Goal: Transaction & Acquisition: Book appointment/travel/reservation

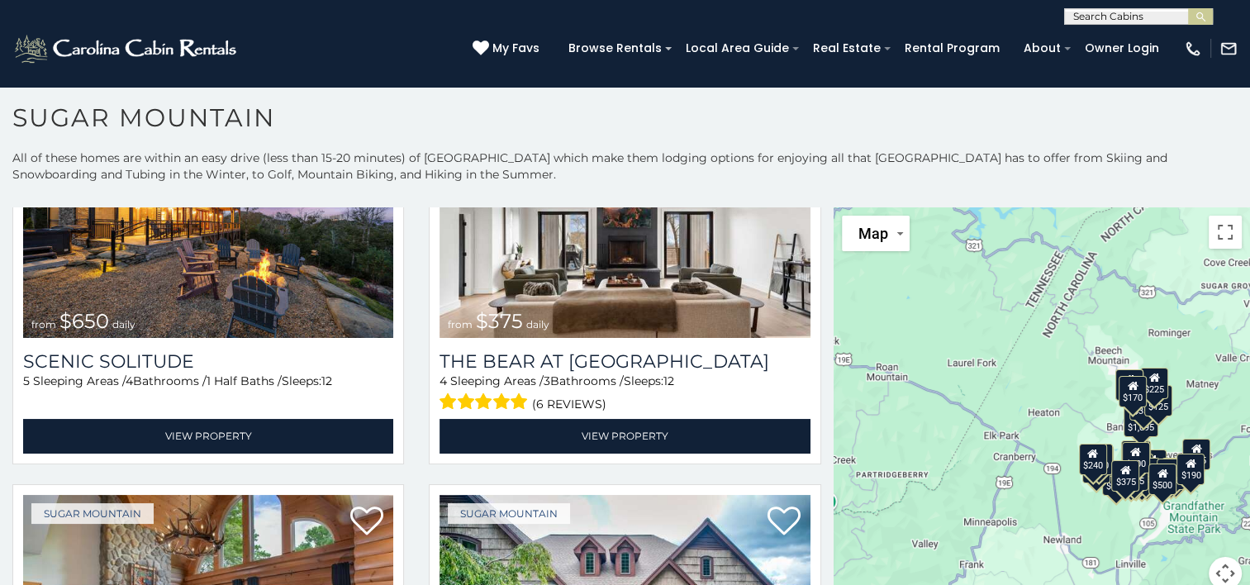
scroll to position [83, 0]
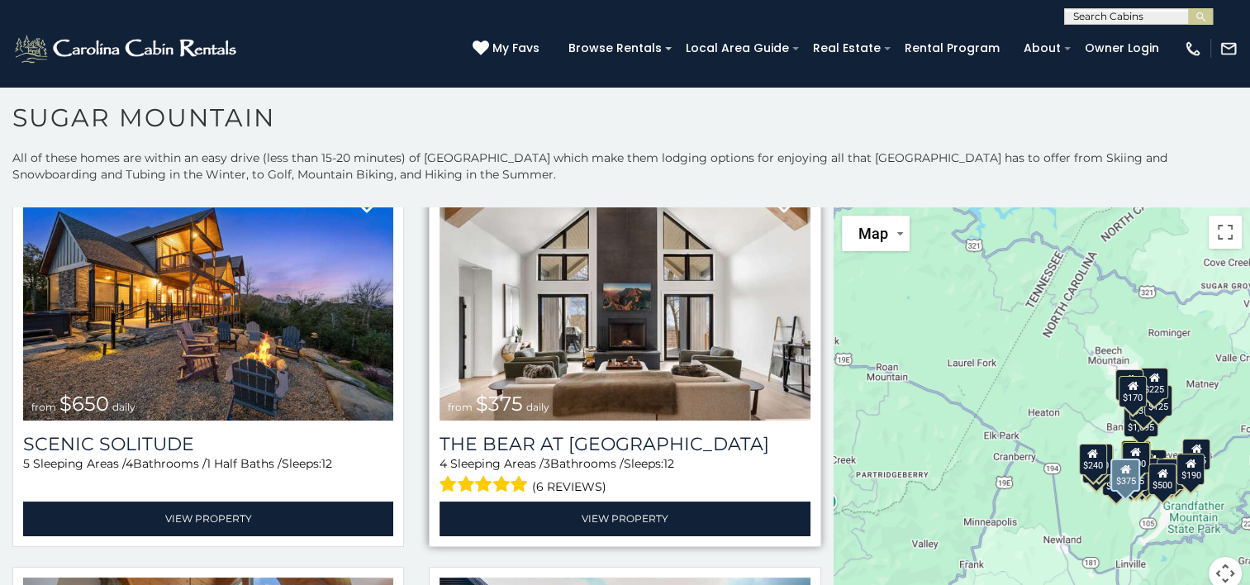
click at [665, 344] on img at bounding box center [625, 297] width 370 height 248
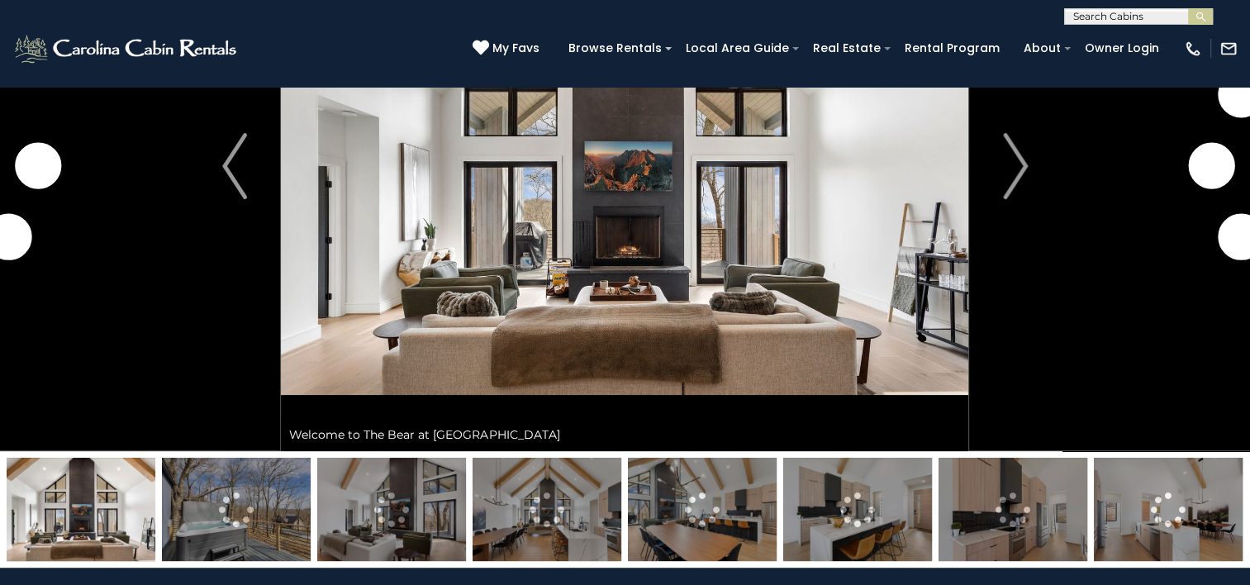
scroll to position [165, 0]
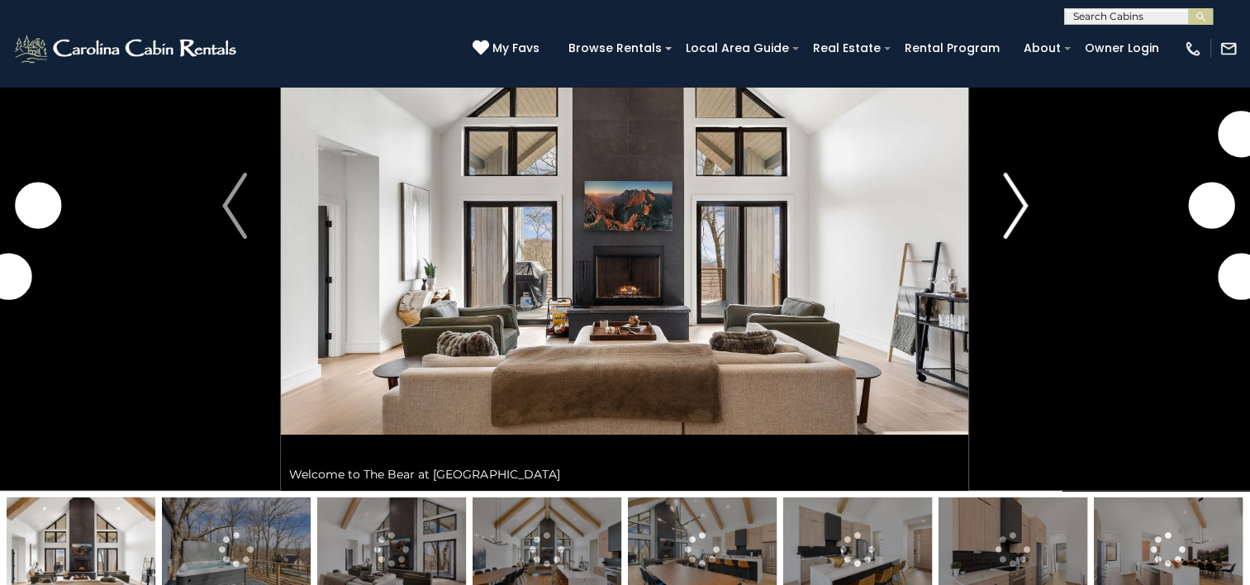
click at [1012, 226] on img "Next" at bounding box center [1015, 206] width 25 height 66
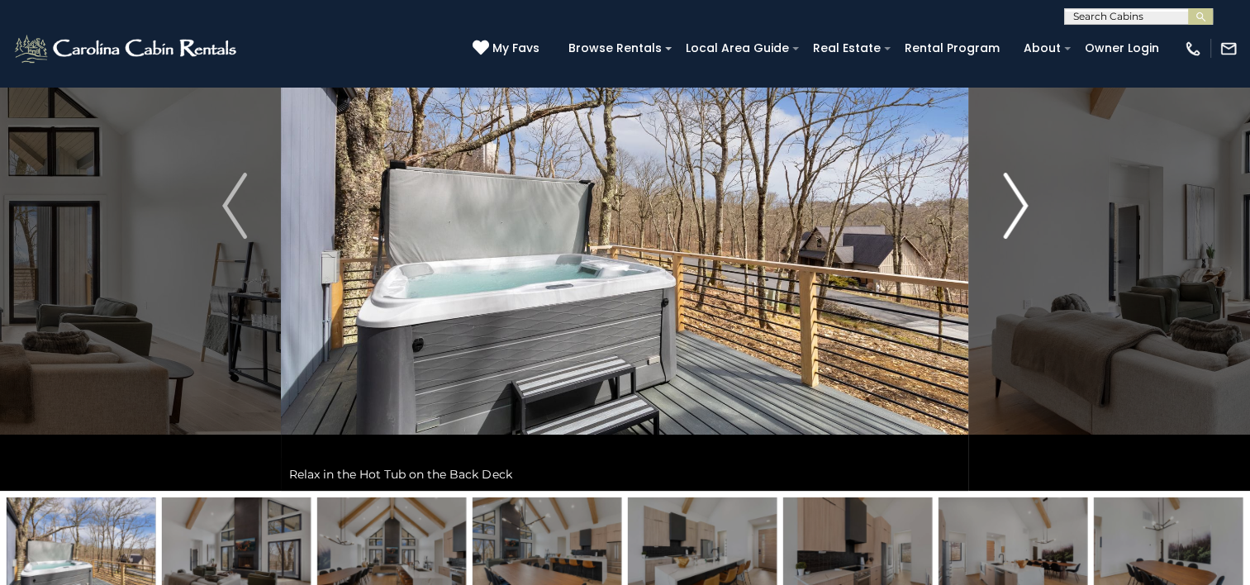
click at [1012, 226] on img "Next" at bounding box center [1015, 206] width 25 height 66
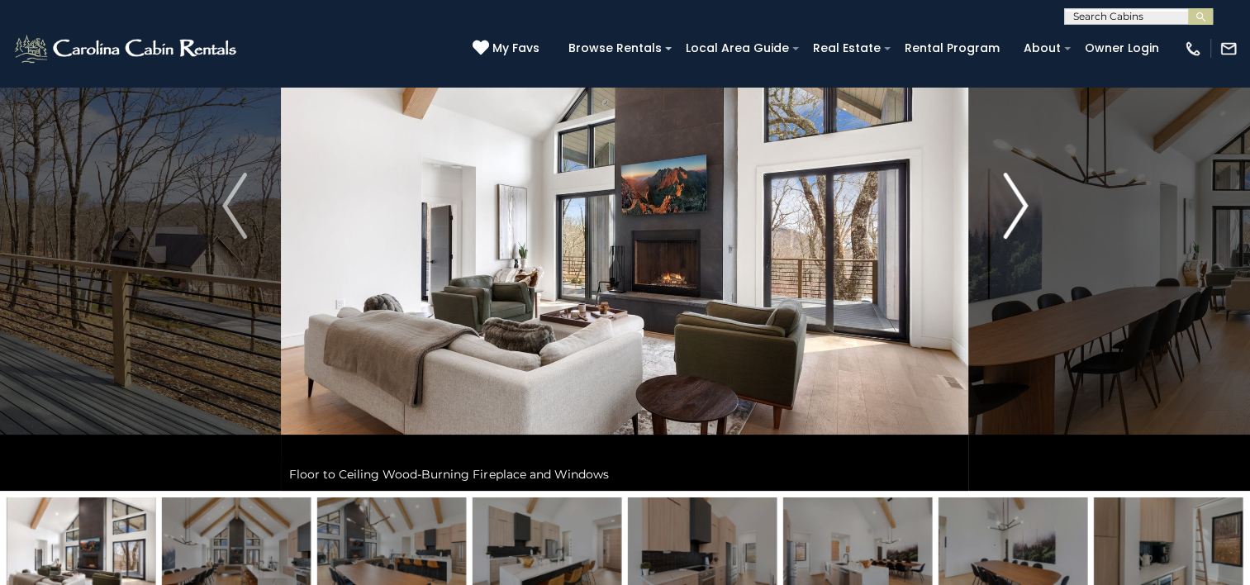
click at [1012, 226] on img "Next" at bounding box center [1015, 206] width 25 height 66
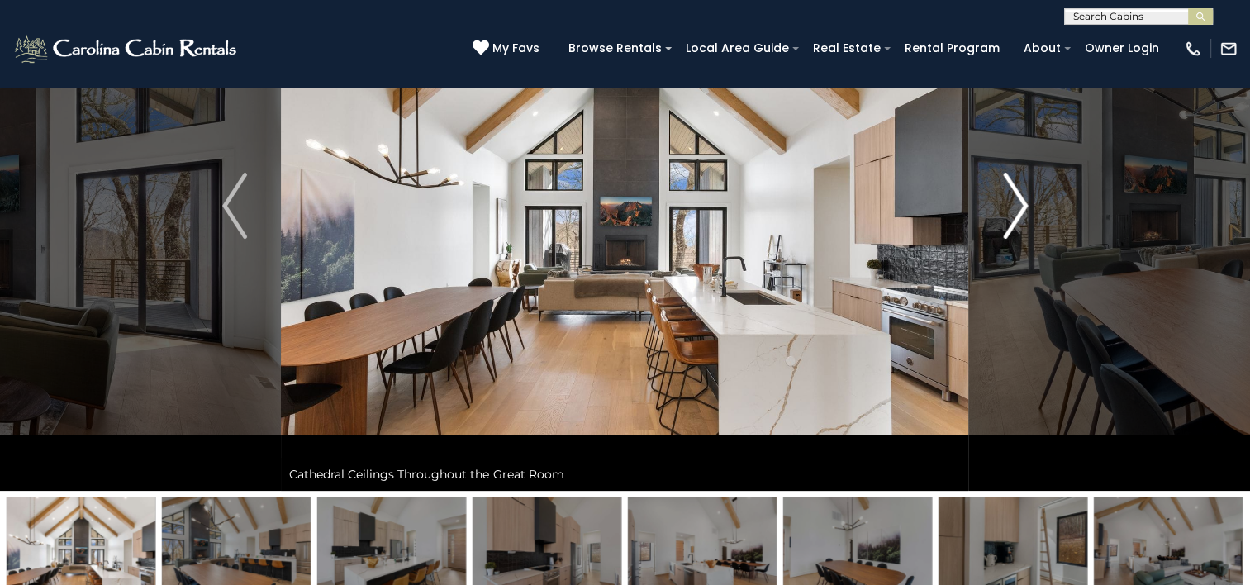
click at [1012, 226] on img "Next" at bounding box center [1015, 206] width 25 height 66
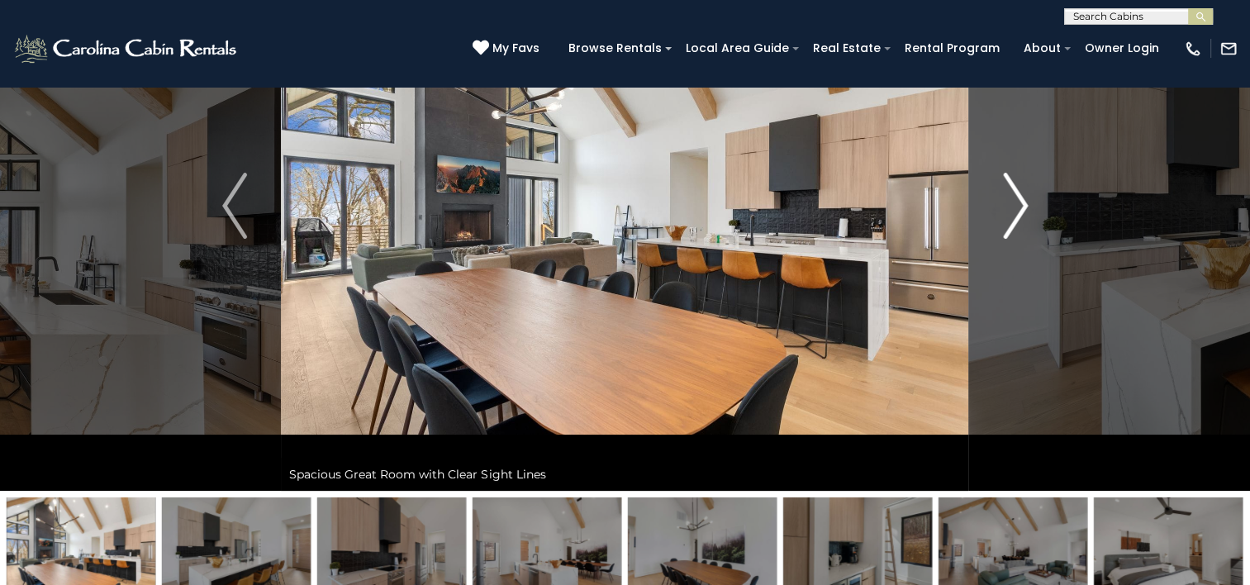
click at [1012, 226] on img "Next" at bounding box center [1015, 206] width 25 height 66
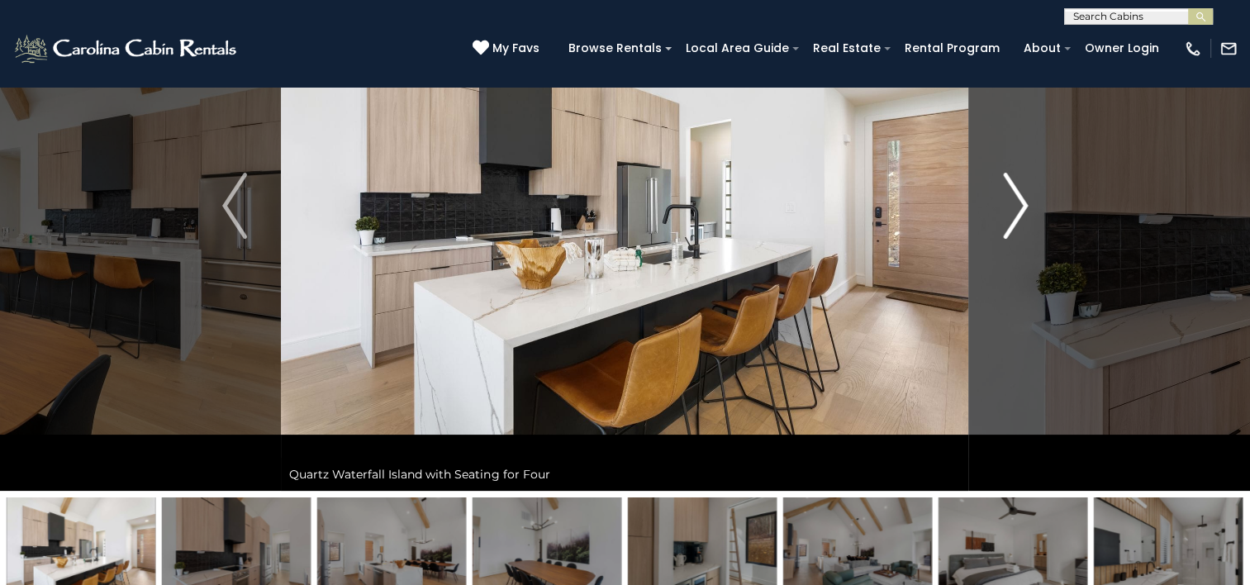
click at [1012, 226] on img "Next" at bounding box center [1015, 206] width 25 height 66
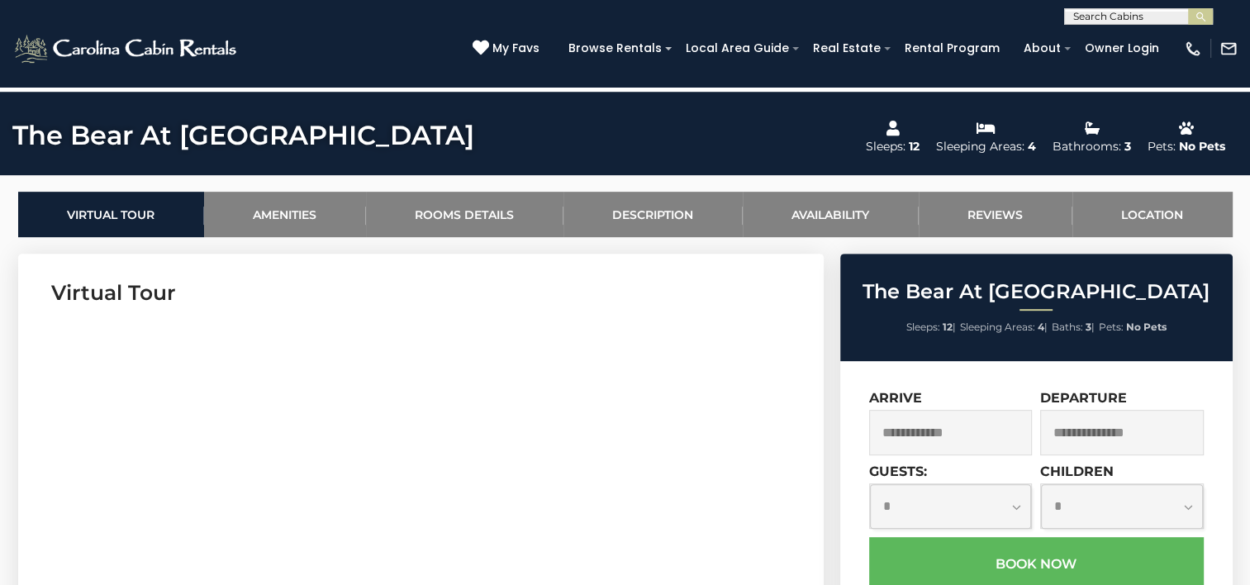
scroll to position [826, 0]
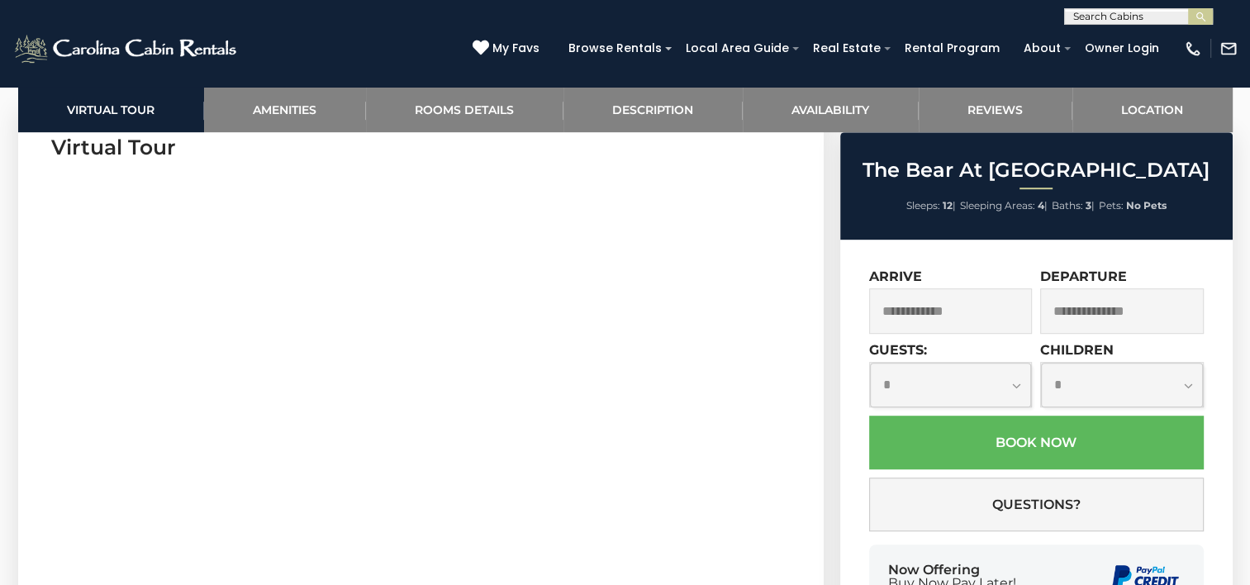
click at [919, 317] on input "text" at bounding box center [951, 310] width 164 height 45
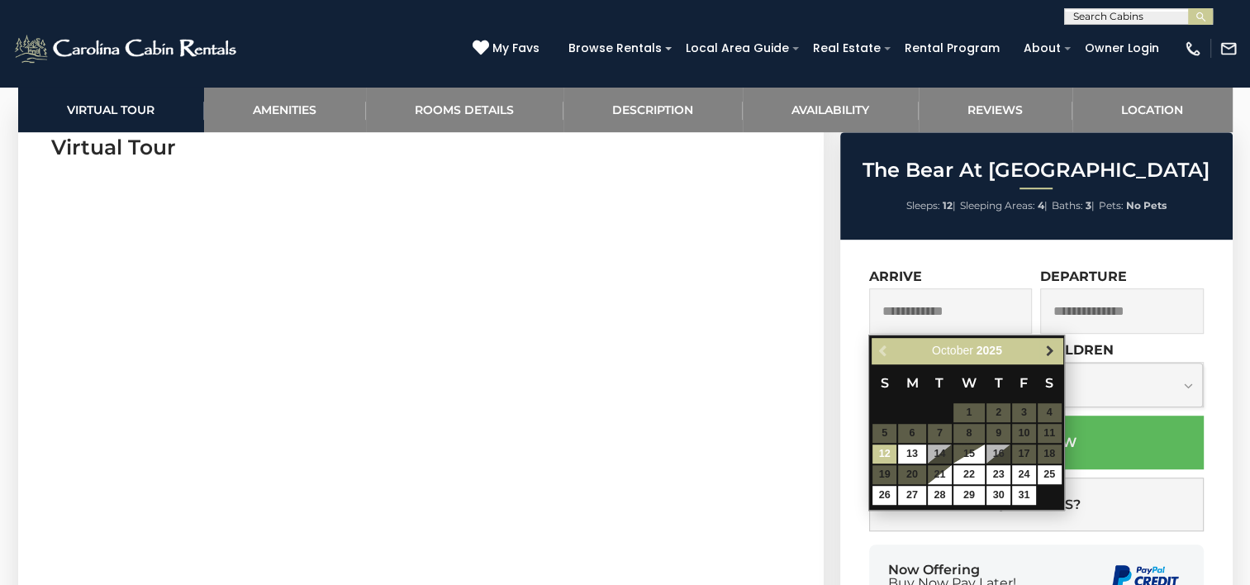
click at [1051, 352] on span "Next" at bounding box center [1050, 351] width 13 height 13
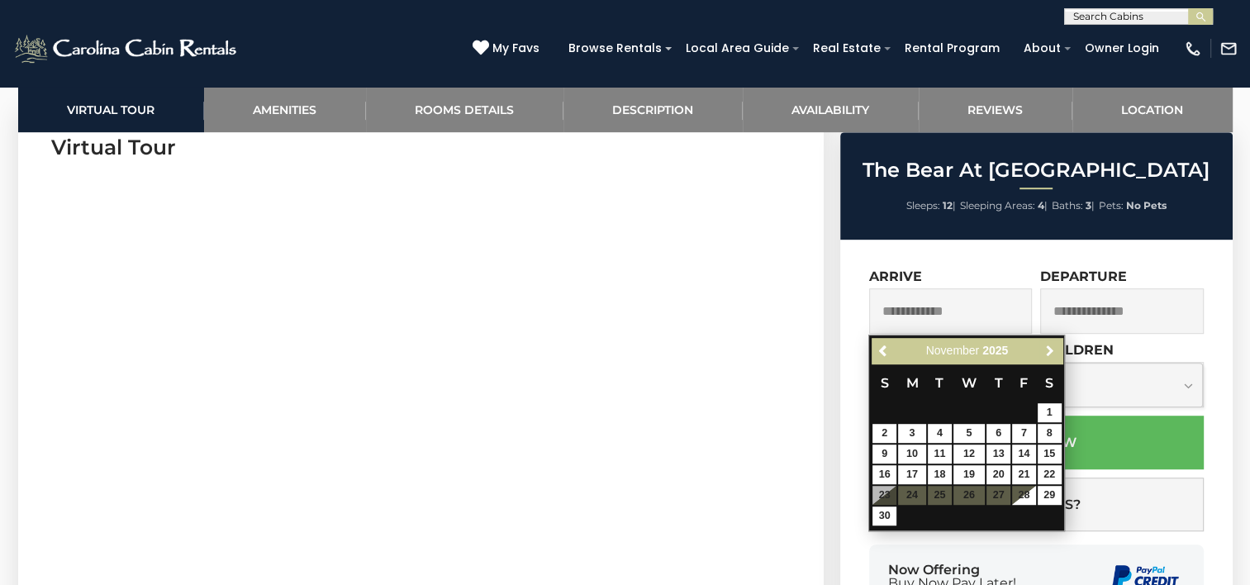
click at [1051, 352] on span "Next" at bounding box center [1050, 351] width 13 height 13
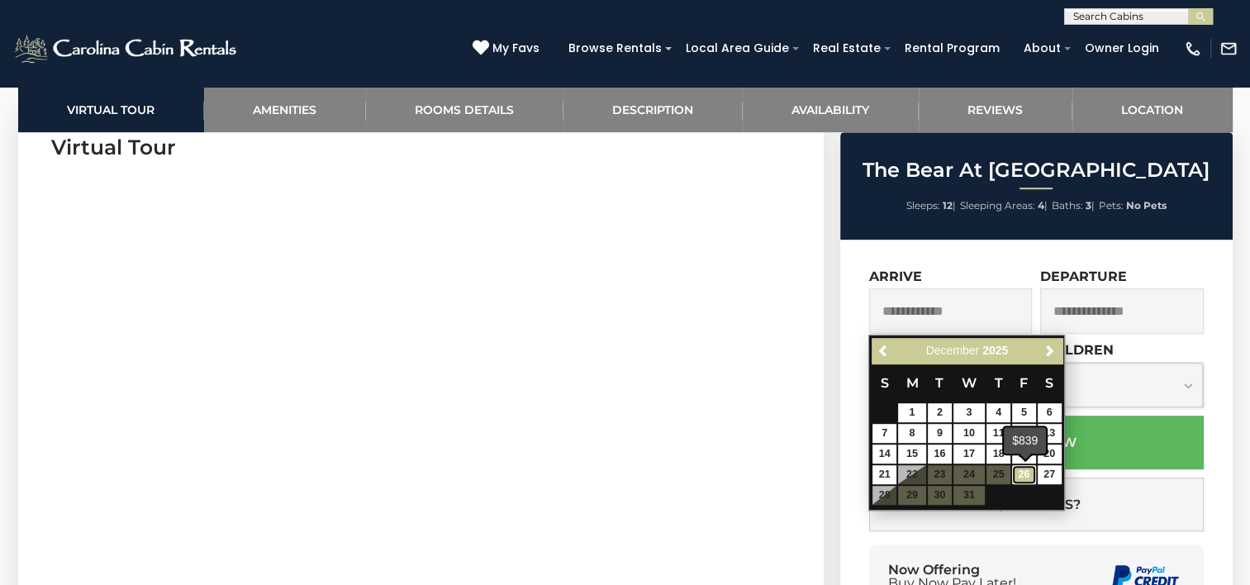
click at [1028, 474] on link "26" at bounding box center [1024, 474] width 24 height 19
type input "**********"
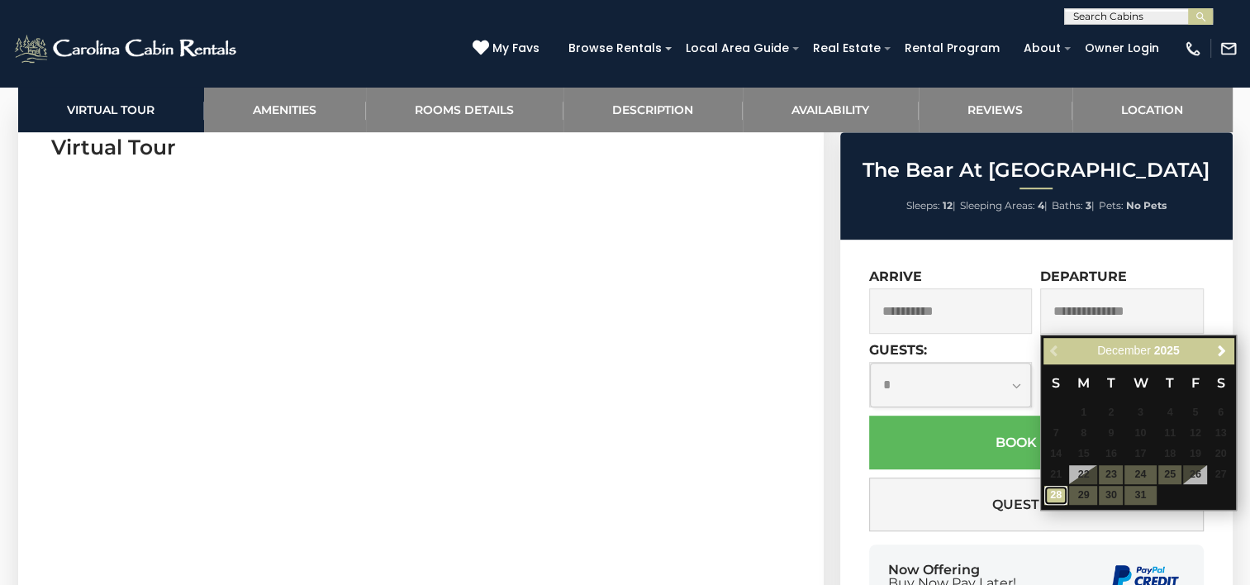
click at [1055, 498] on link "28" at bounding box center [1057, 495] width 24 height 19
type input "**********"
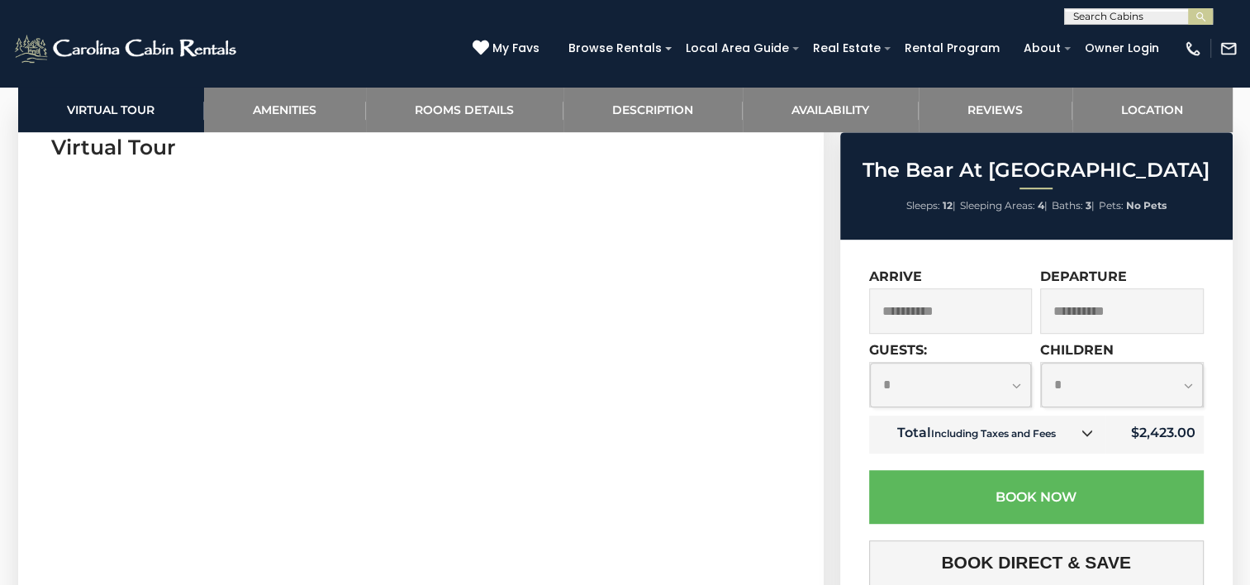
click at [965, 307] on input "**********" at bounding box center [951, 310] width 164 height 45
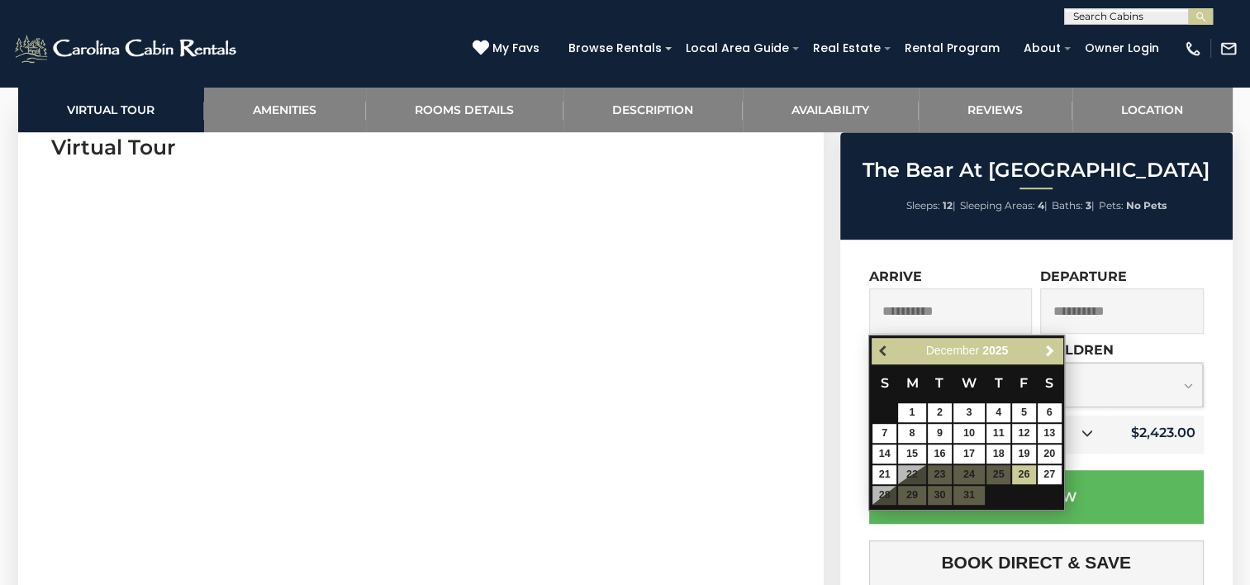
click at [881, 349] on span "Previous" at bounding box center [884, 351] width 13 height 13
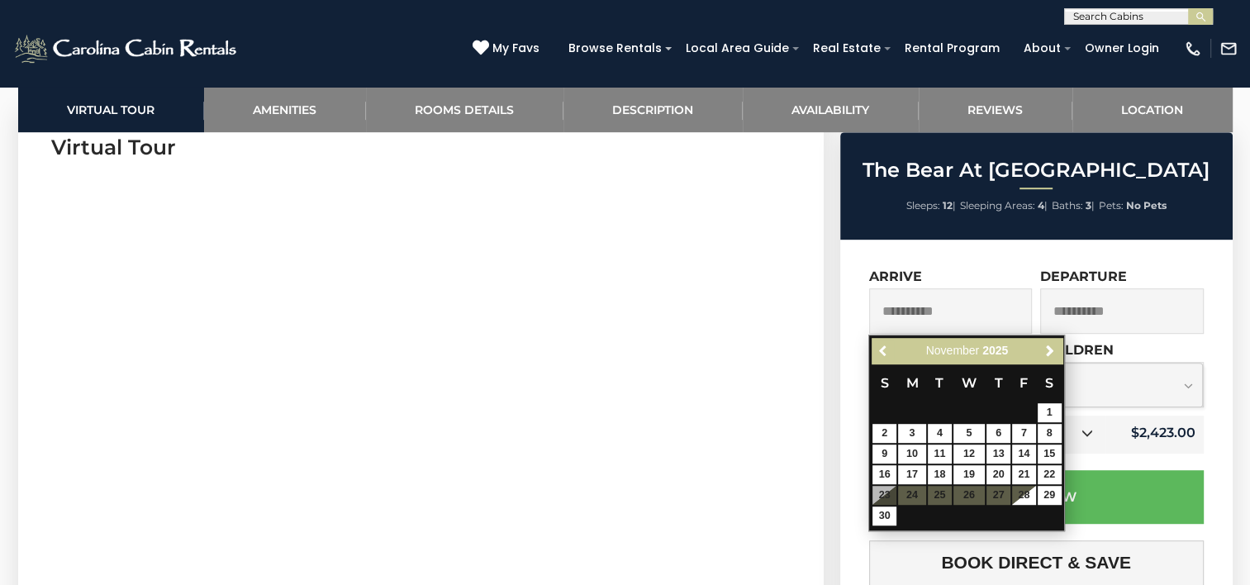
click at [881, 349] on span "Previous" at bounding box center [884, 351] width 13 height 13
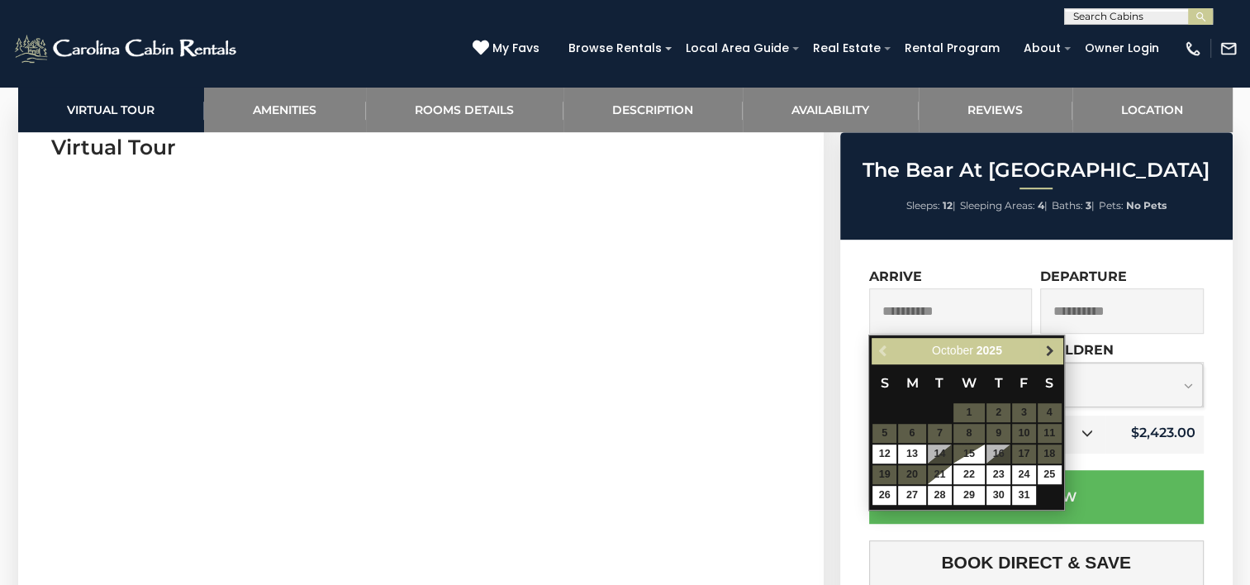
click at [1056, 349] on span "Next" at bounding box center [1050, 351] width 13 height 13
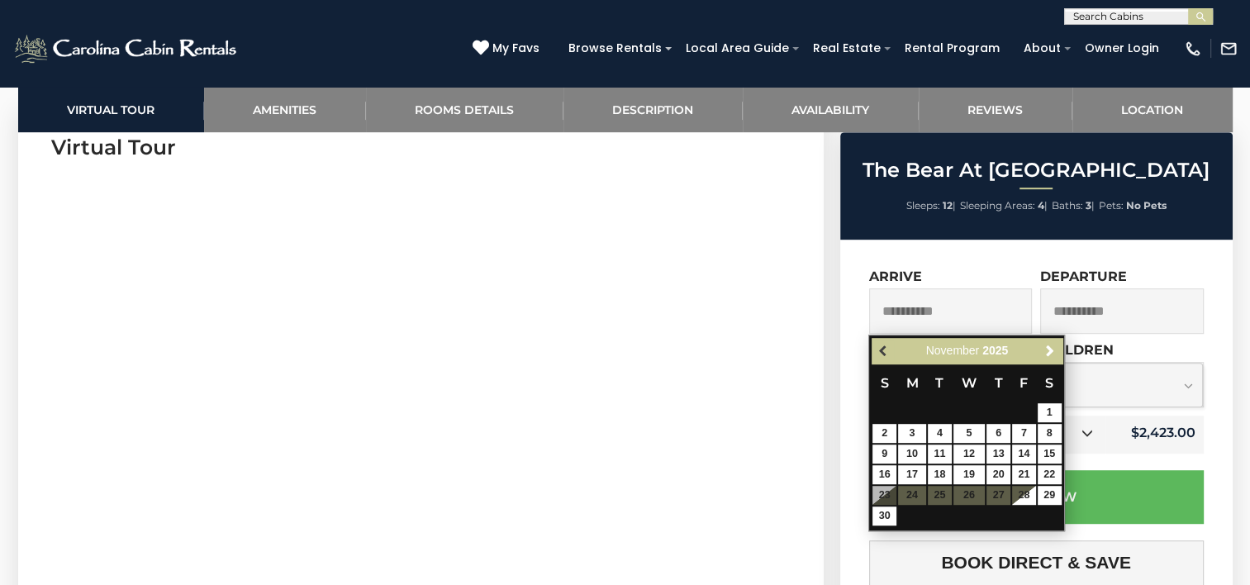
click at [883, 347] on span "Previous" at bounding box center [884, 351] width 13 height 13
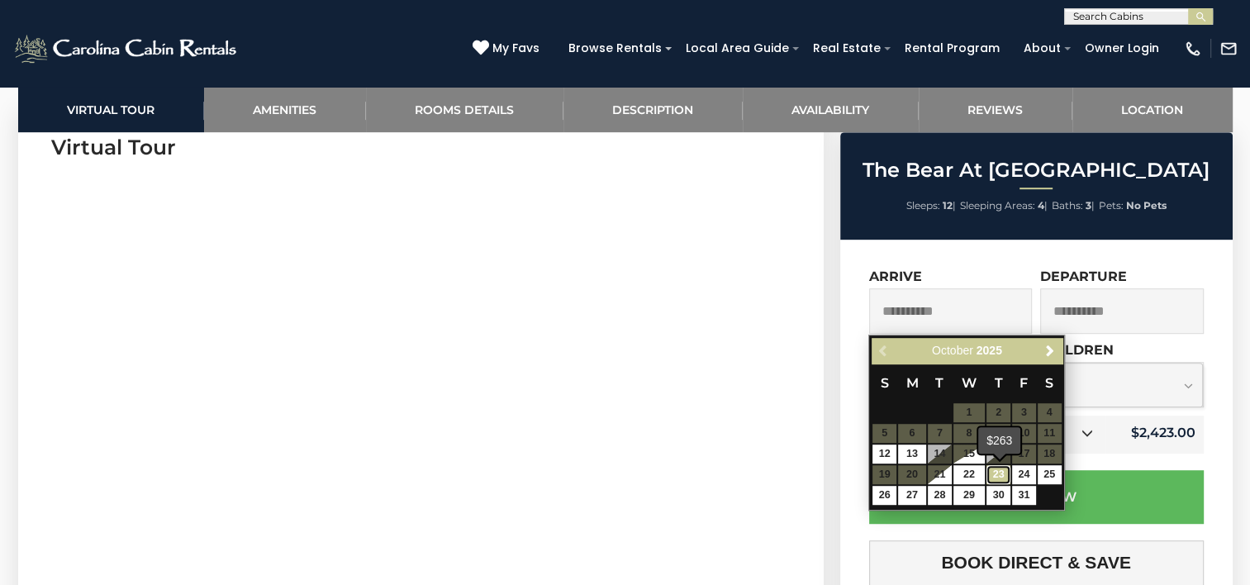
click at [998, 474] on link "23" at bounding box center [999, 474] width 24 height 19
type input "**********"
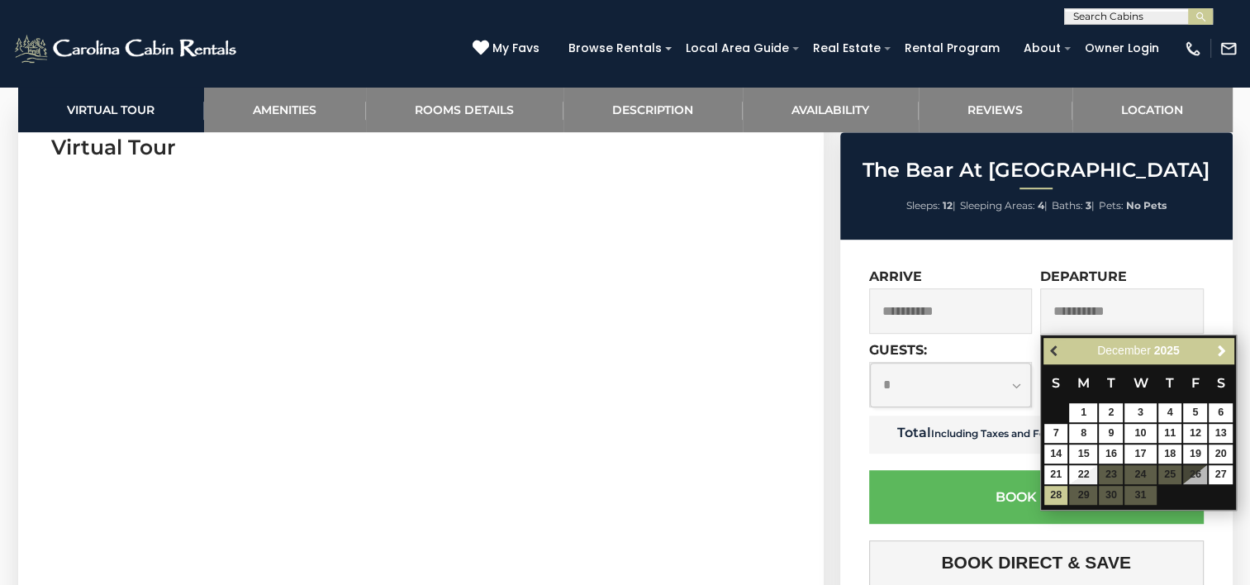
click at [1058, 351] on span "Previous" at bounding box center [1055, 351] width 13 height 13
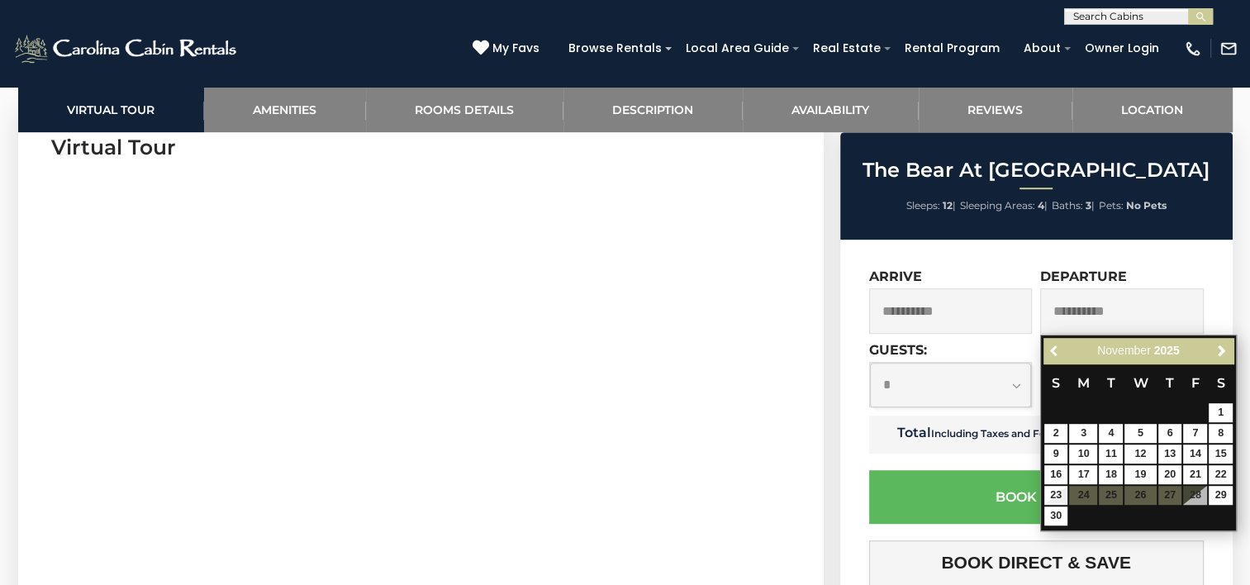
click at [1058, 351] on span "Previous" at bounding box center [1055, 351] width 13 height 13
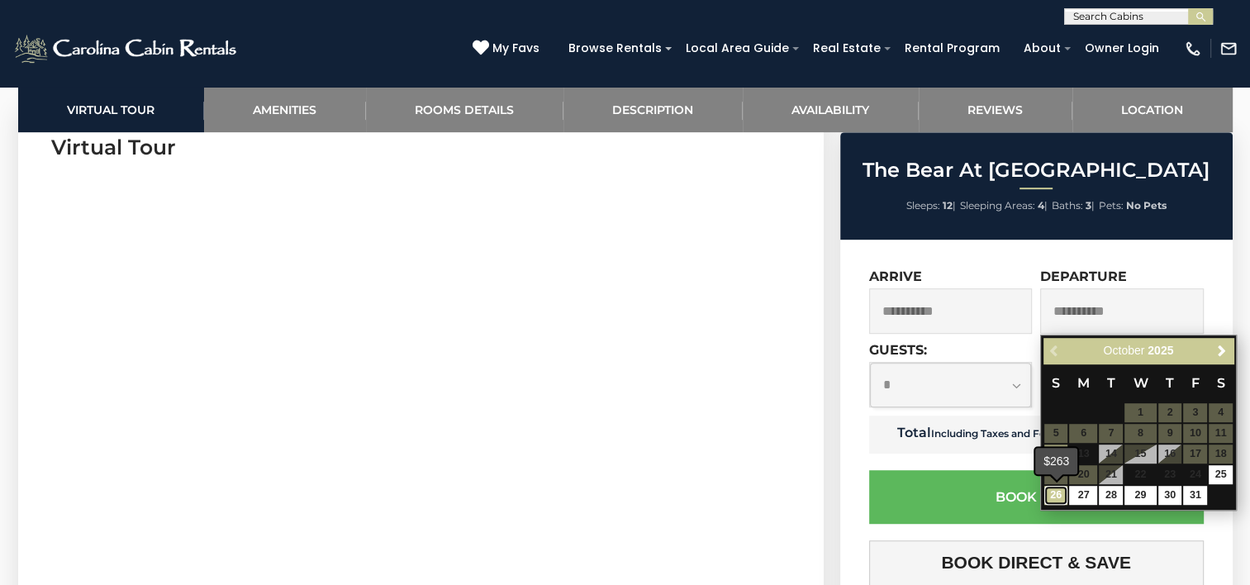
click at [1061, 496] on link "26" at bounding box center [1057, 495] width 24 height 19
type input "**********"
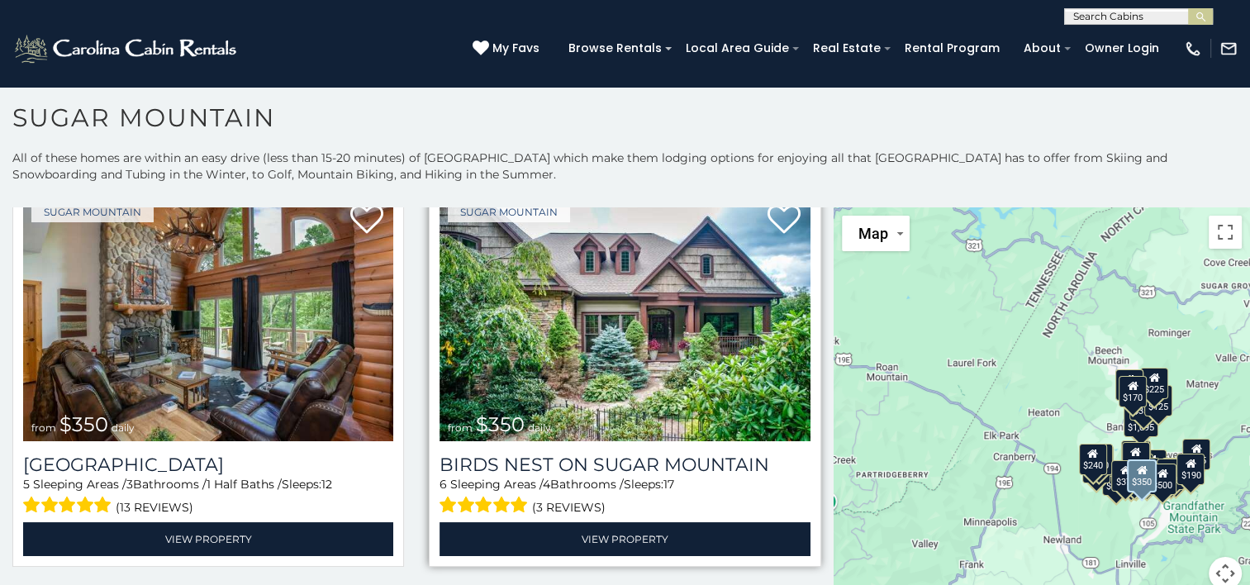
scroll to position [496, 0]
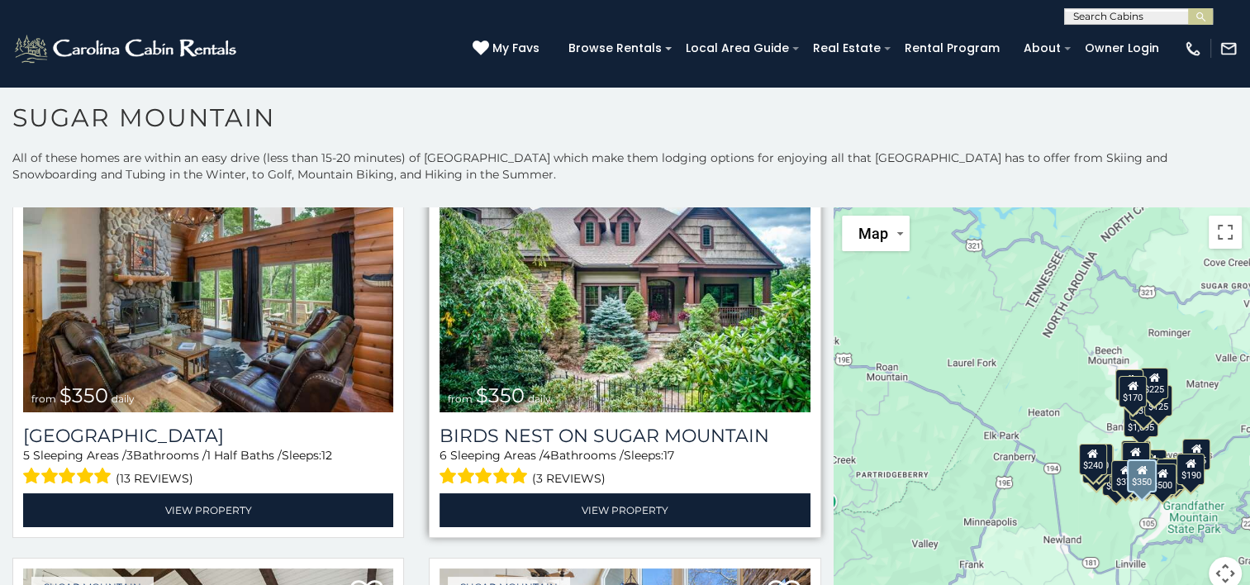
click at [698, 378] on img at bounding box center [625, 288] width 370 height 248
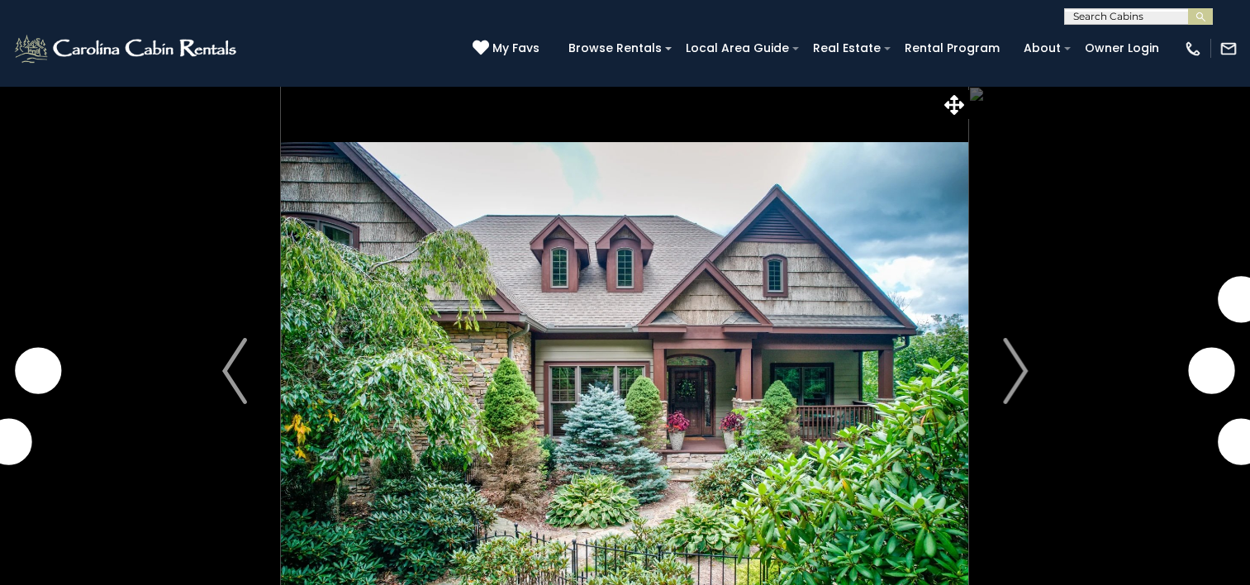
click at [1006, 377] on img "Next" at bounding box center [1015, 371] width 25 height 66
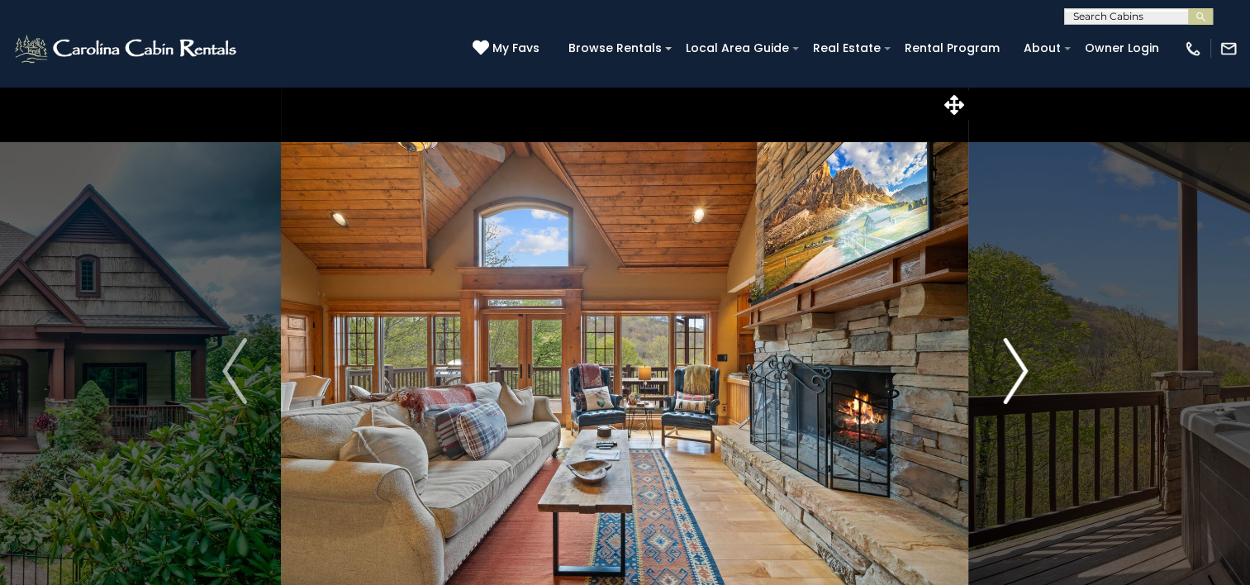
click at [1028, 377] on button "Next" at bounding box center [1015, 371] width 93 height 570
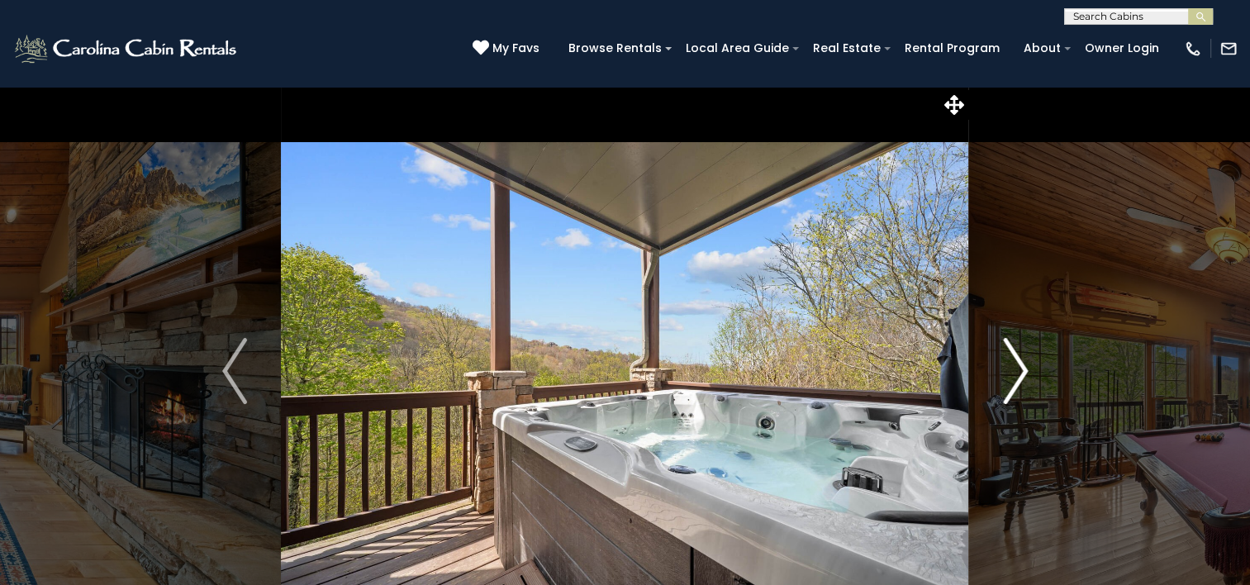
click at [1028, 377] on button "Next" at bounding box center [1015, 371] width 93 height 570
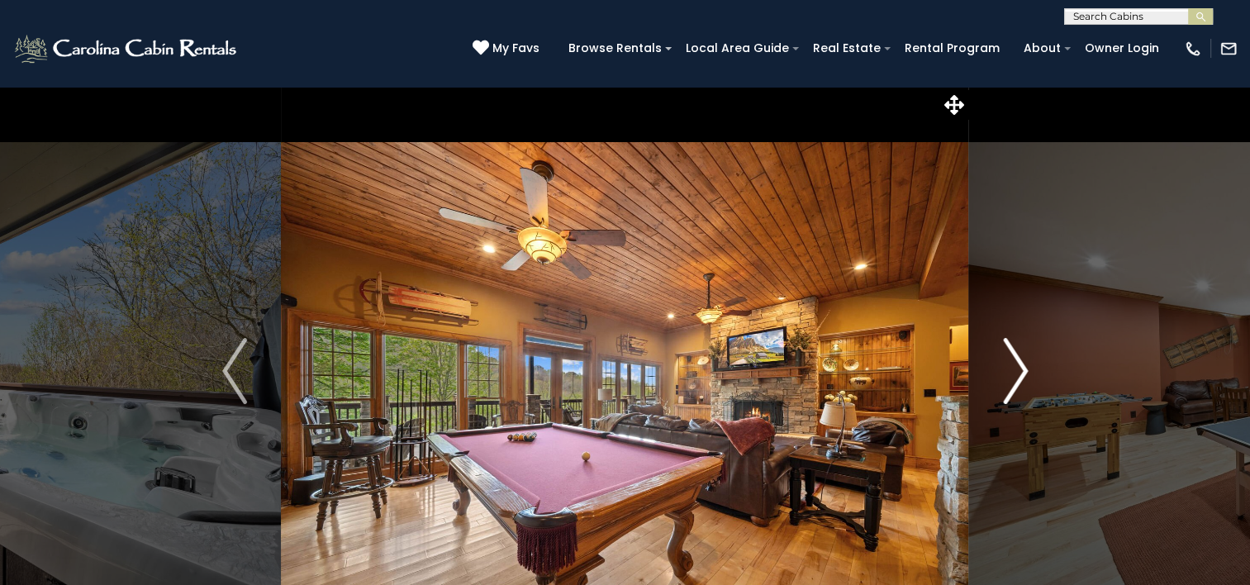
click at [1028, 377] on button "Next" at bounding box center [1015, 371] width 93 height 570
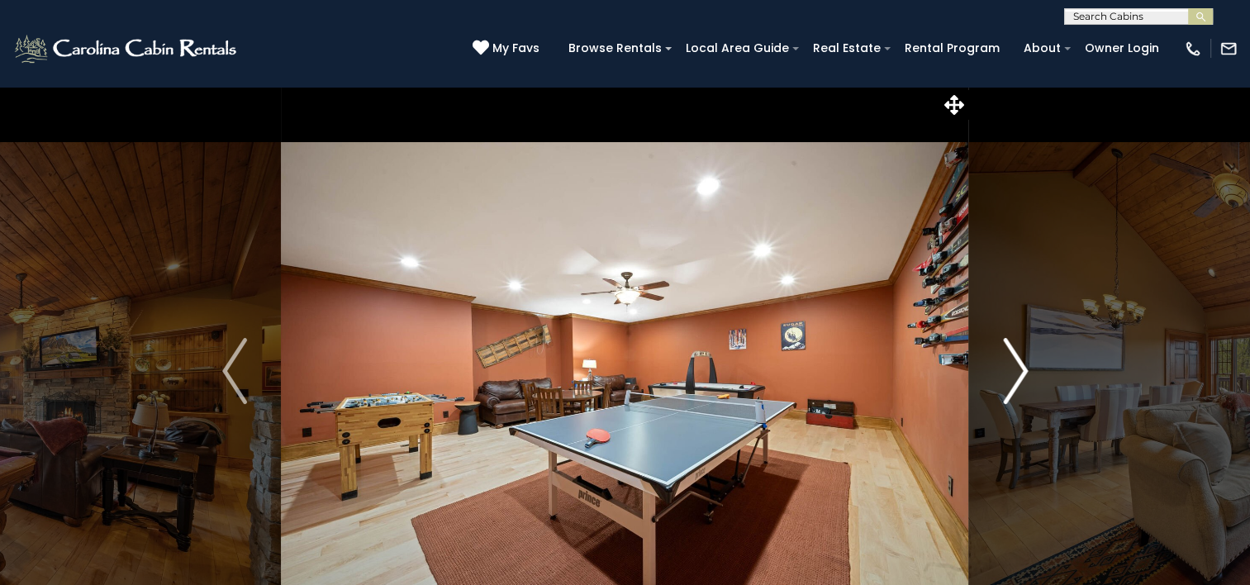
click at [1028, 377] on button "Next" at bounding box center [1015, 371] width 93 height 570
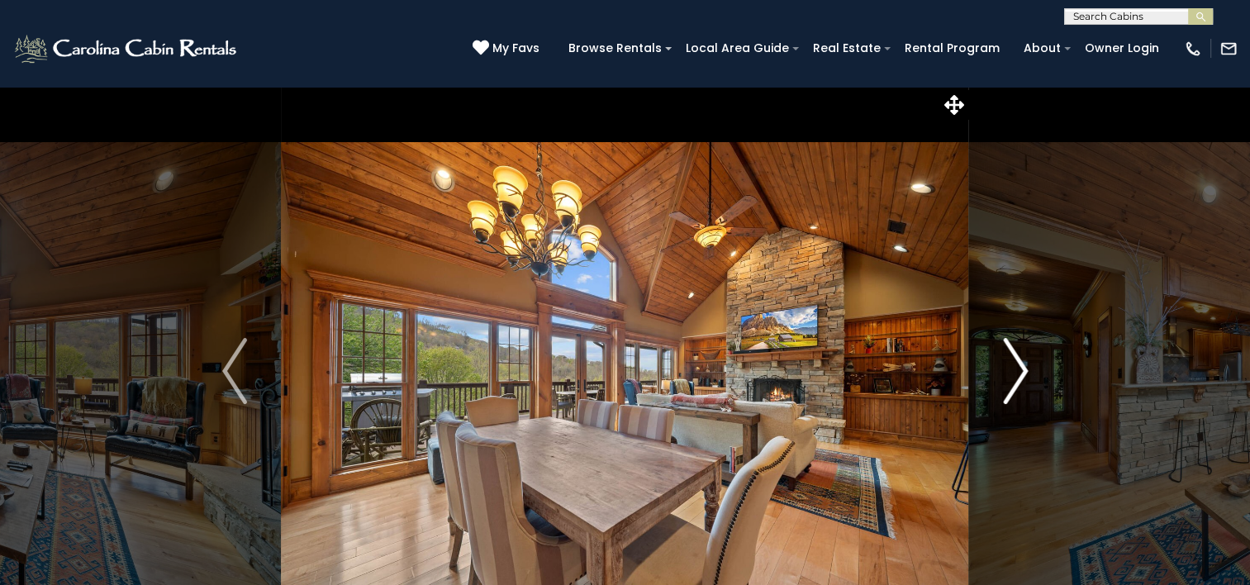
click at [1028, 377] on button "Next" at bounding box center [1015, 371] width 93 height 570
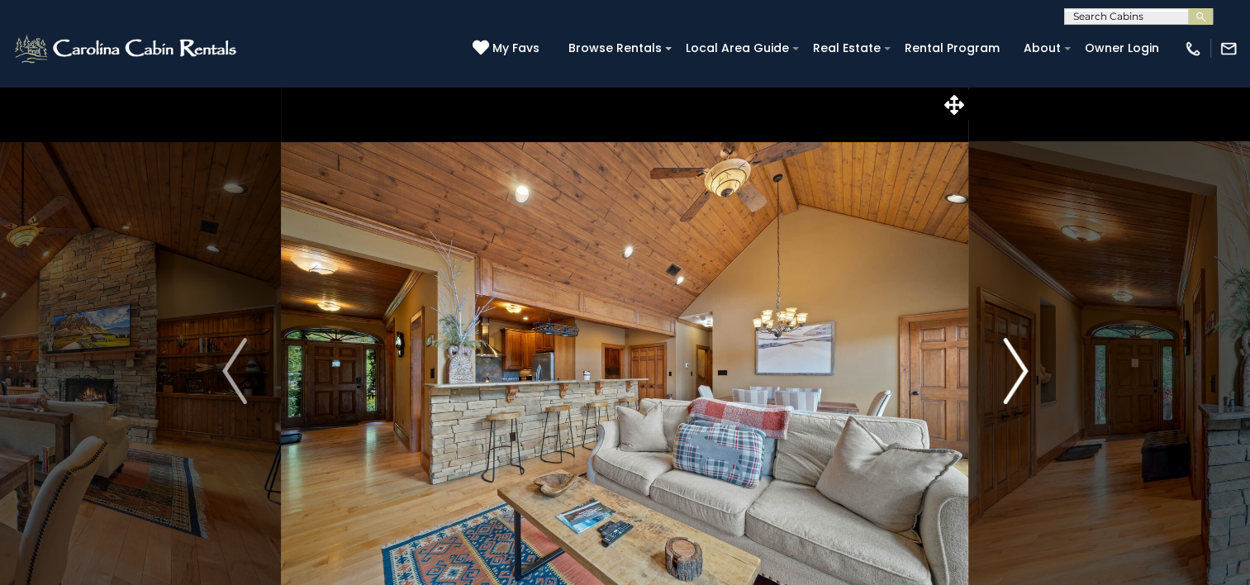
click at [1028, 377] on button "Next" at bounding box center [1015, 371] width 93 height 570
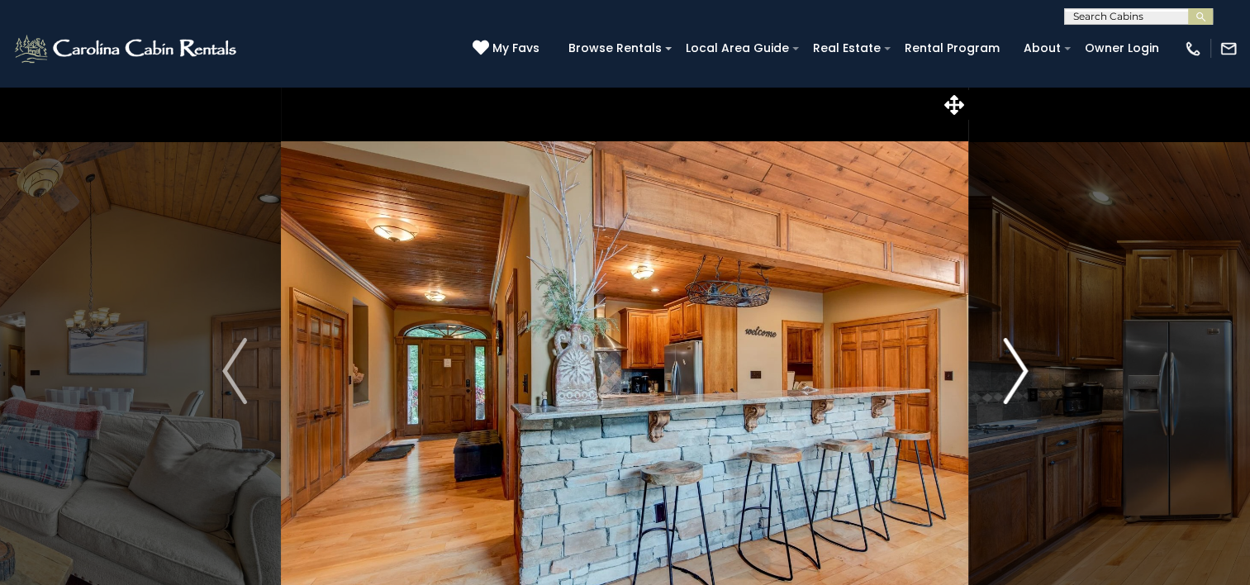
click at [1028, 377] on button "Next" at bounding box center [1015, 371] width 93 height 570
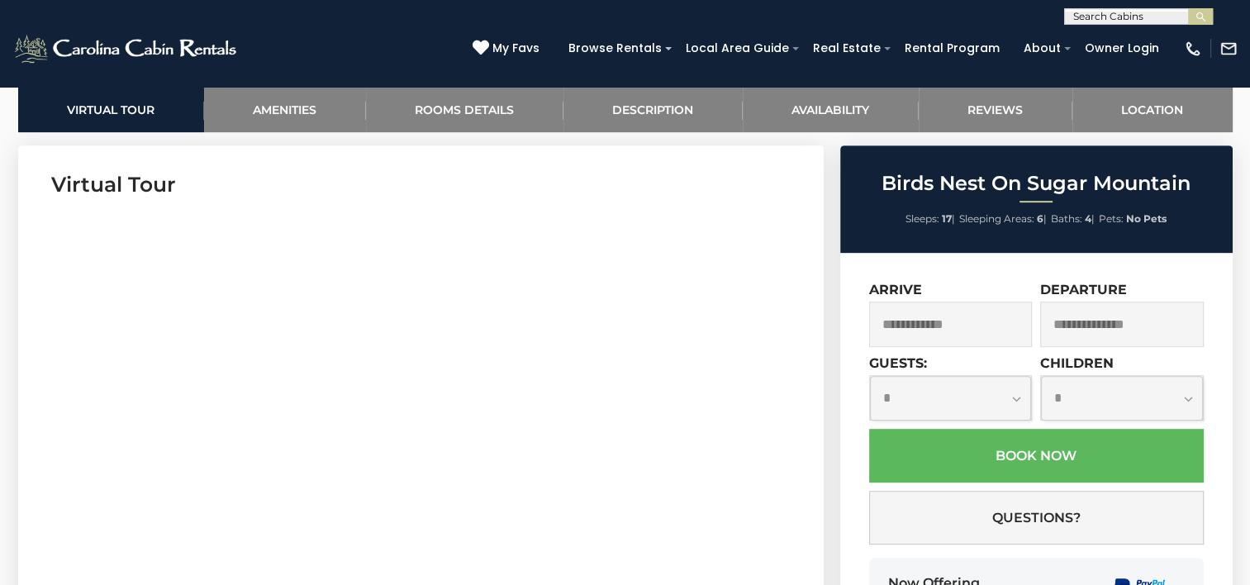
scroll to position [826, 0]
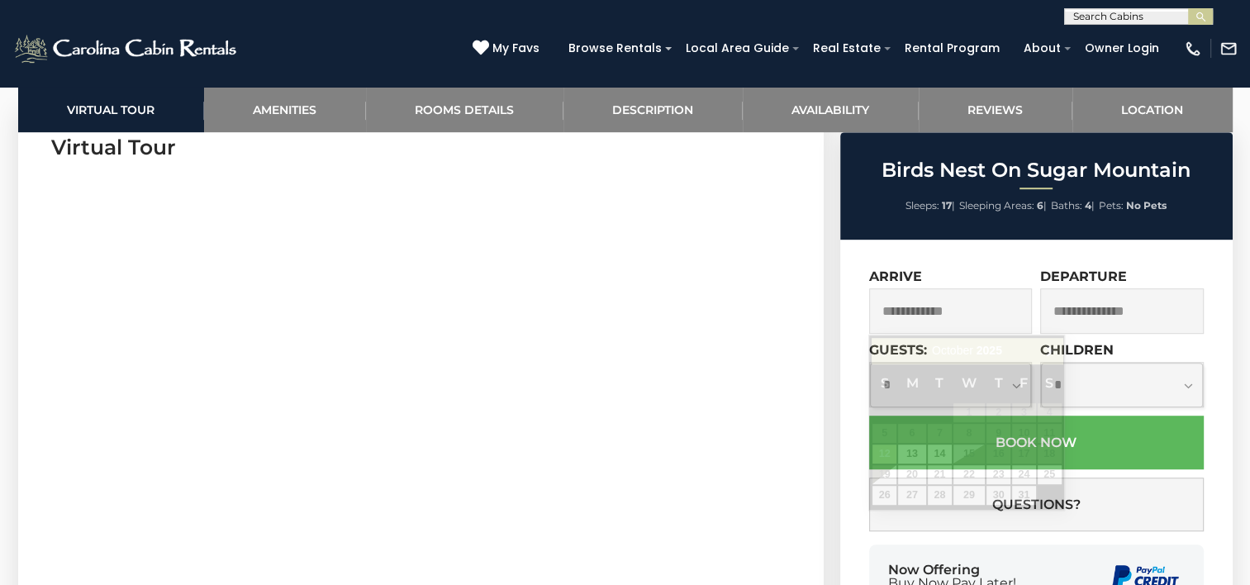
click at [974, 323] on input "text" at bounding box center [951, 310] width 164 height 45
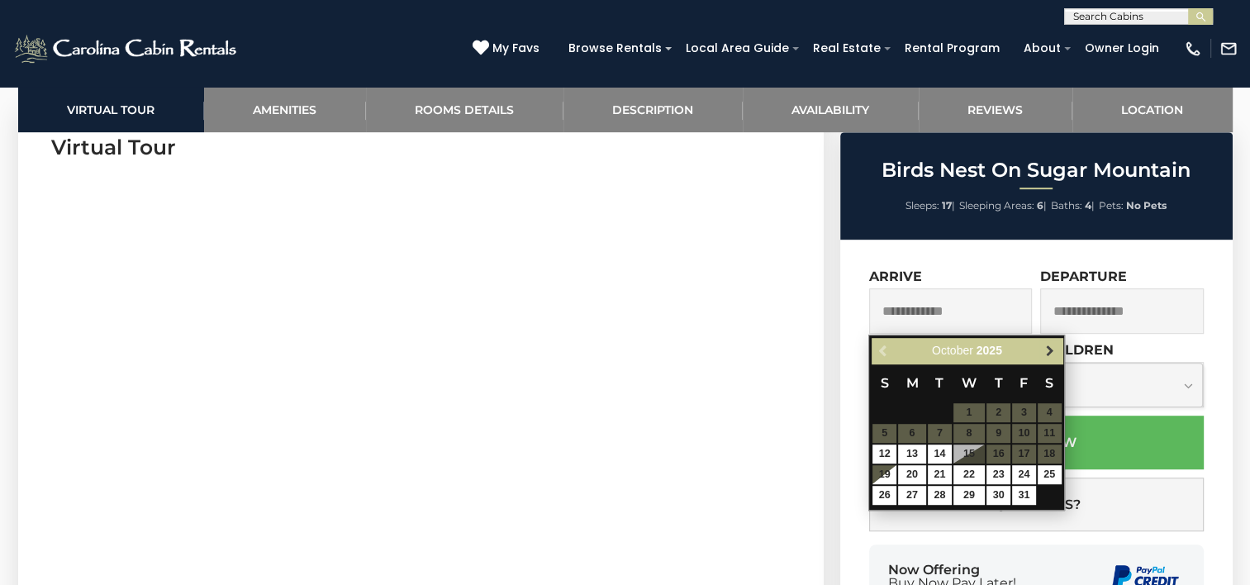
click at [1050, 356] on span "Next" at bounding box center [1050, 351] width 13 height 13
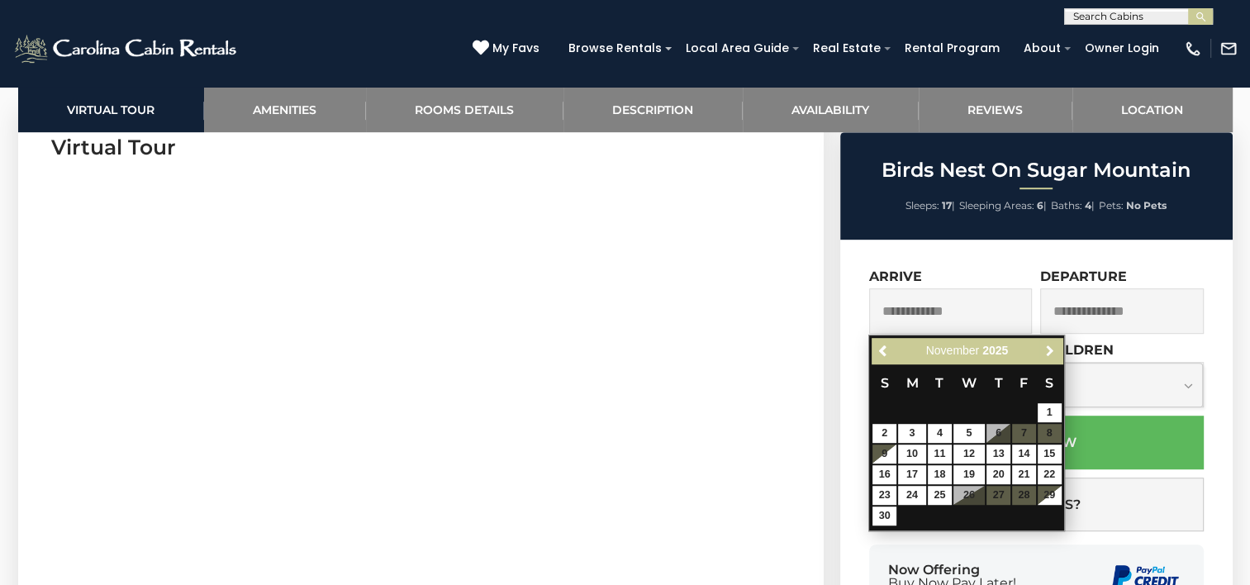
click at [1050, 356] on span "Next" at bounding box center [1050, 351] width 13 height 13
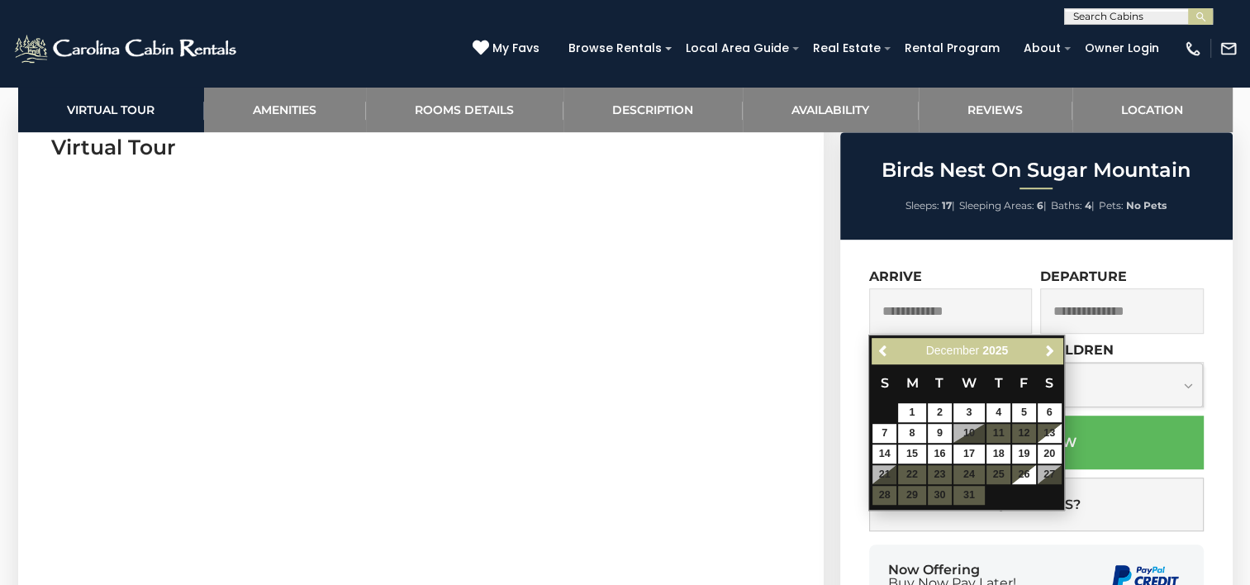
click at [121, 43] on img at bounding box center [126, 48] width 229 height 33
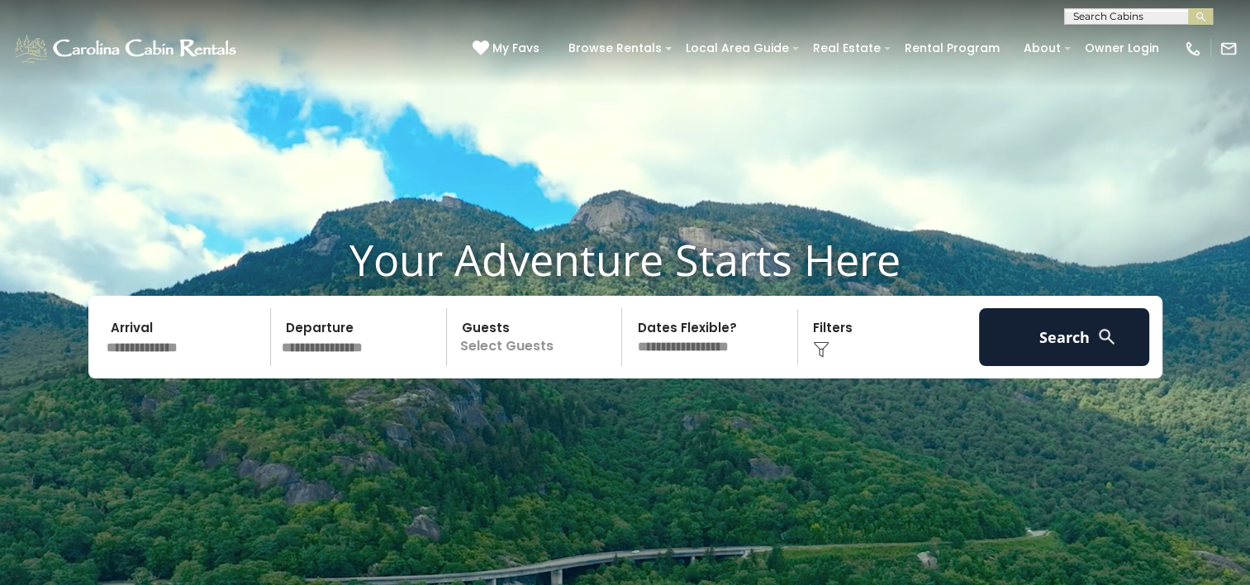
click at [166, 356] on input "text" at bounding box center [186, 337] width 171 height 58
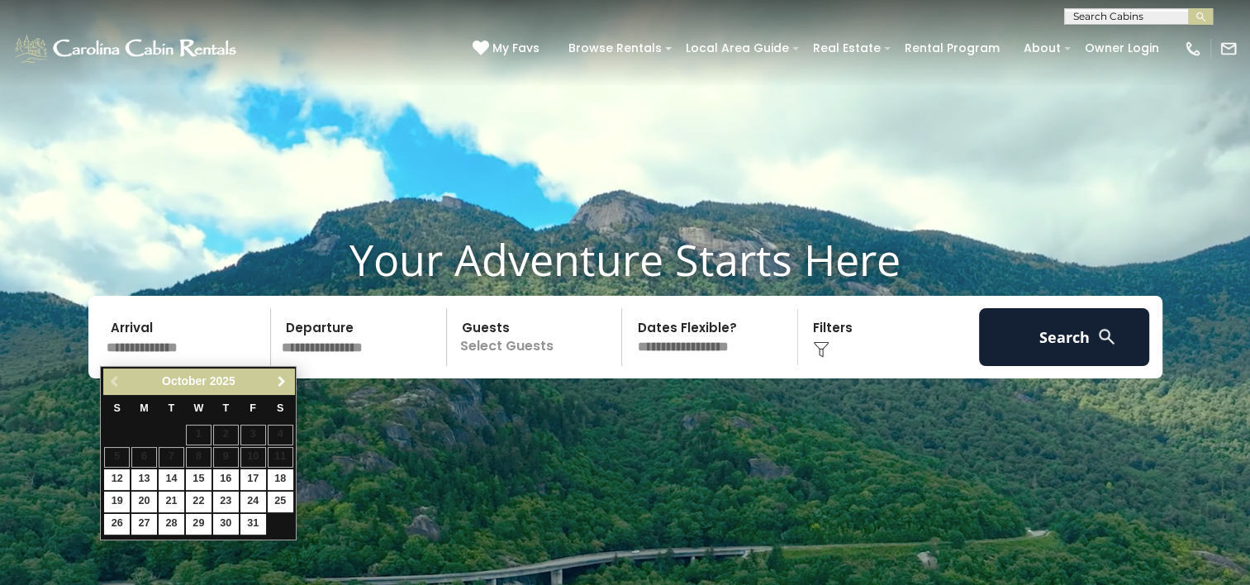
click at [288, 383] on span "Next" at bounding box center [281, 381] width 13 height 13
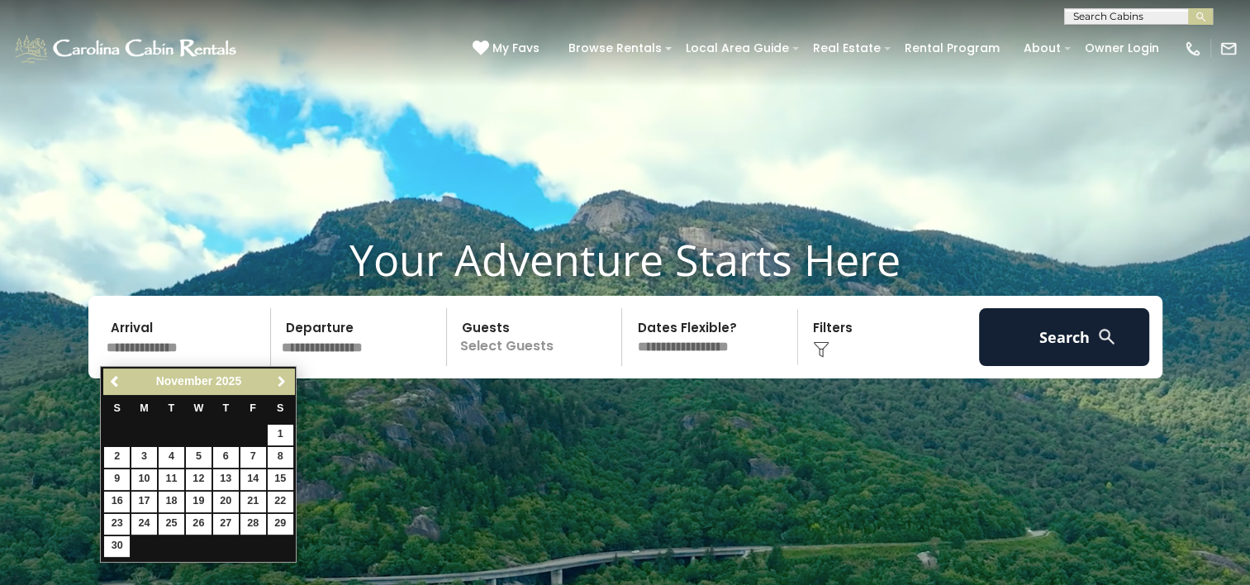
click at [288, 383] on span "Next" at bounding box center [281, 381] width 13 height 13
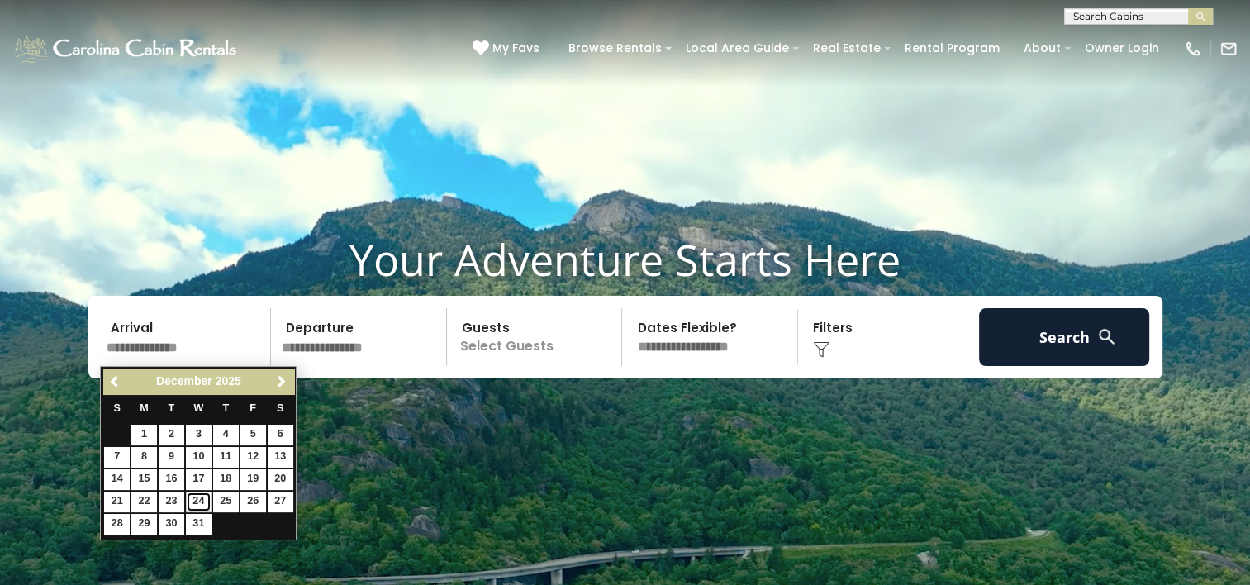
click at [202, 498] on link "24" at bounding box center [199, 502] width 26 height 21
type input "********"
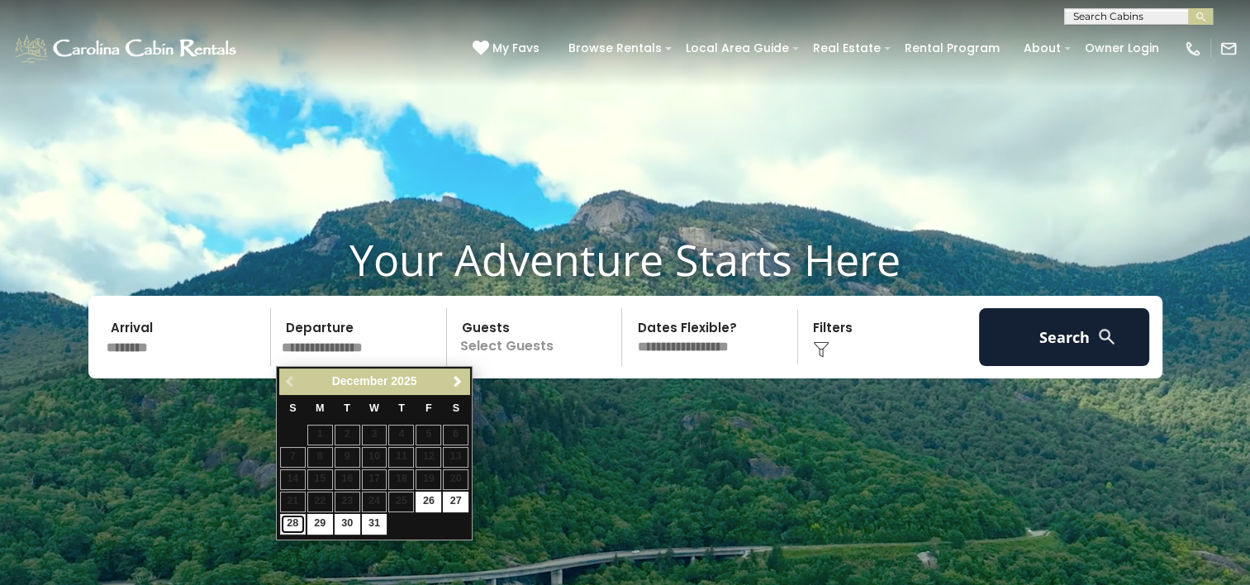
click at [297, 518] on link "28" at bounding box center [293, 524] width 26 height 21
type input "********"
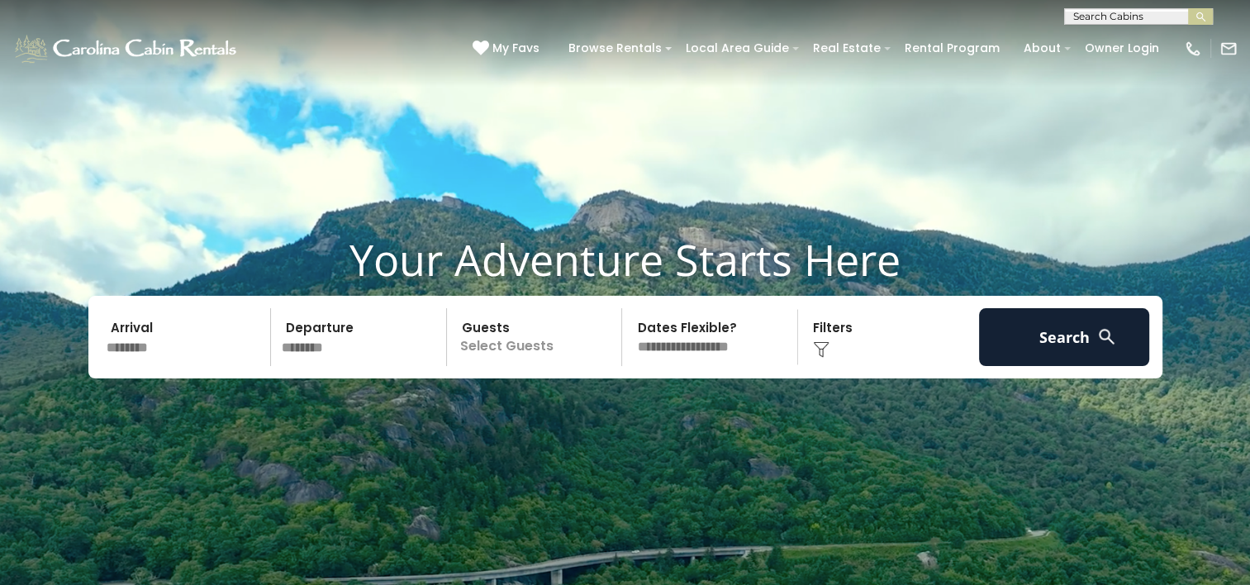
click at [540, 345] on p "Select Guests" at bounding box center [537, 337] width 170 height 58
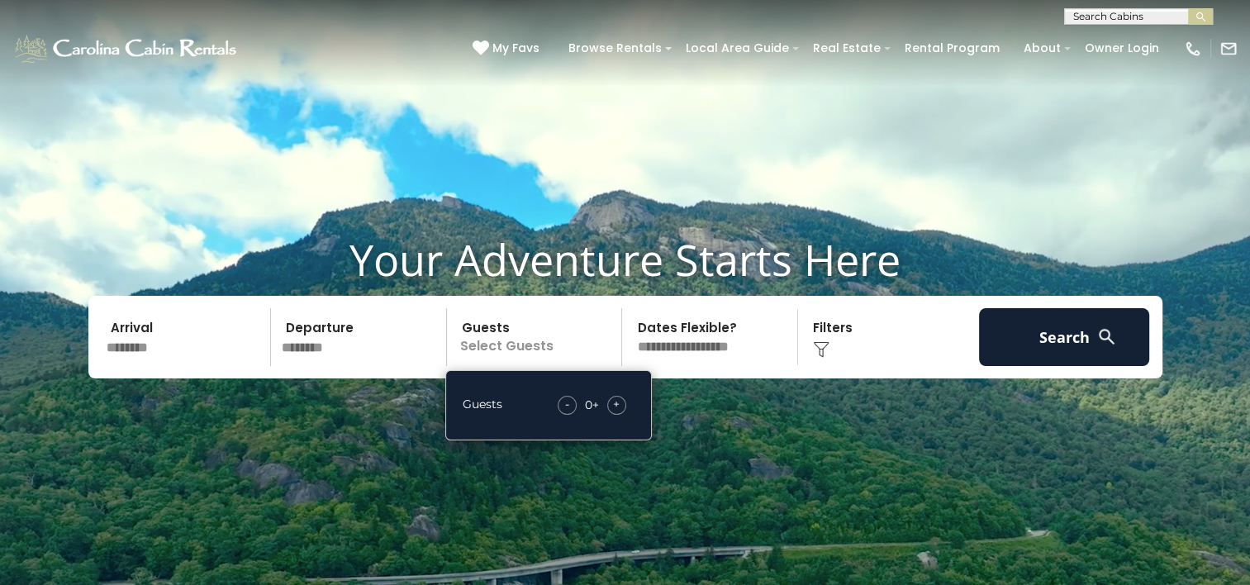
click at [618, 401] on span "+" at bounding box center [616, 404] width 7 height 17
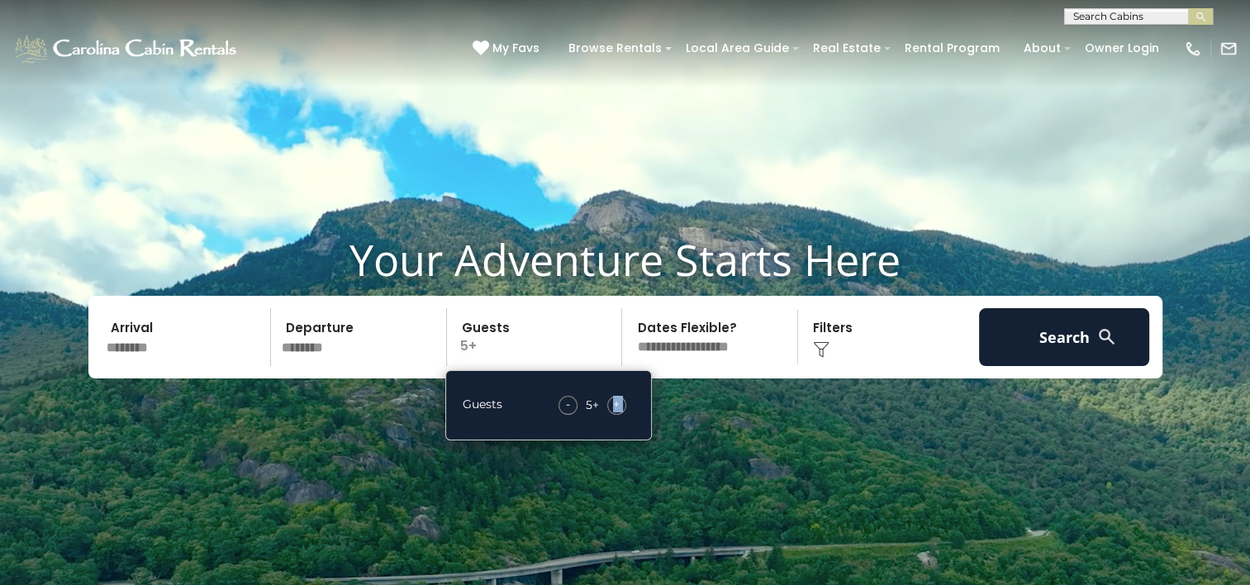
click at [618, 401] on span "+" at bounding box center [616, 404] width 7 height 17
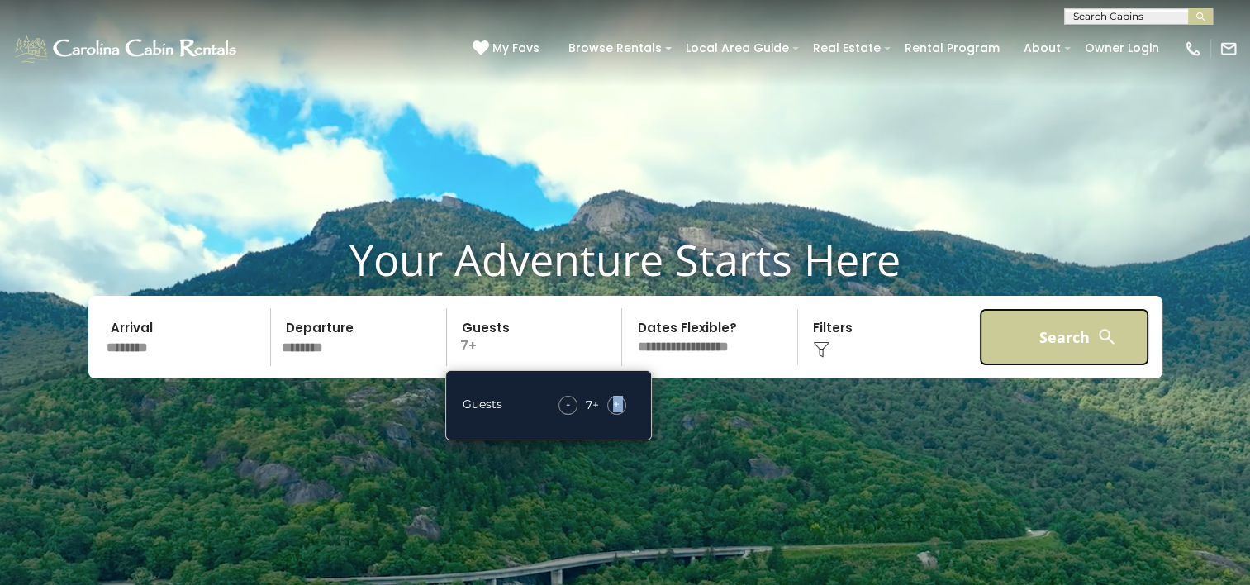
click at [1072, 340] on button "Search" at bounding box center [1064, 337] width 171 height 58
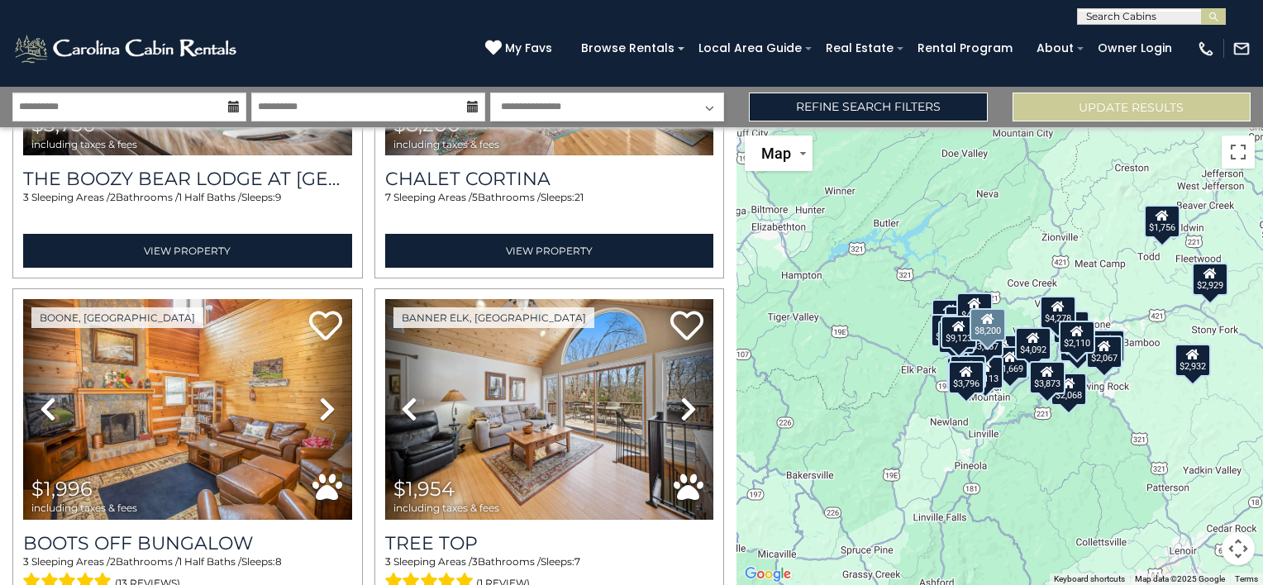
scroll to position [2149, 0]
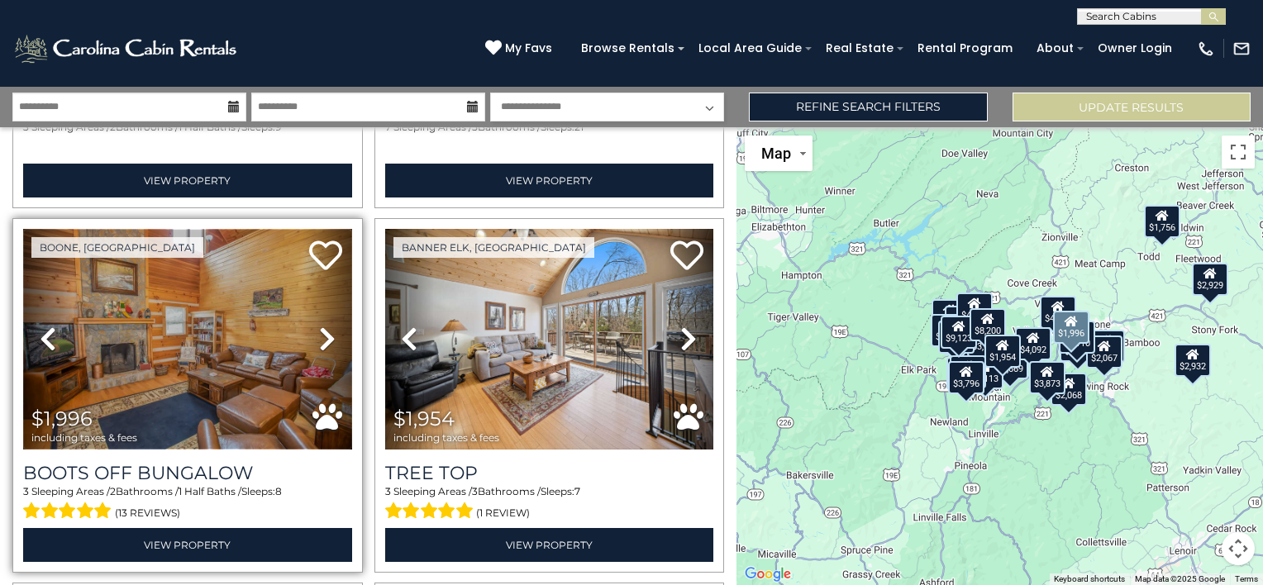
click at [221, 377] on img at bounding box center [187, 339] width 329 height 220
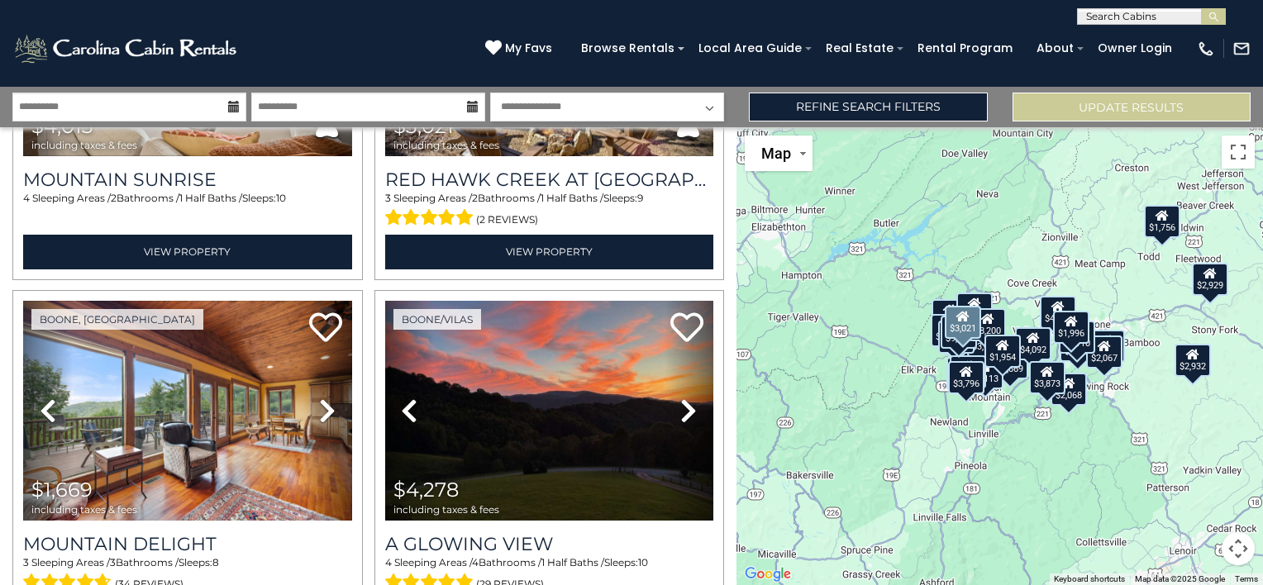
scroll to position [2810, 0]
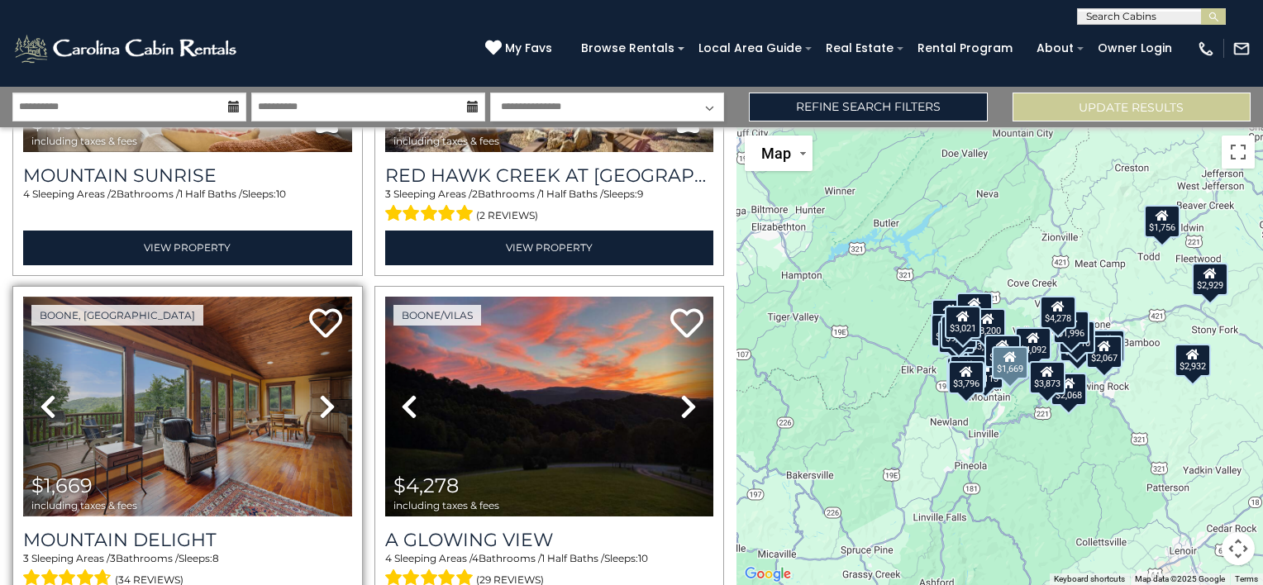
click at [264, 393] on img at bounding box center [187, 407] width 329 height 220
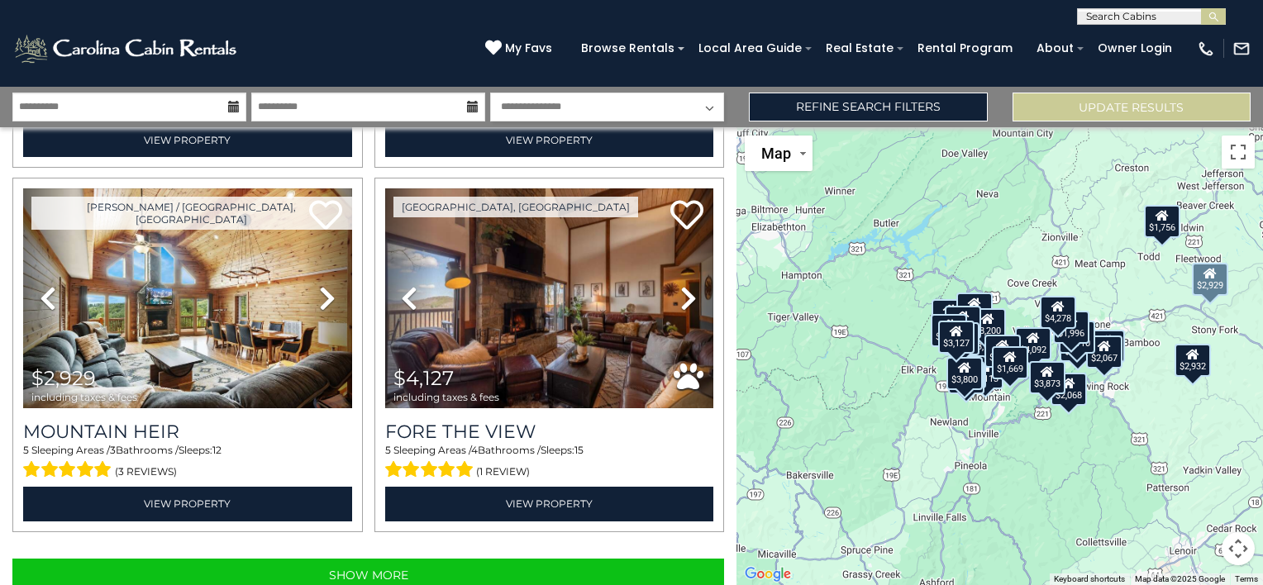
scroll to position [5107, 0]
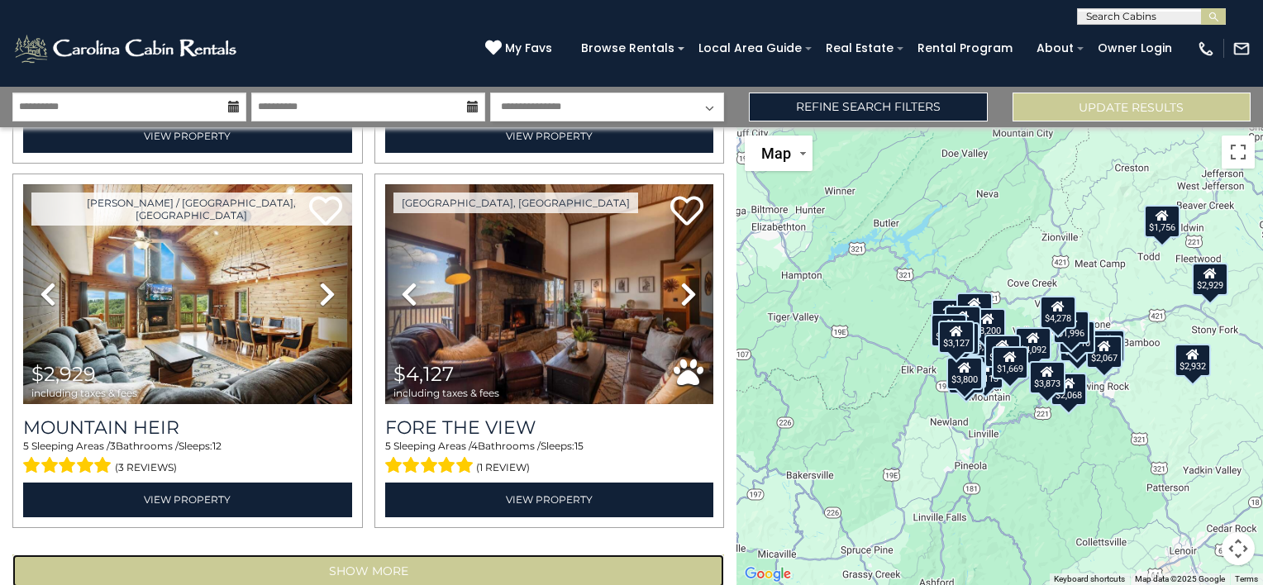
click at [369, 555] on button "Show More" at bounding box center [368, 571] width 712 height 33
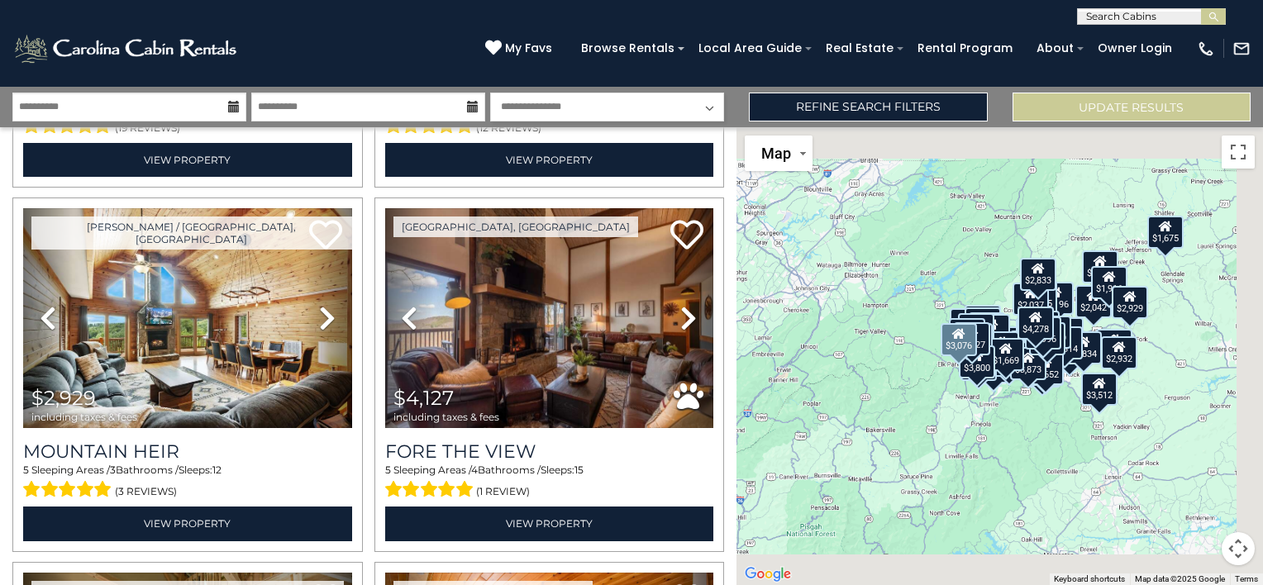
scroll to position [5107, 0]
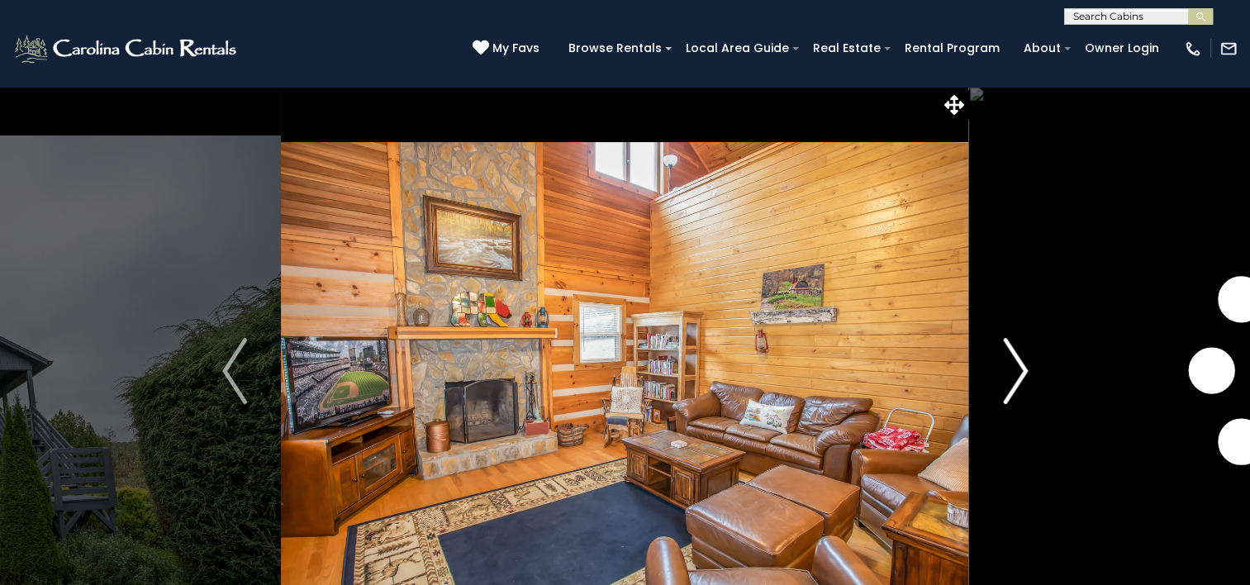
click at [1017, 387] on img "Next" at bounding box center [1015, 371] width 25 height 66
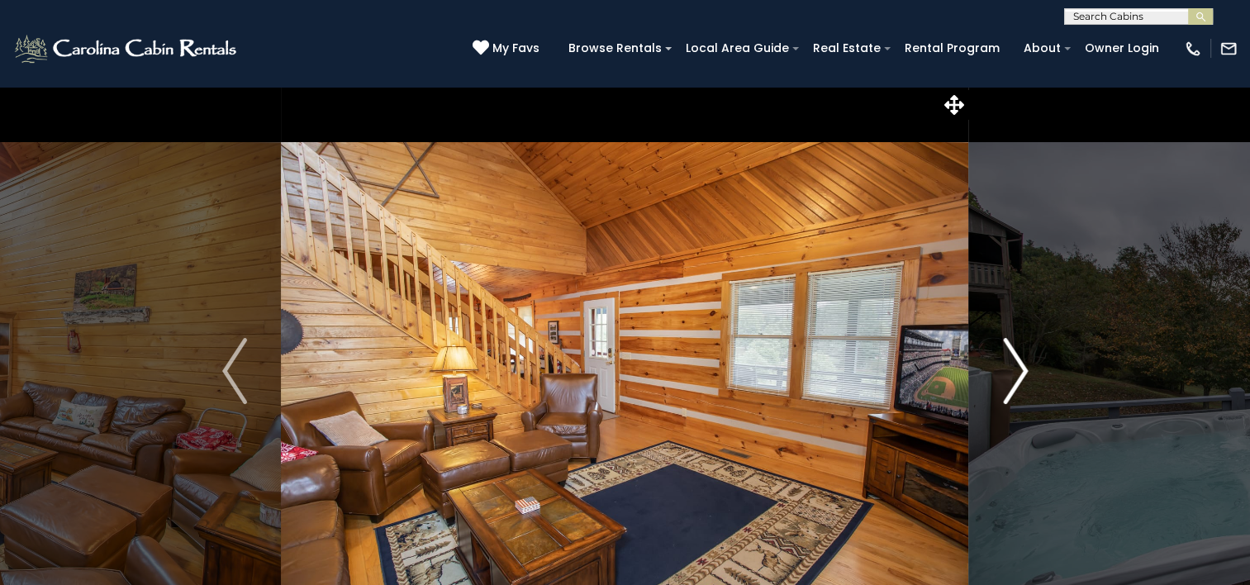
click at [1017, 387] on img "Next" at bounding box center [1015, 371] width 25 height 66
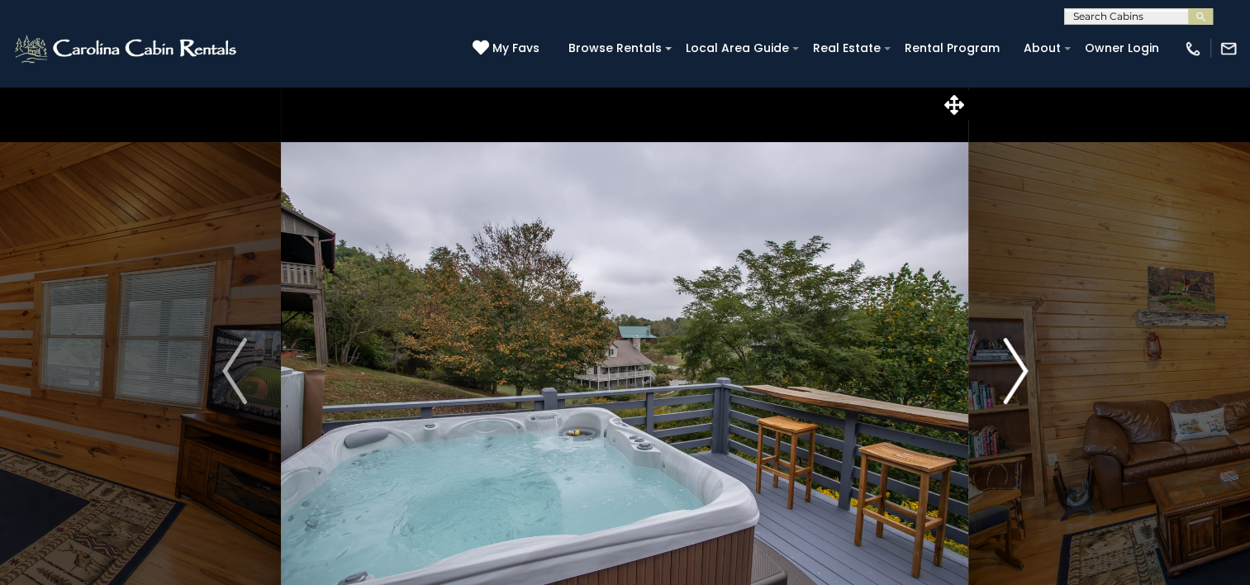
click at [1017, 387] on img "Next" at bounding box center [1015, 371] width 25 height 66
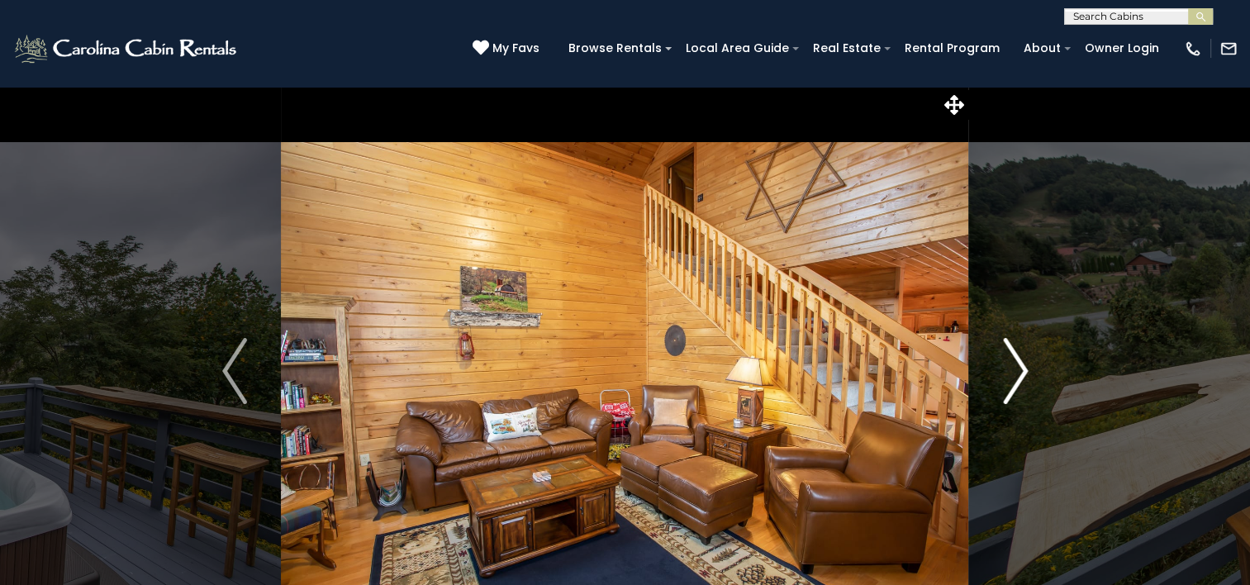
click at [1017, 387] on img "Next" at bounding box center [1015, 371] width 25 height 66
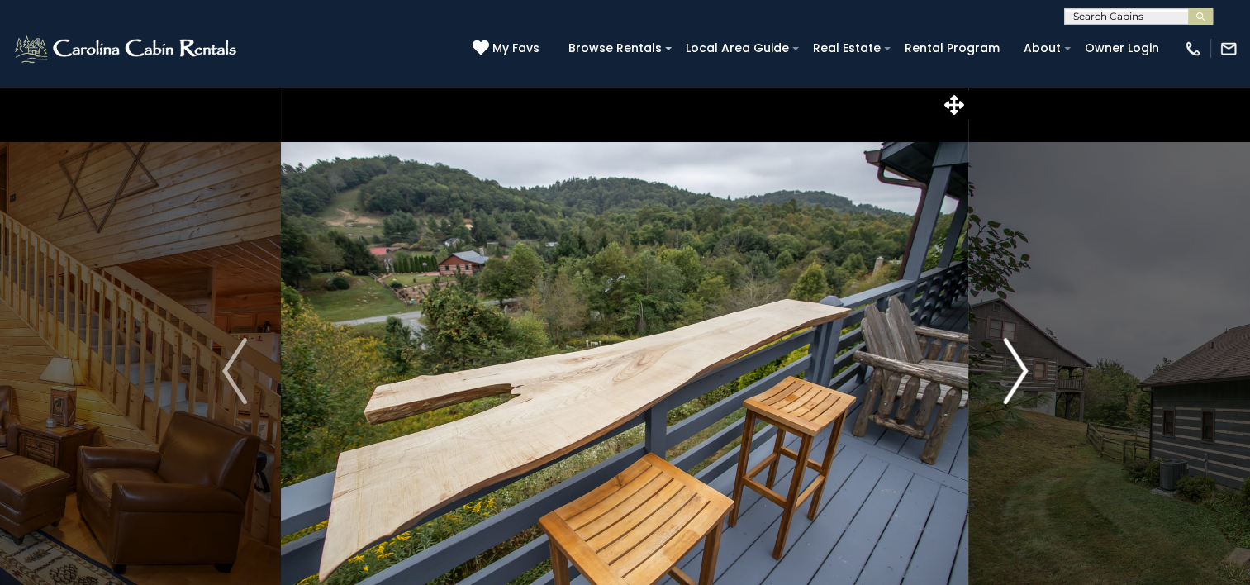
click at [1017, 387] on img "Next" at bounding box center [1015, 371] width 25 height 66
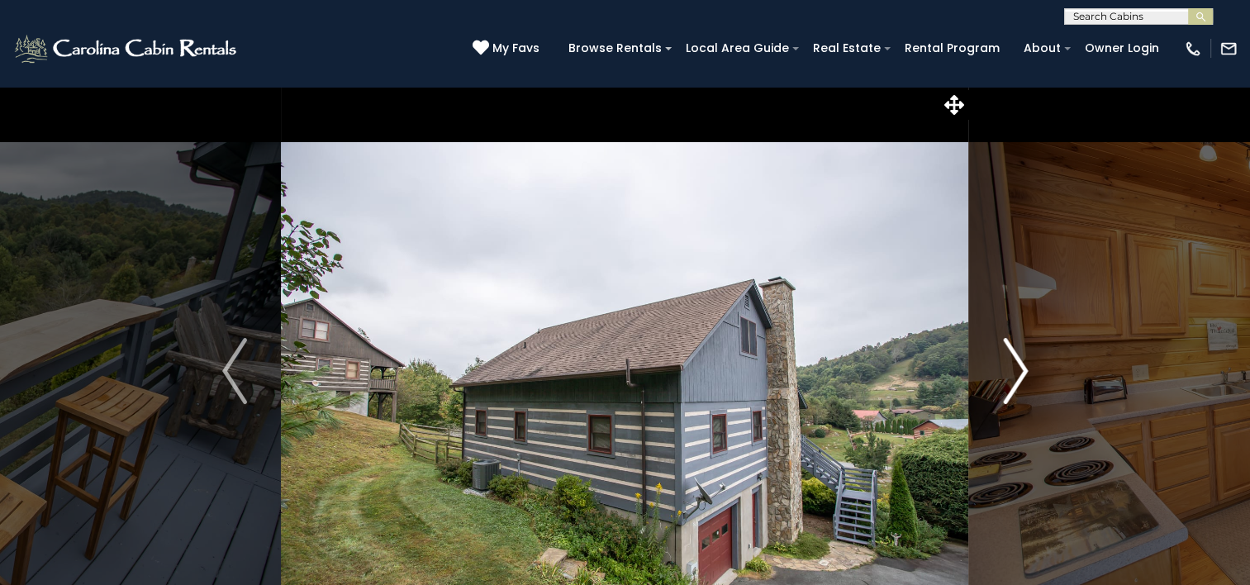
click at [1017, 387] on img "Next" at bounding box center [1015, 371] width 25 height 66
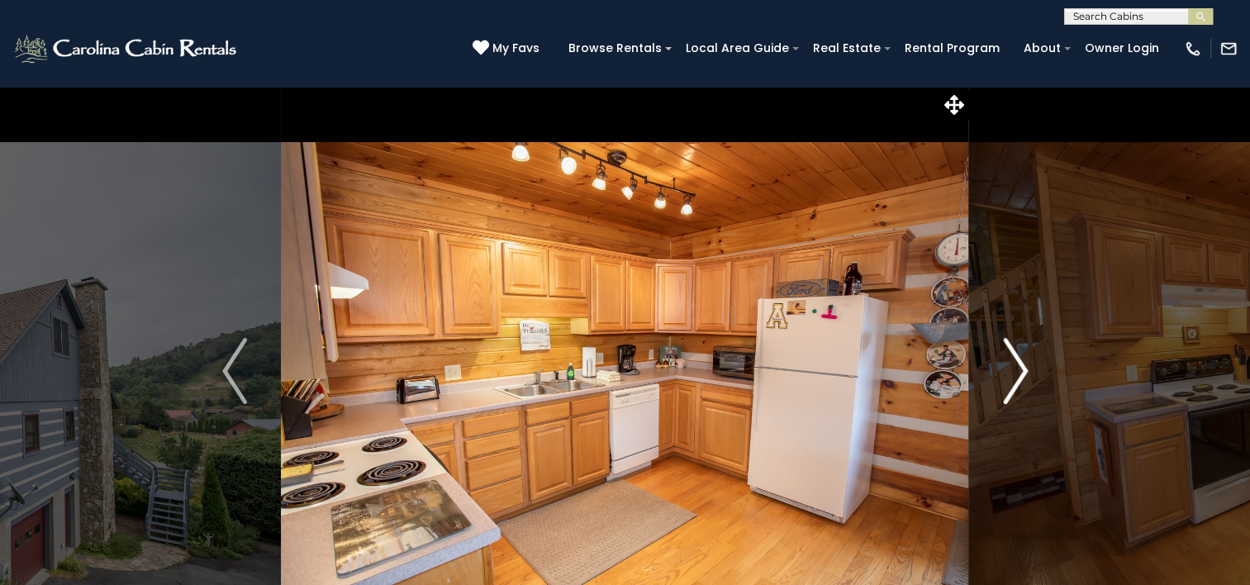
click at [1017, 387] on img "Next" at bounding box center [1015, 371] width 25 height 66
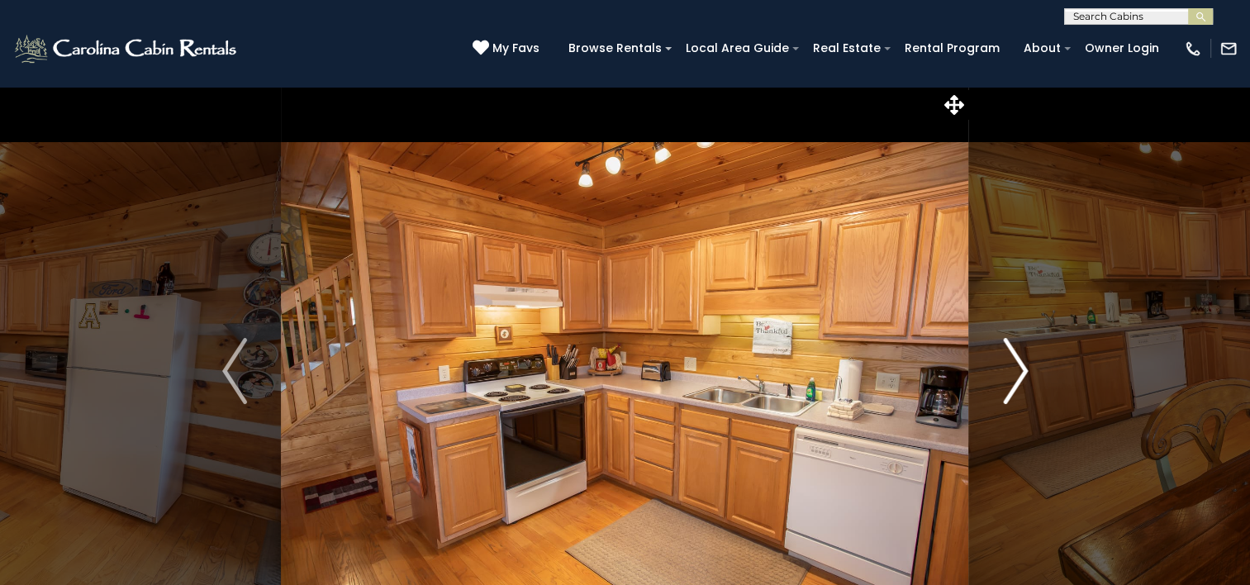
click at [1017, 387] on img "Next" at bounding box center [1015, 371] width 25 height 66
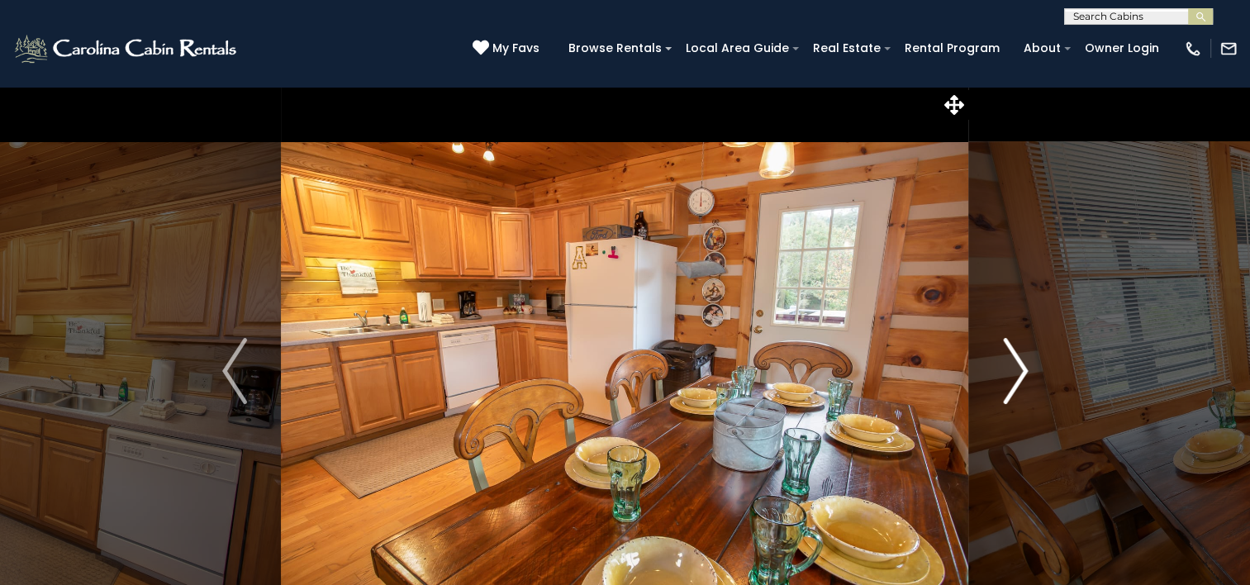
click at [1017, 387] on img "Next" at bounding box center [1015, 371] width 25 height 66
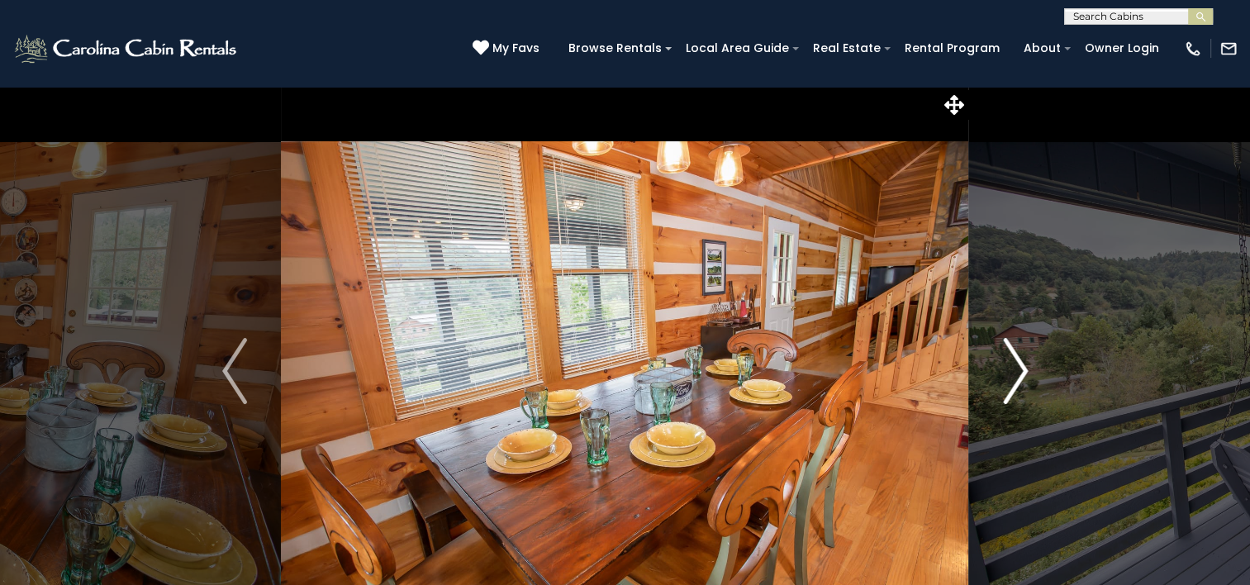
click at [1017, 387] on img "Next" at bounding box center [1015, 371] width 25 height 66
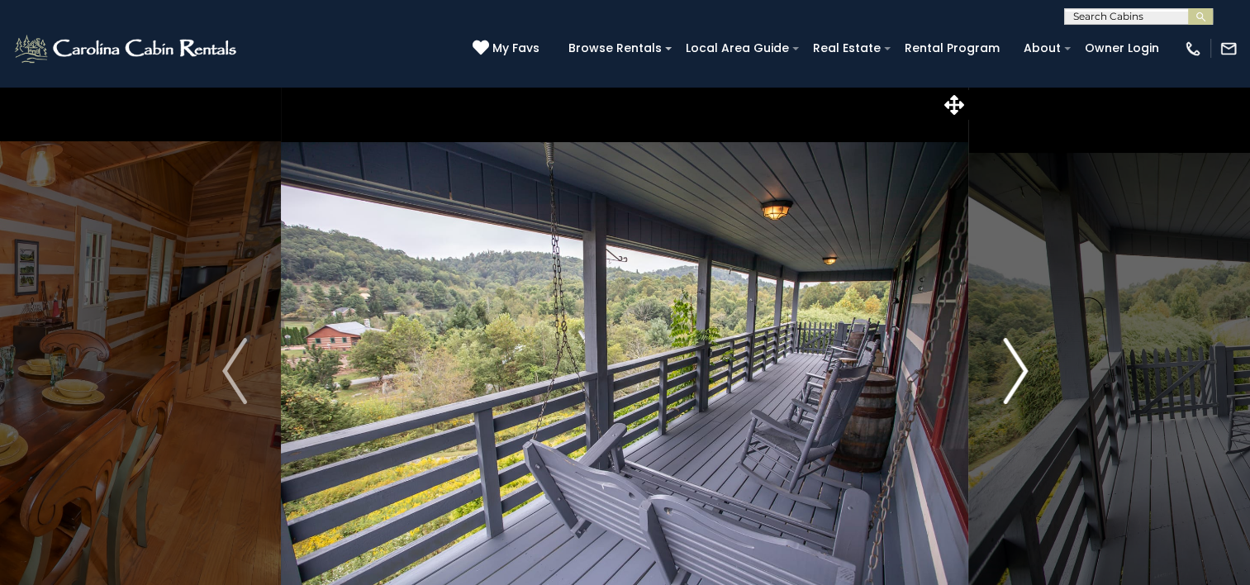
click at [1017, 387] on img "Next" at bounding box center [1015, 371] width 25 height 66
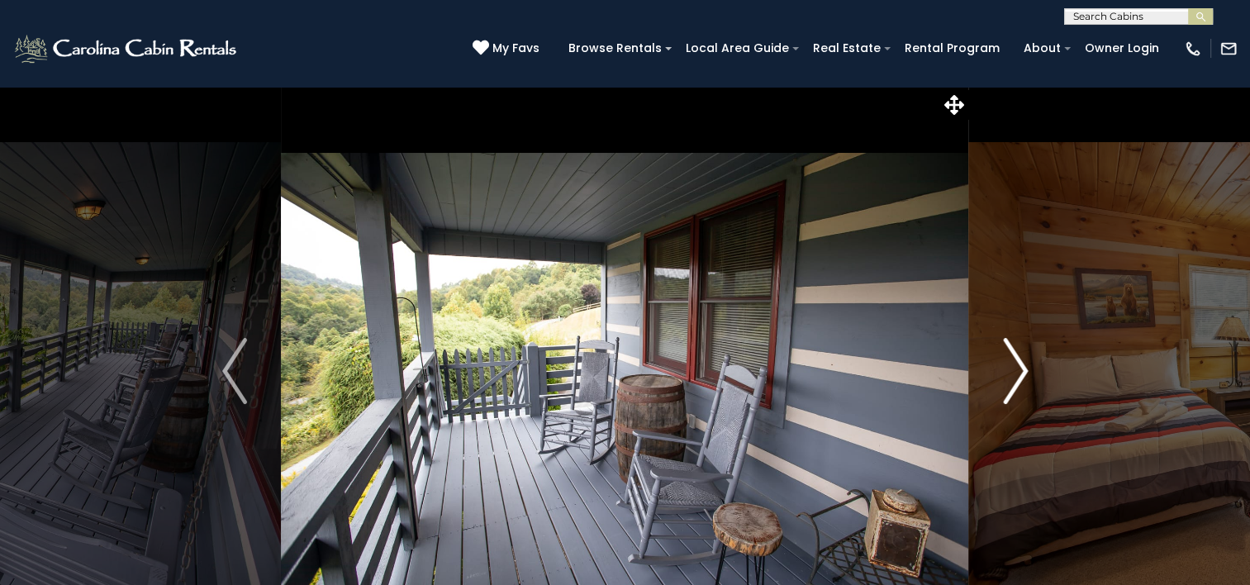
click at [1017, 387] on img "Next" at bounding box center [1015, 371] width 25 height 66
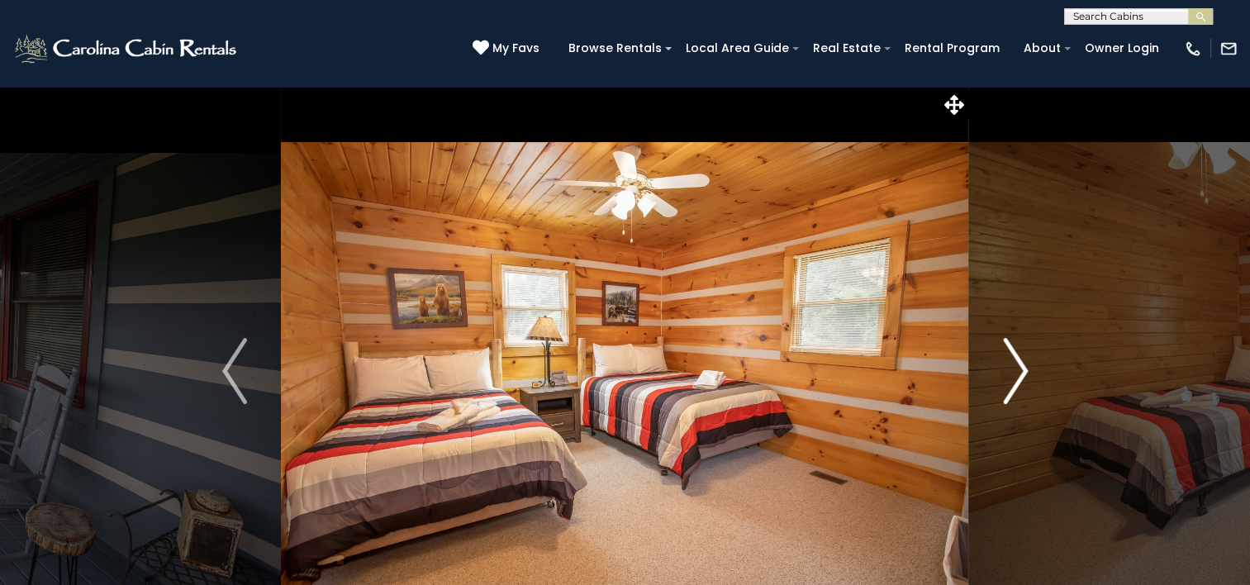
click at [1017, 387] on img "Next" at bounding box center [1015, 371] width 25 height 66
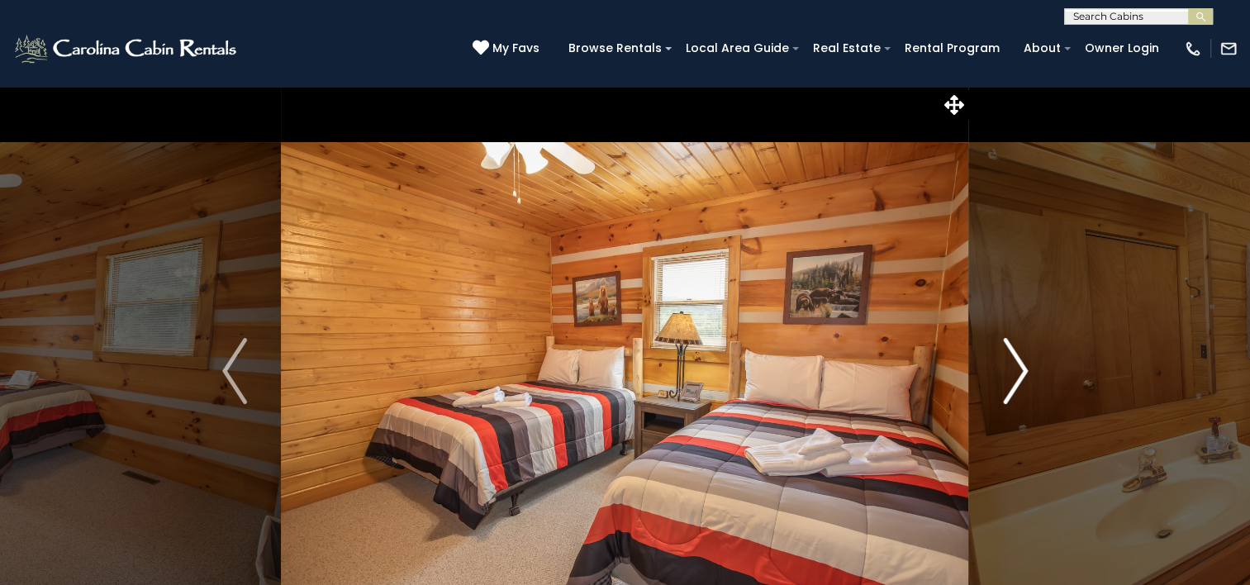
click at [1017, 387] on img "Next" at bounding box center [1015, 371] width 25 height 66
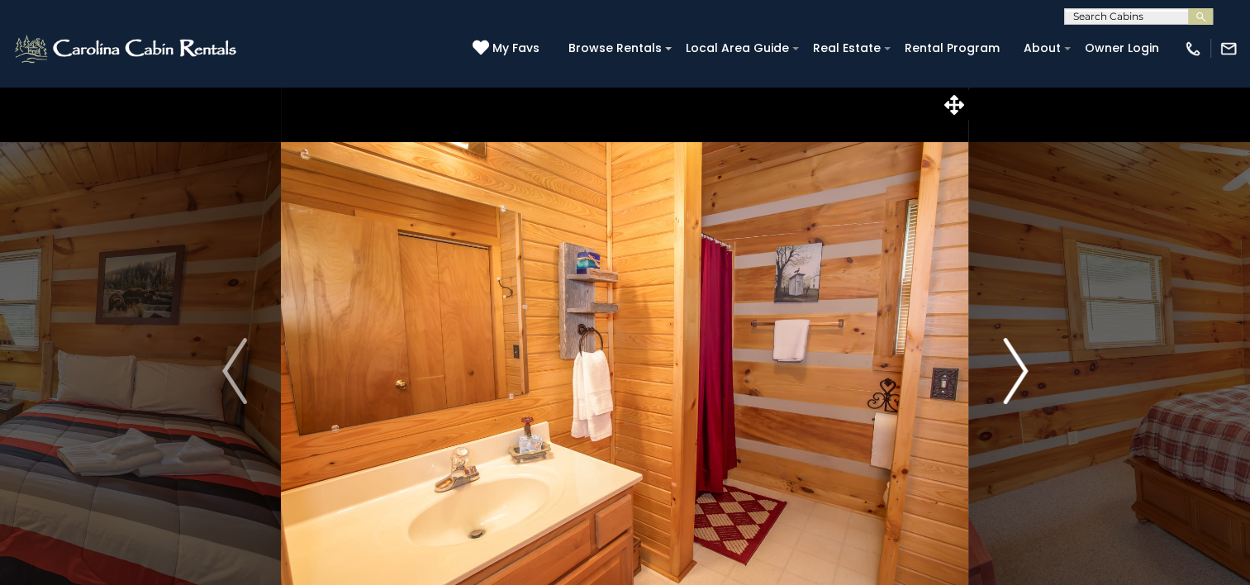
click at [1017, 387] on img "Next" at bounding box center [1015, 371] width 25 height 66
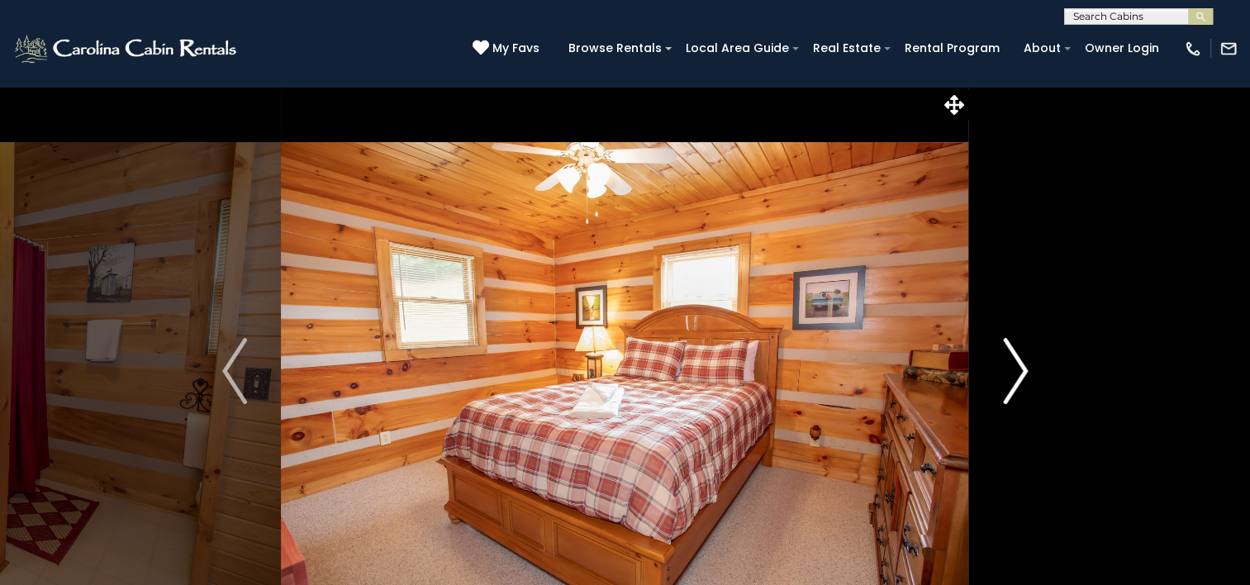
click at [1017, 387] on img "Next" at bounding box center [1015, 371] width 25 height 66
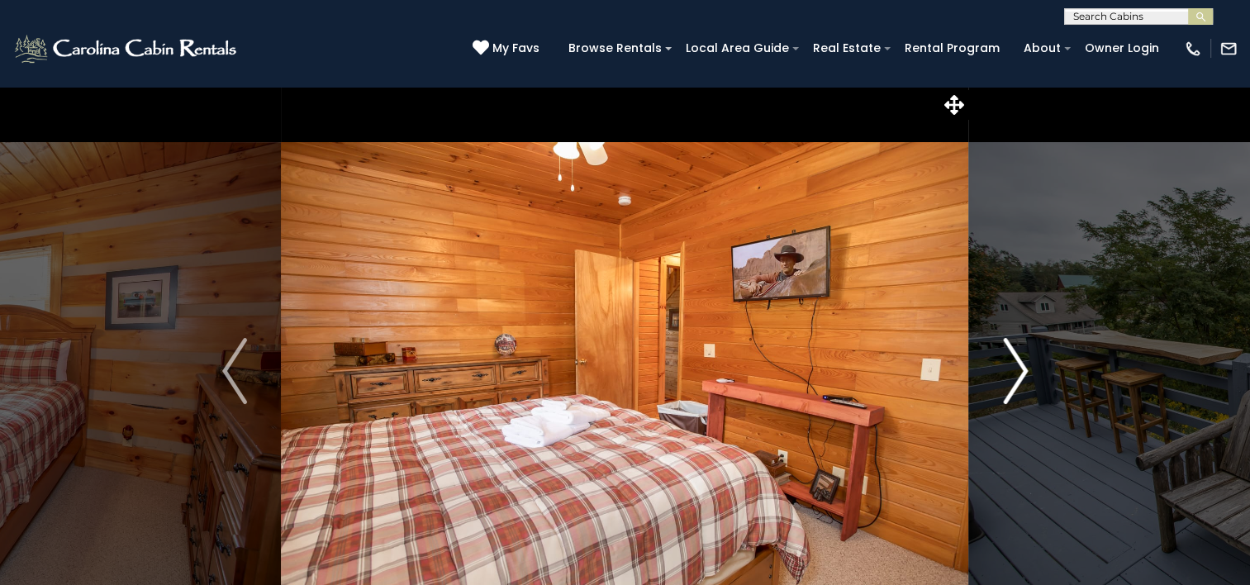
click at [1017, 387] on img "Next" at bounding box center [1015, 371] width 25 height 66
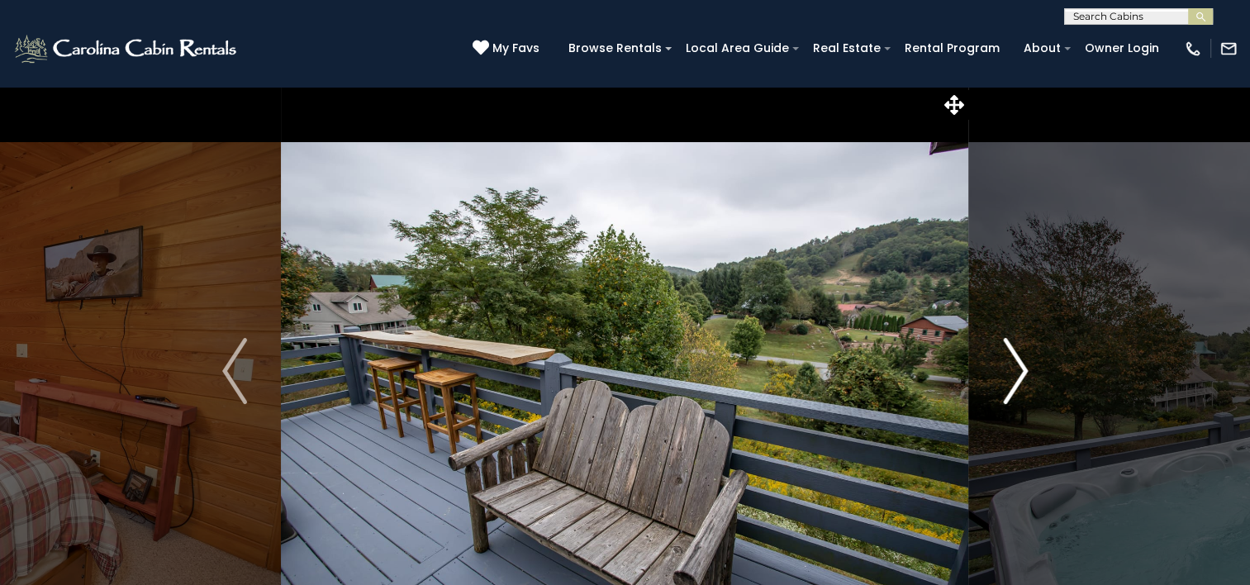
click at [1017, 387] on img "Next" at bounding box center [1015, 371] width 25 height 66
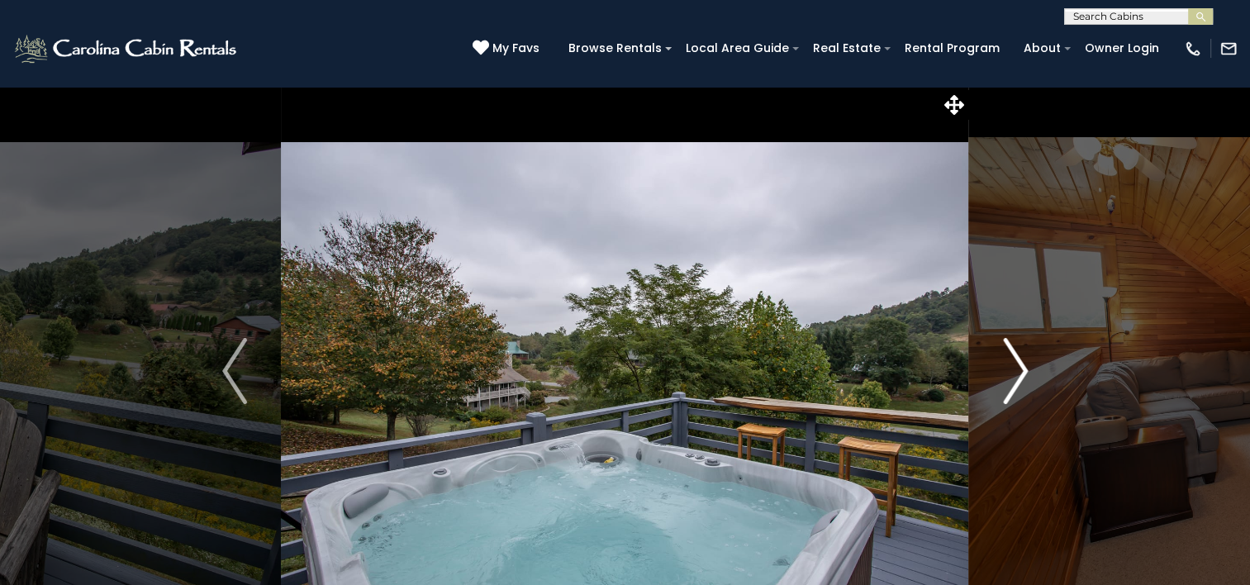
click at [1017, 387] on img "Next" at bounding box center [1015, 371] width 25 height 66
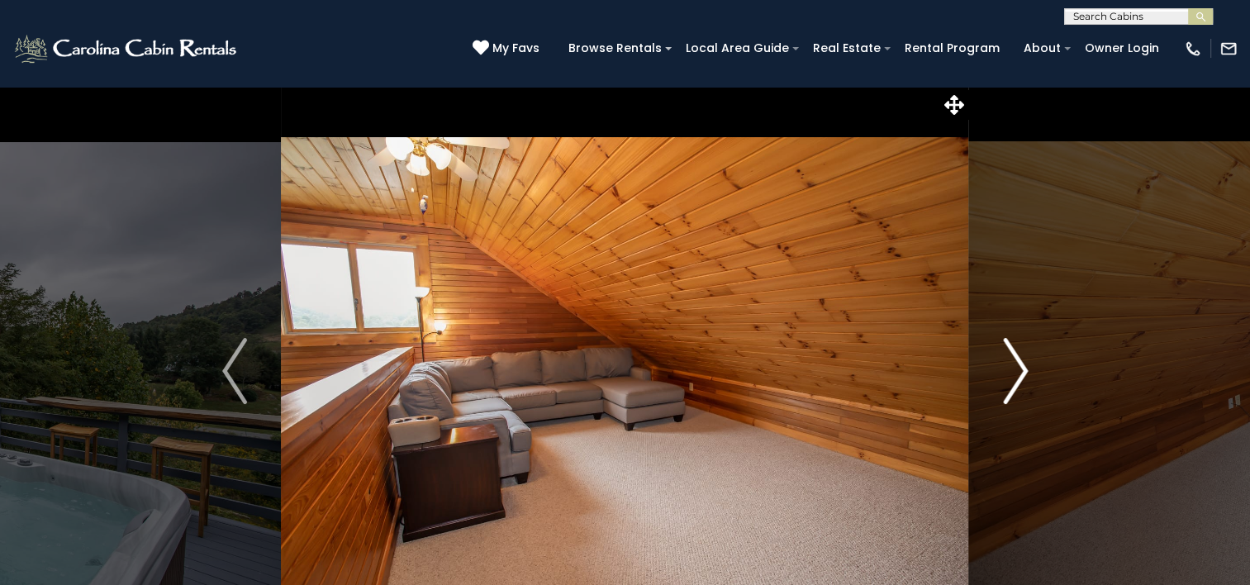
click at [1017, 387] on img "Next" at bounding box center [1015, 371] width 25 height 66
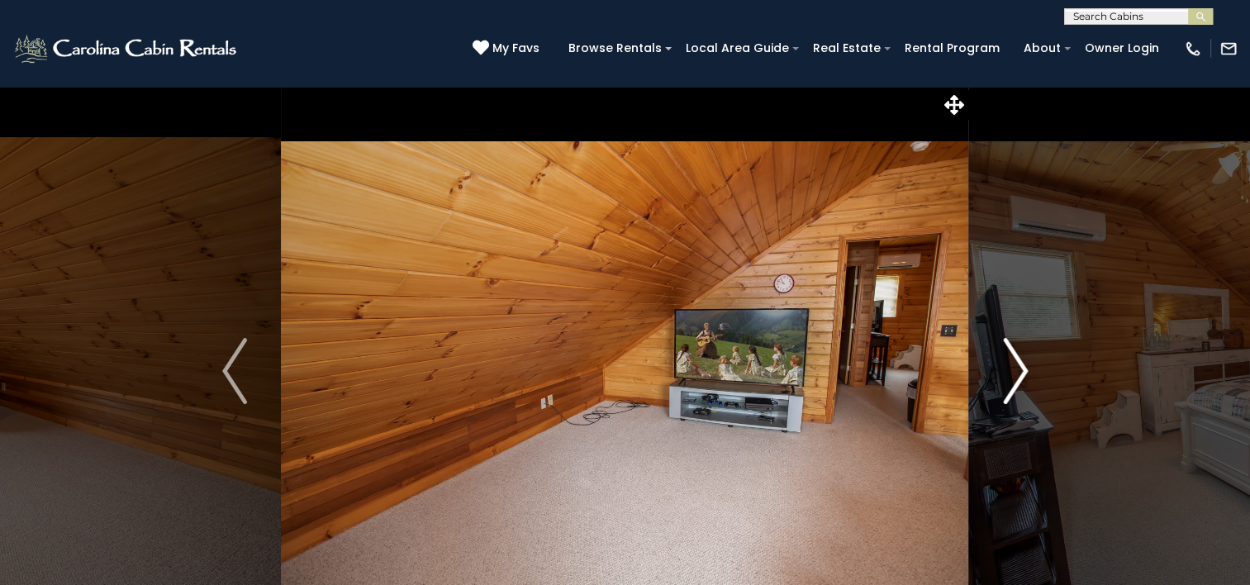
click at [1017, 387] on img "Next" at bounding box center [1015, 371] width 25 height 66
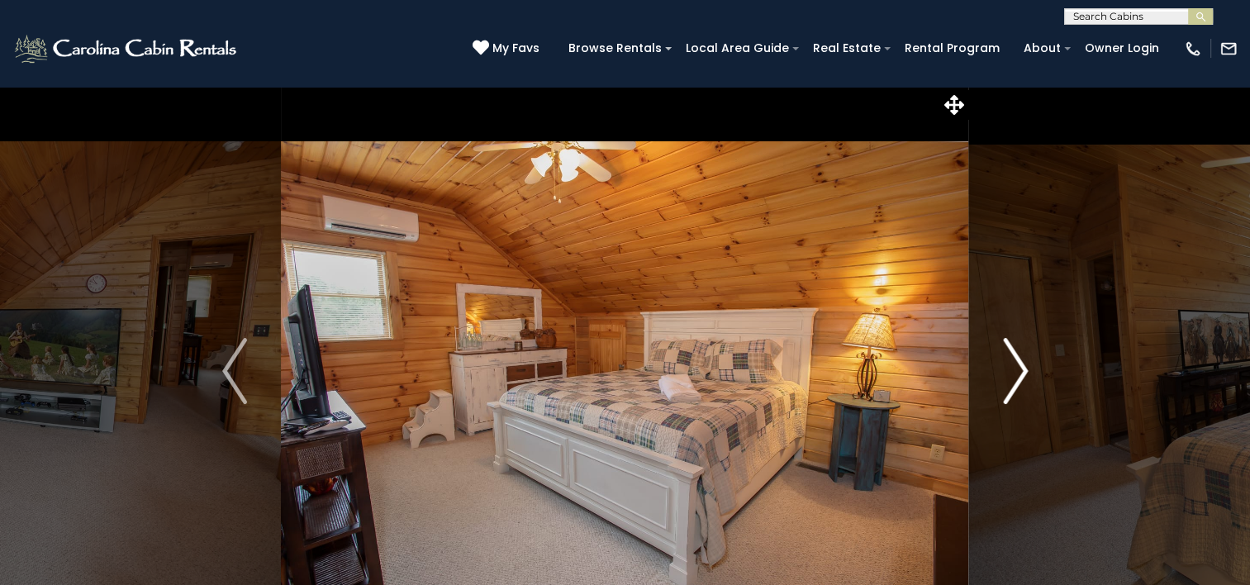
click at [1017, 387] on img "Next" at bounding box center [1015, 371] width 25 height 66
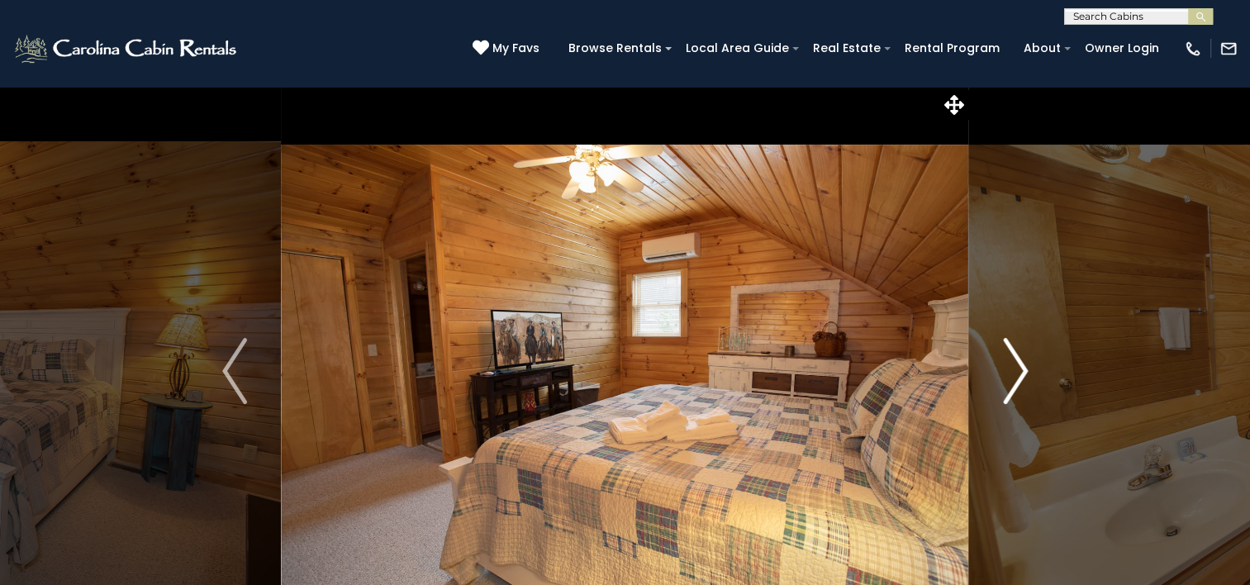
click at [1017, 387] on img "Next" at bounding box center [1015, 371] width 25 height 66
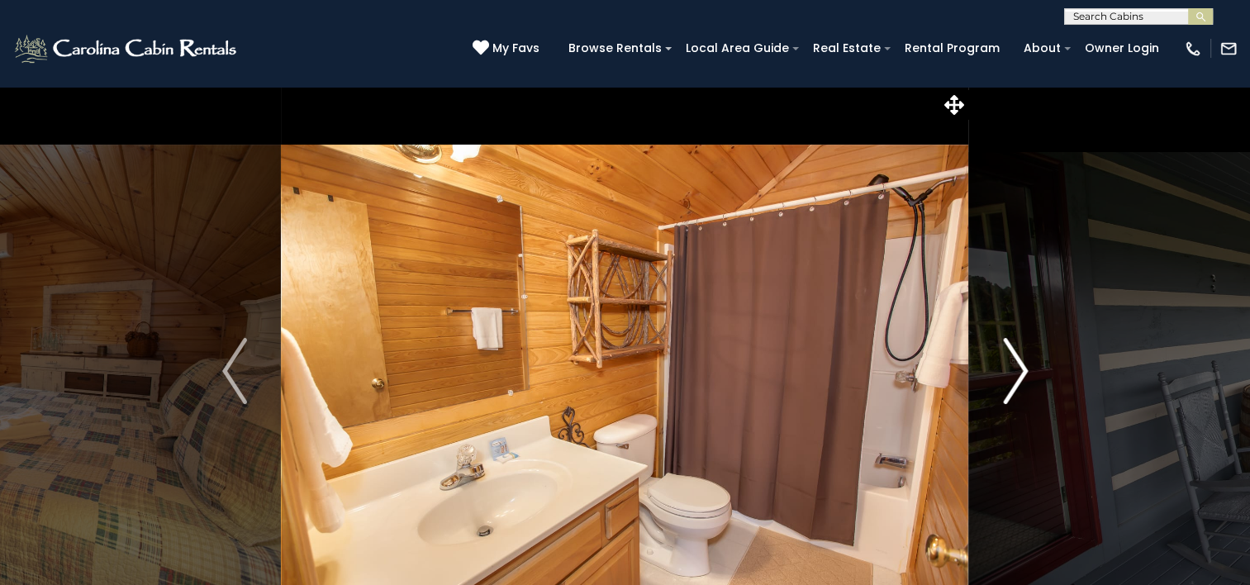
click at [1017, 387] on img "Next" at bounding box center [1015, 371] width 25 height 66
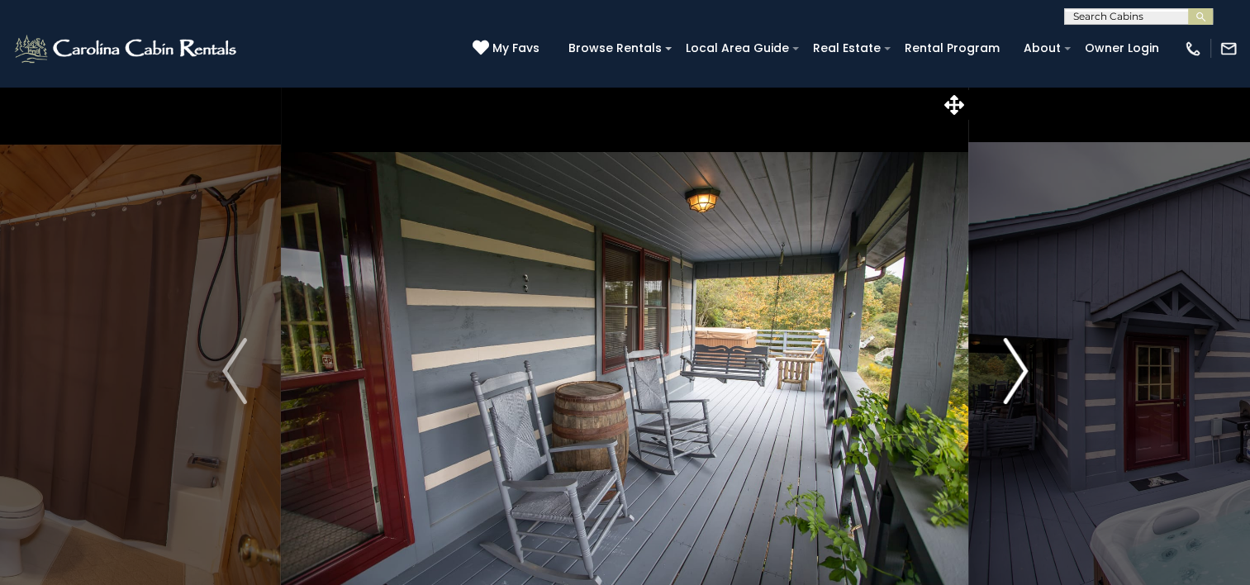
click at [1017, 387] on img "Next" at bounding box center [1015, 371] width 25 height 66
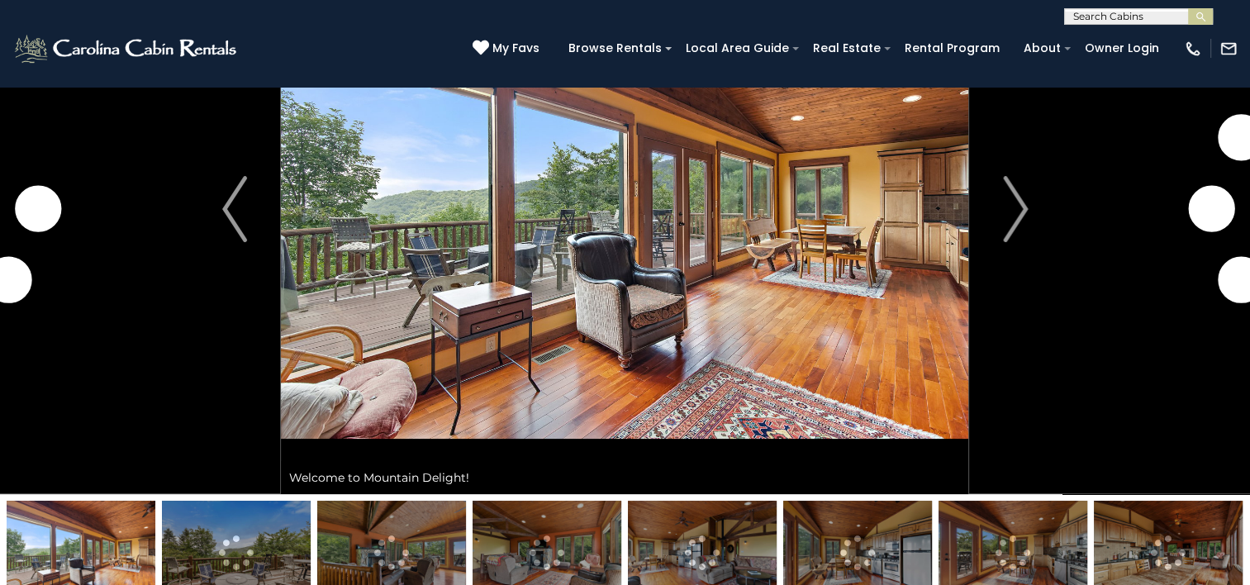
scroll to position [165, 0]
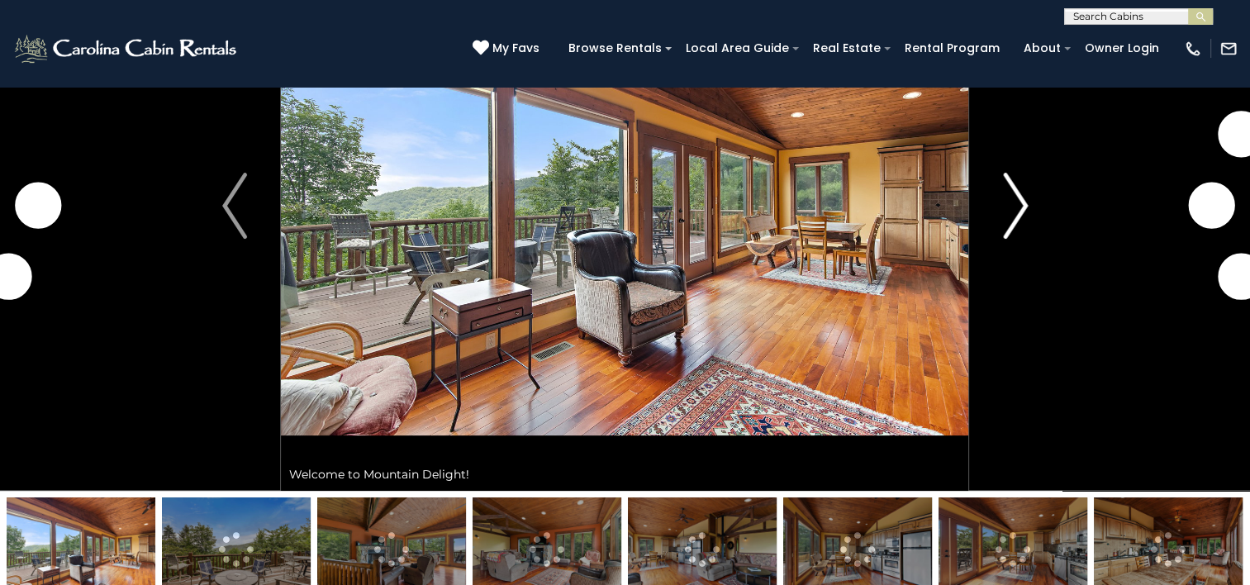
click at [1021, 205] on img "Next" at bounding box center [1015, 206] width 25 height 66
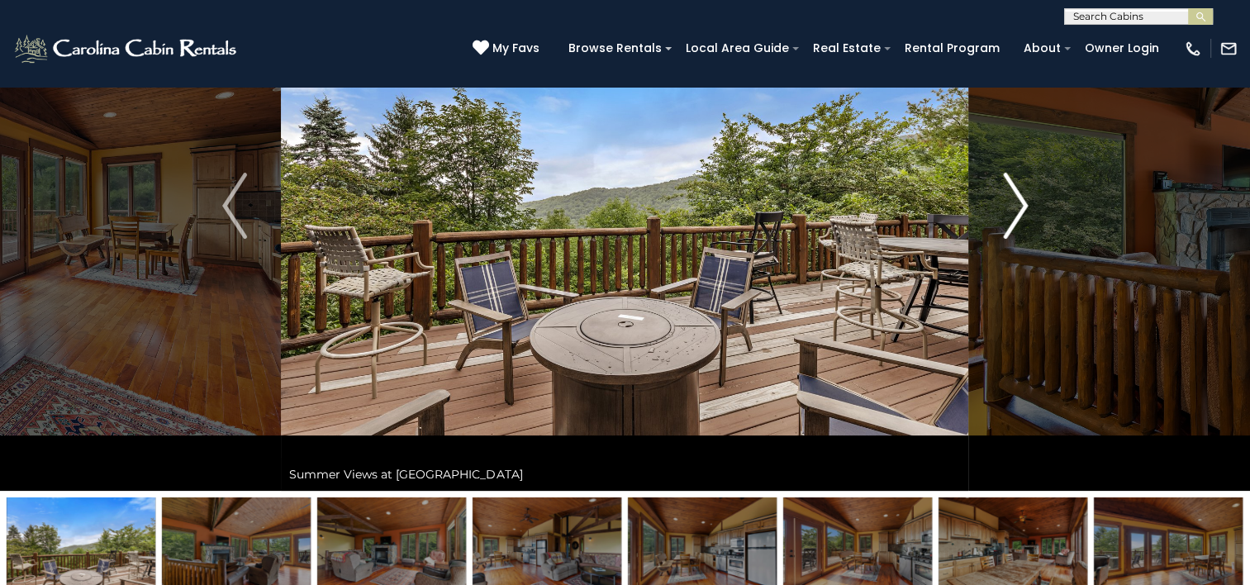
click at [1021, 205] on img "Next" at bounding box center [1015, 206] width 25 height 66
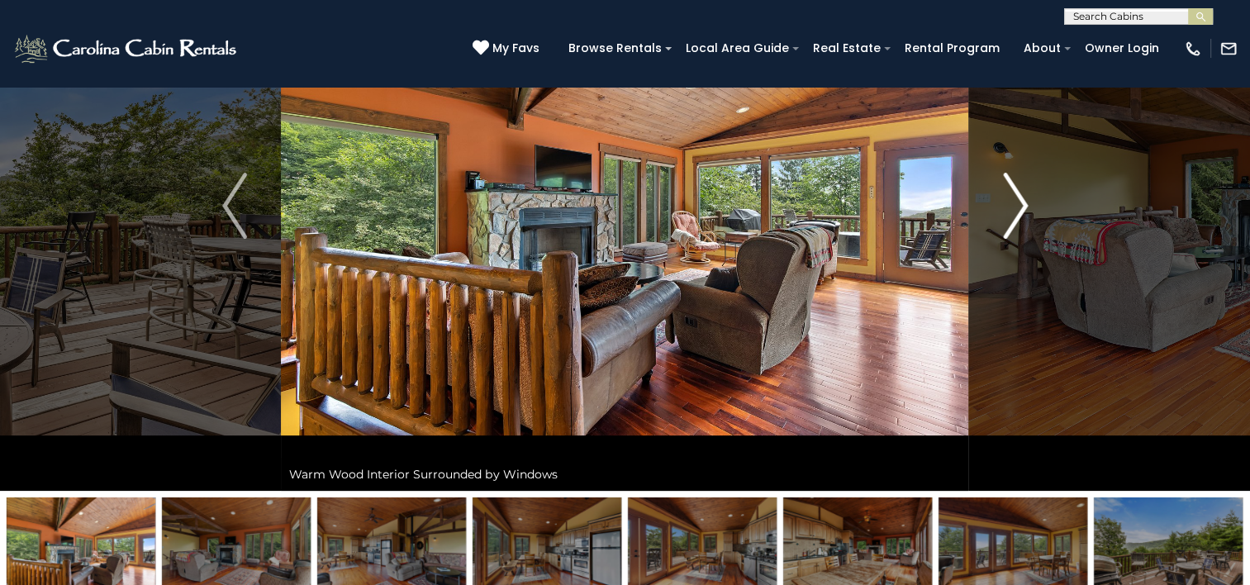
click at [1021, 205] on img "Next" at bounding box center [1015, 206] width 25 height 66
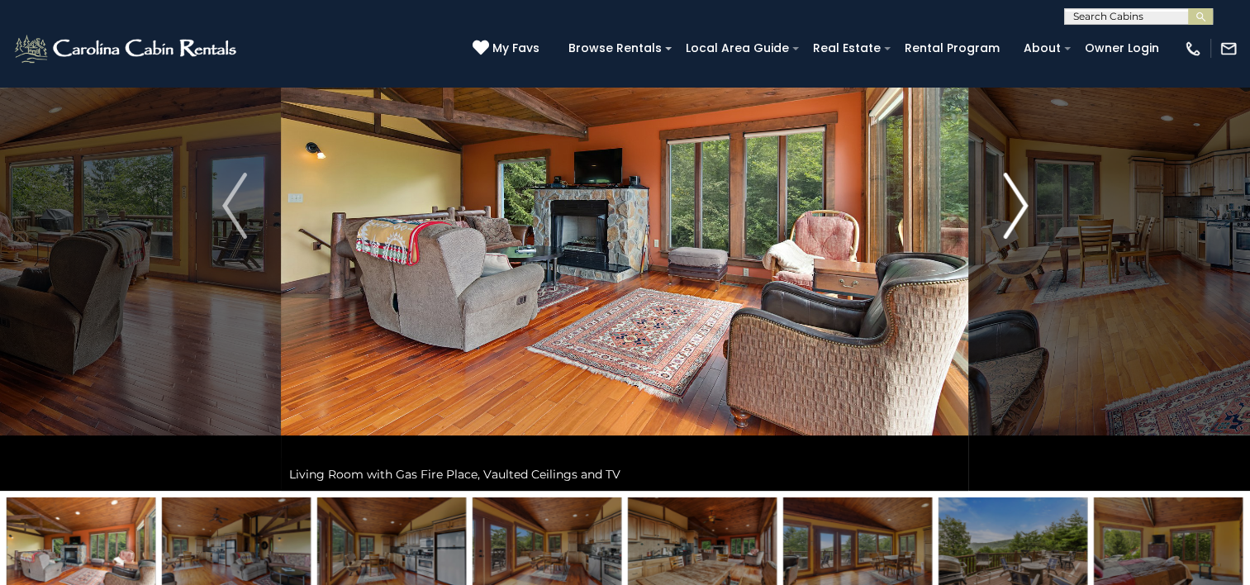
click at [1021, 205] on img "Next" at bounding box center [1015, 206] width 25 height 66
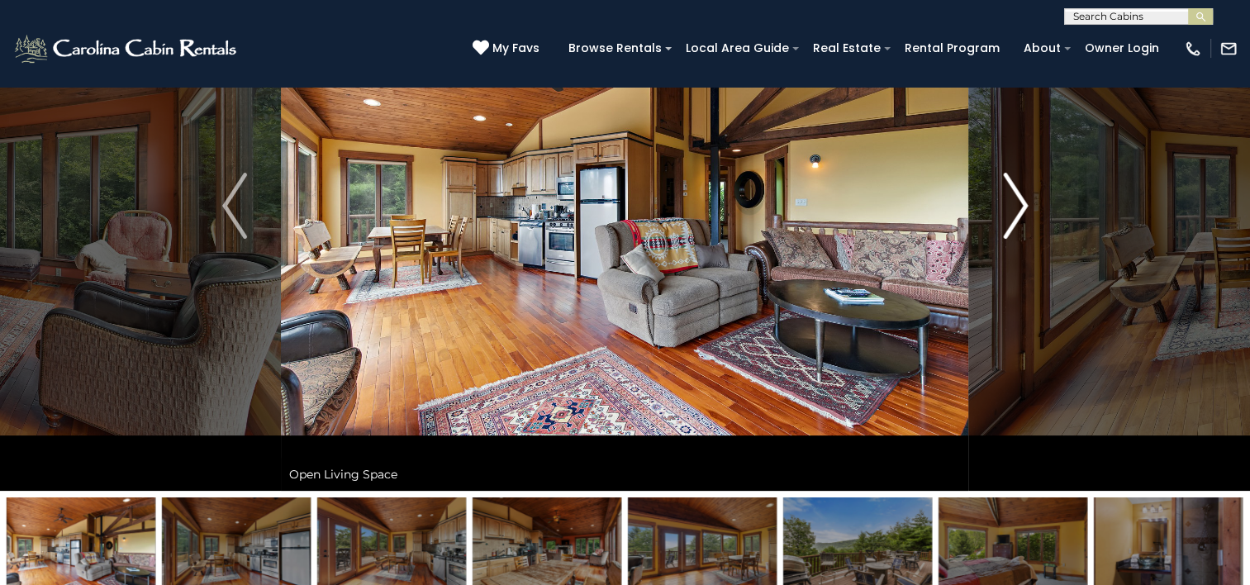
click at [1021, 205] on img "Next" at bounding box center [1015, 206] width 25 height 66
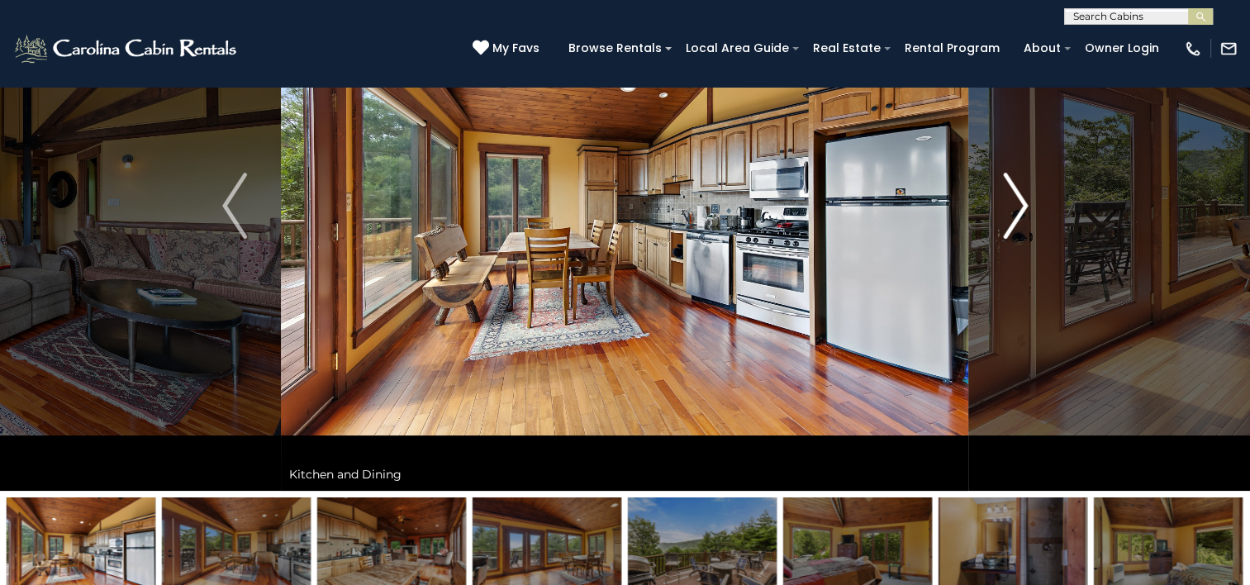
click at [1021, 205] on img "Next" at bounding box center [1015, 206] width 25 height 66
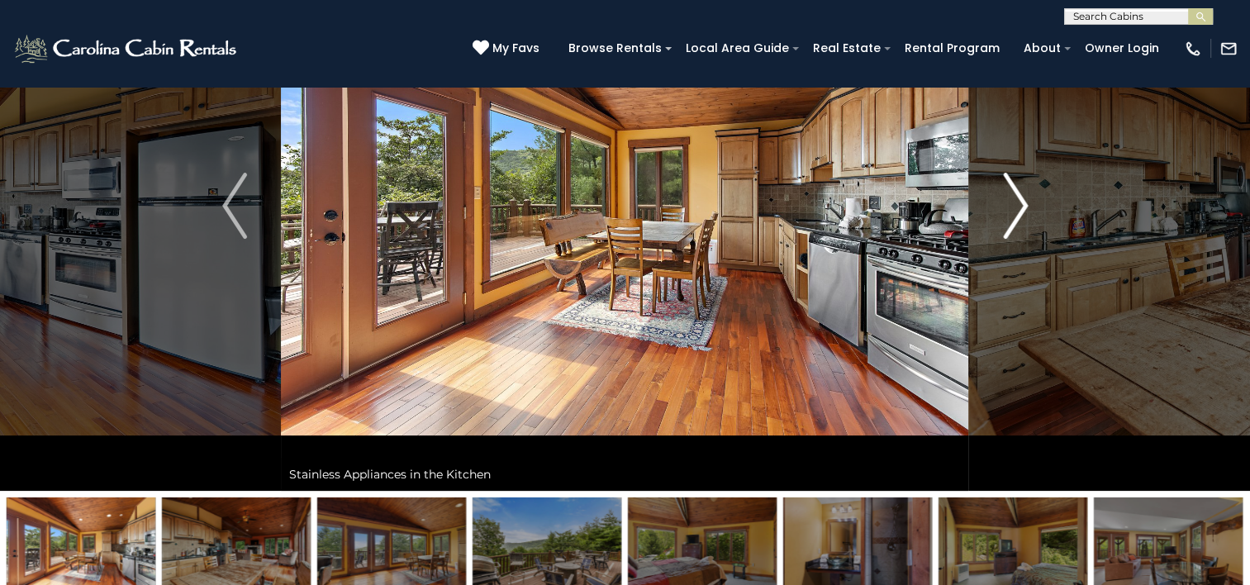
click at [1021, 205] on img "Next" at bounding box center [1015, 206] width 25 height 66
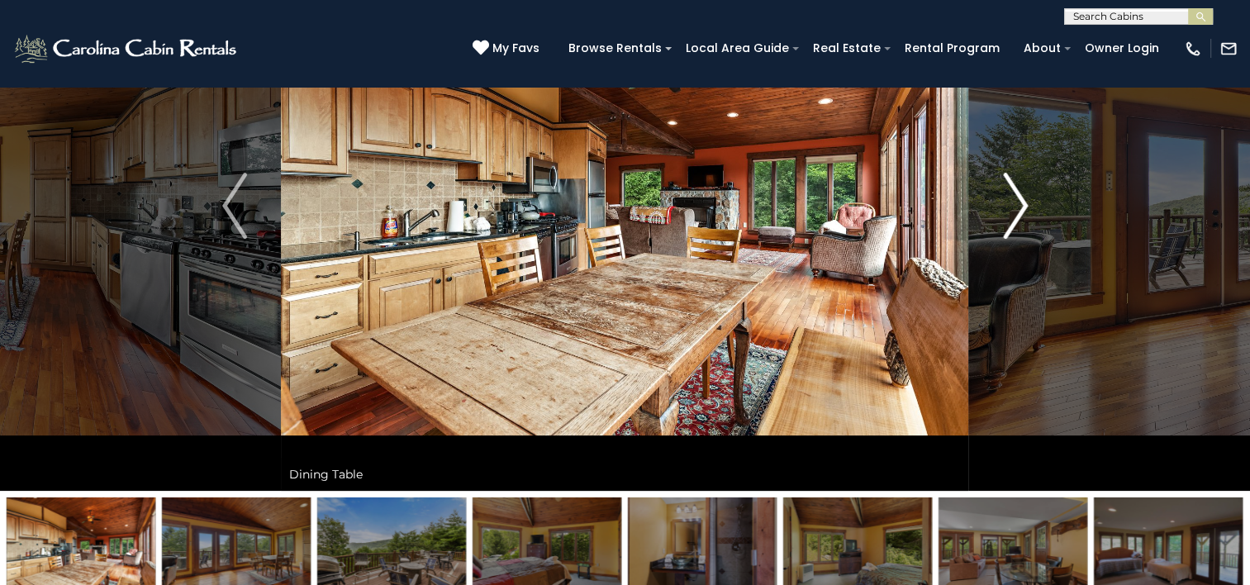
click at [1021, 205] on img "Next" at bounding box center [1015, 206] width 25 height 66
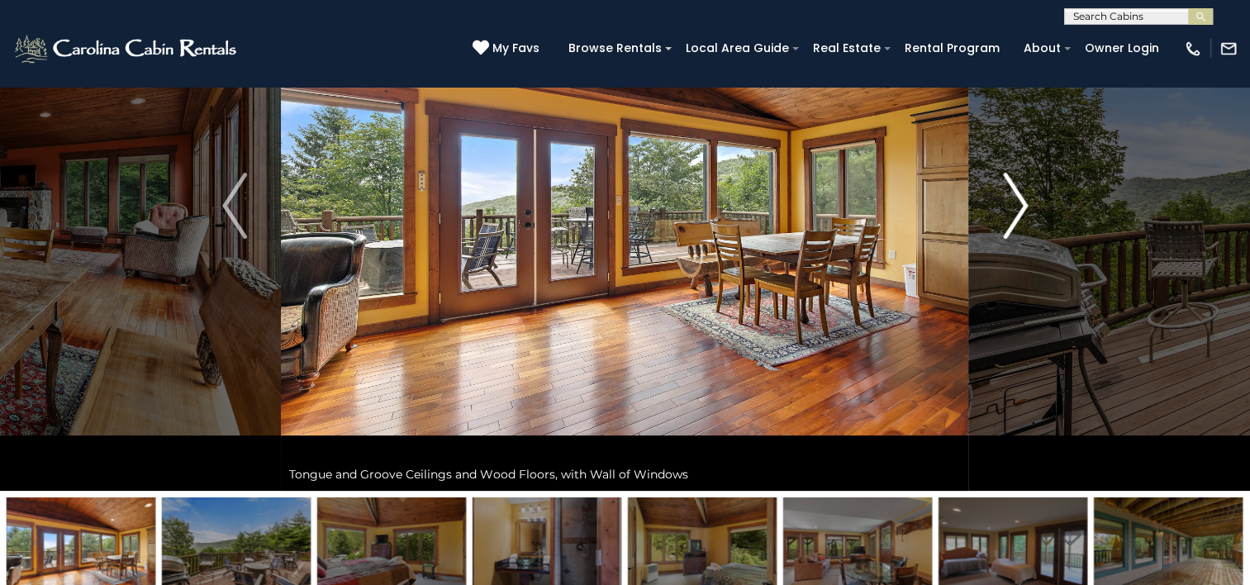
click at [1021, 205] on img "Next" at bounding box center [1015, 206] width 25 height 66
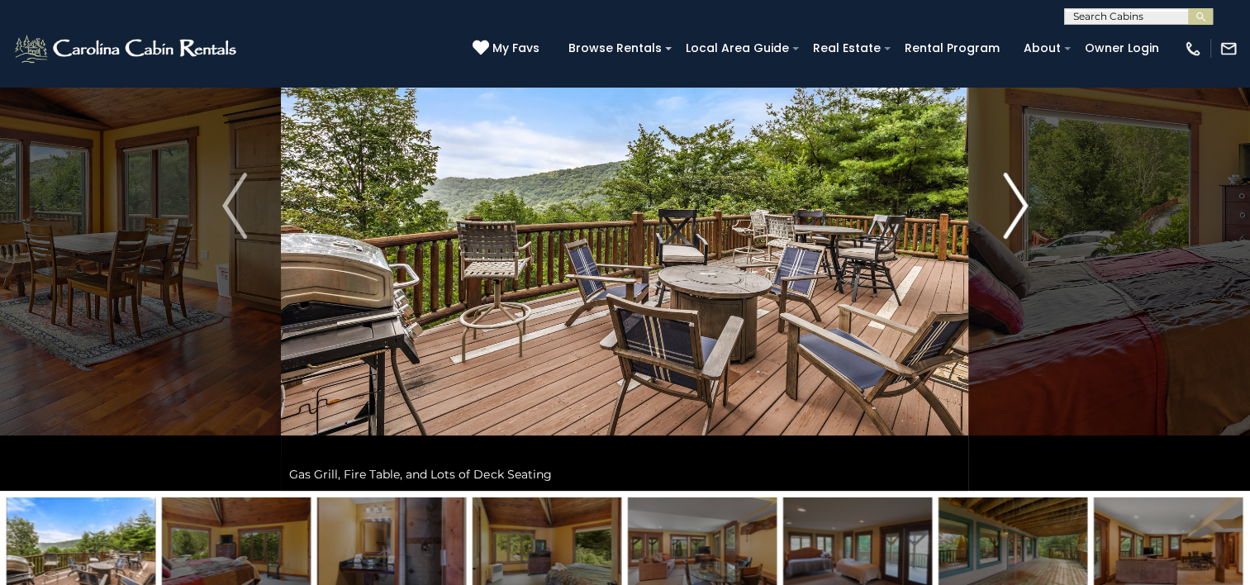
click at [1021, 205] on img "Next" at bounding box center [1015, 206] width 25 height 66
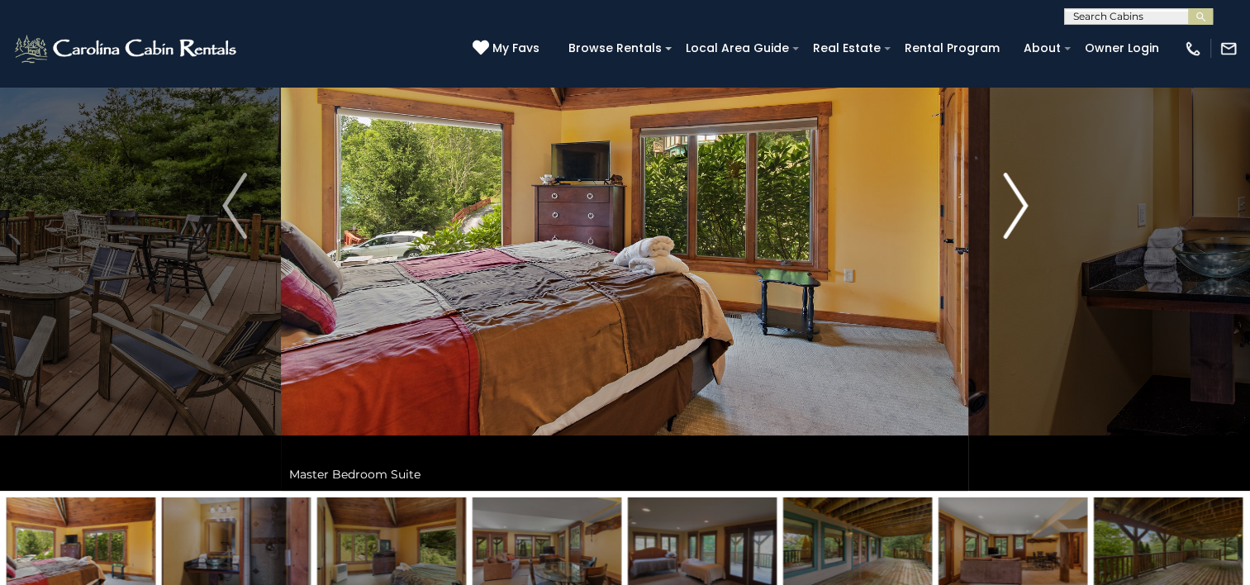
click at [1021, 205] on img "Next" at bounding box center [1015, 206] width 25 height 66
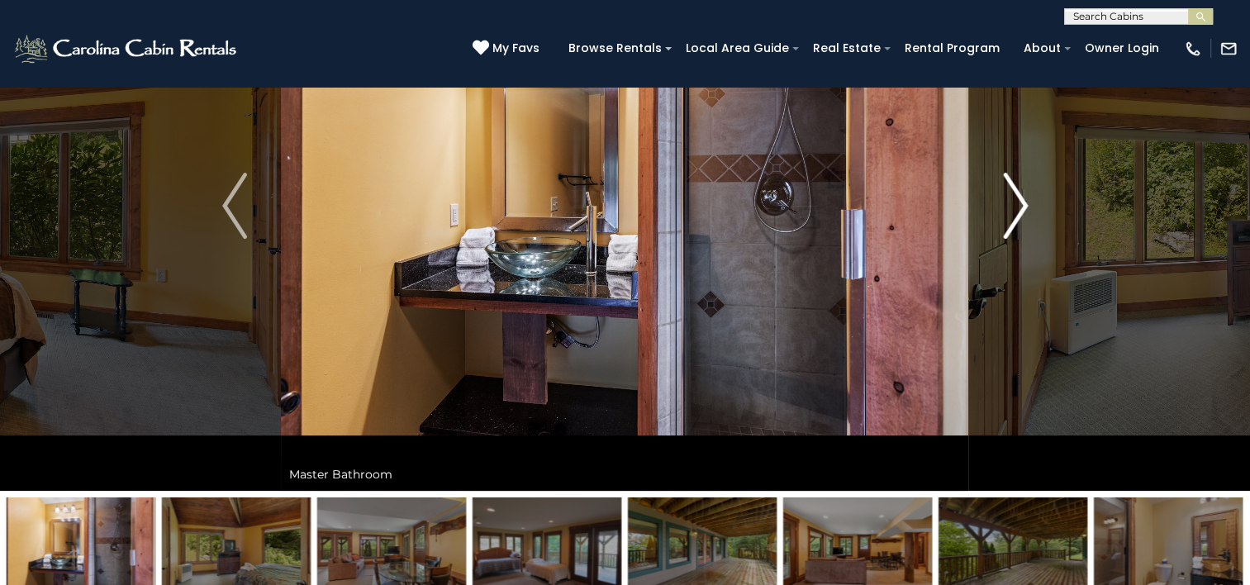
click at [1021, 205] on img "Next" at bounding box center [1015, 206] width 25 height 66
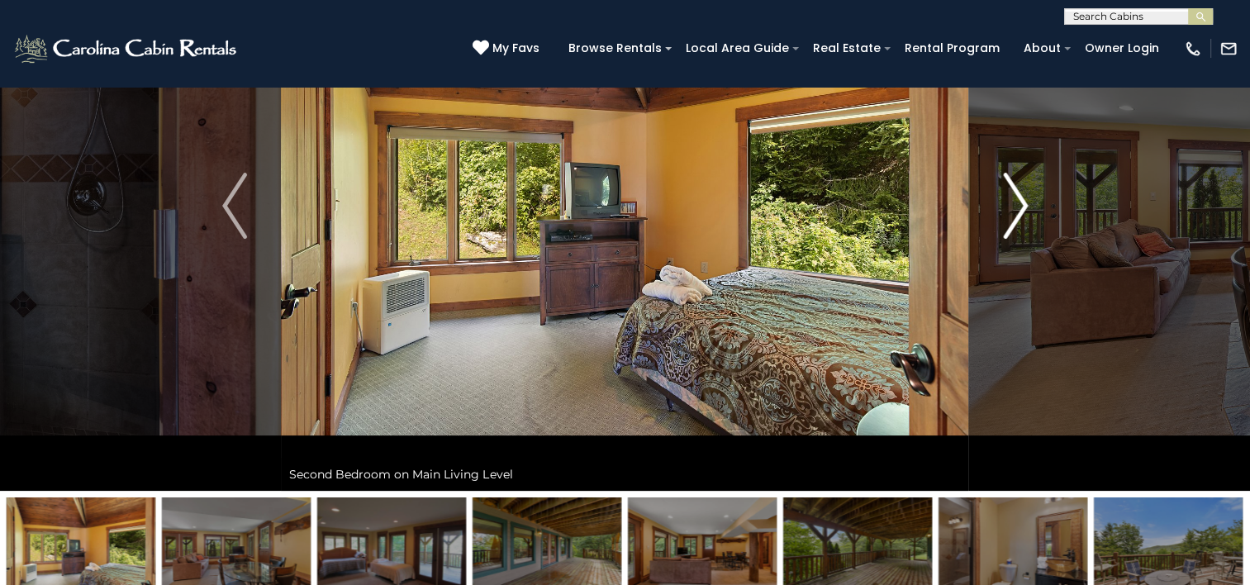
click at [1021, 205] on img "Next" at bounding box center [1015, 206] width 25 height 66
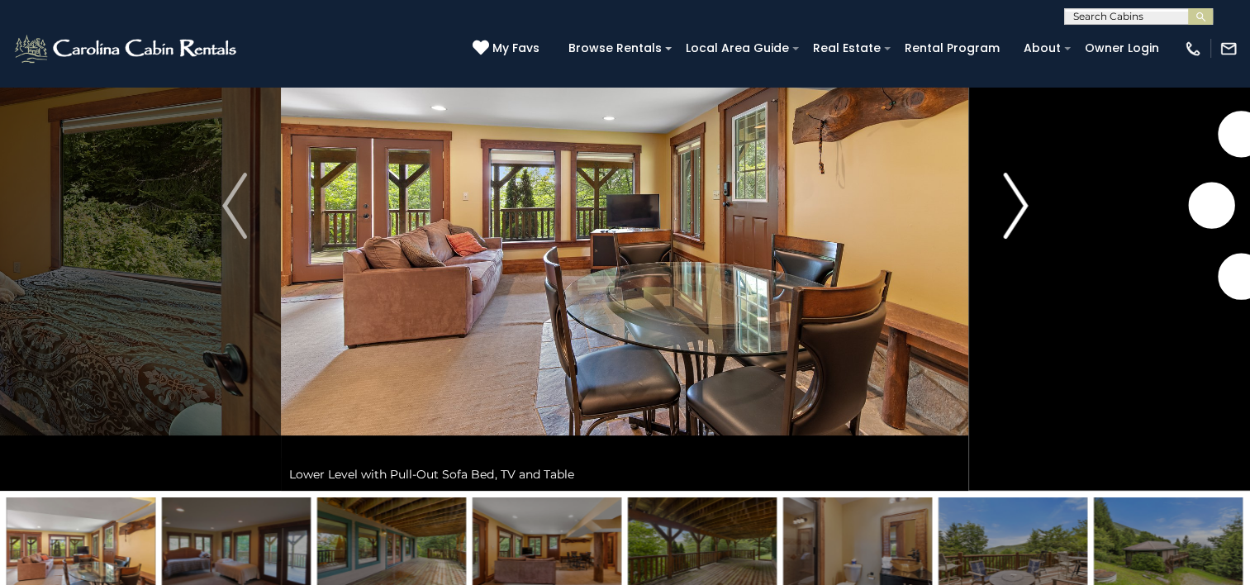
click at [1021, 205] on img "Next" at bounding box center [1015, 206] width 25 height 66
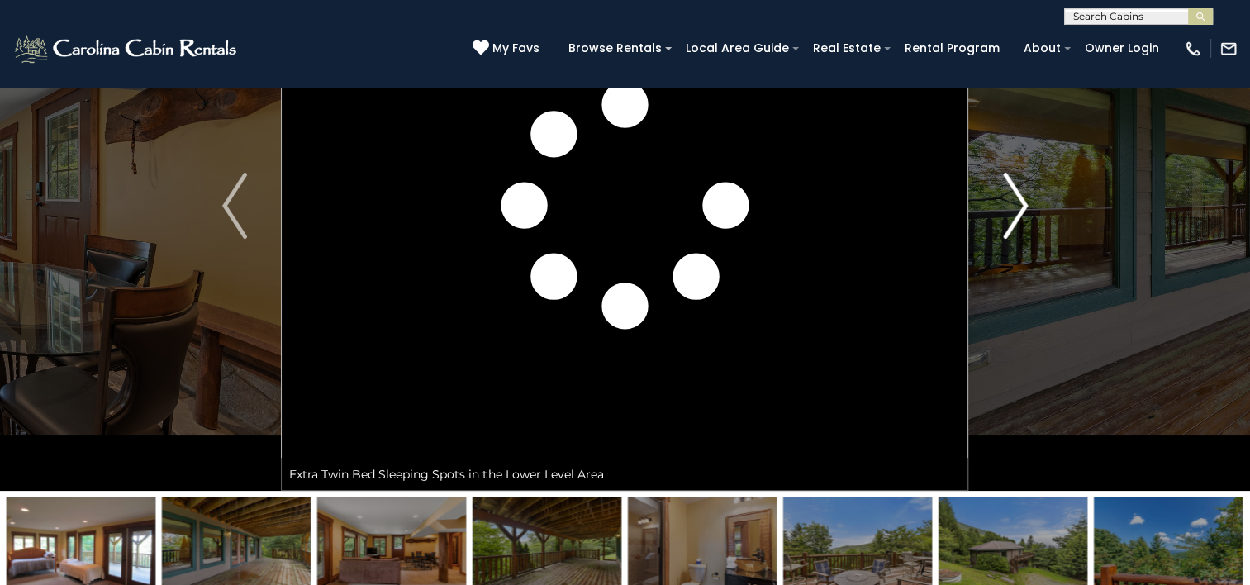
click at [1021, 205] on img "Next" at bounding box center [1015, 206] width 25 height 66
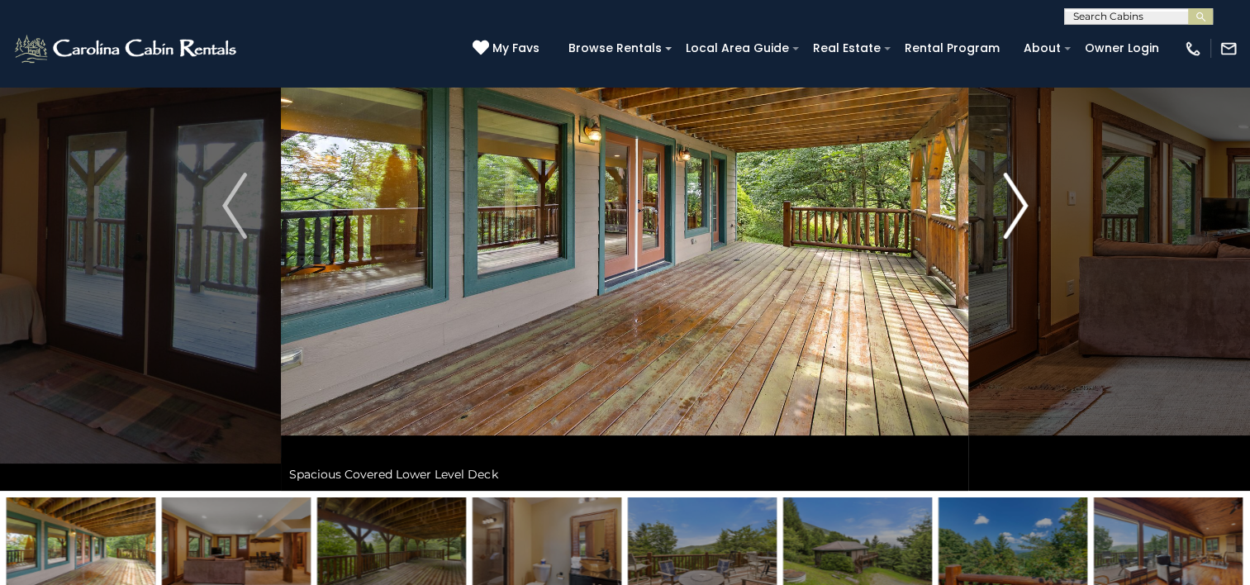
click at [1021, 205] on img "Next" at bounding box center [1015, 206] width 25 height 66
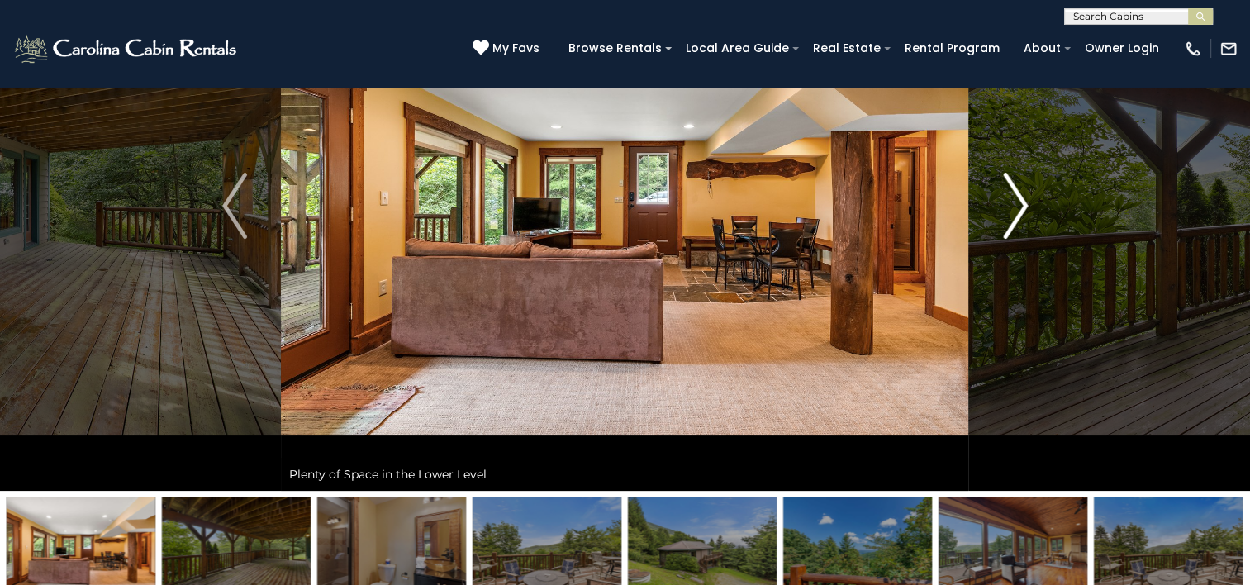
click at [1021, 205] on img "Next" at bounding box center [1015, 206] width 25 height 66
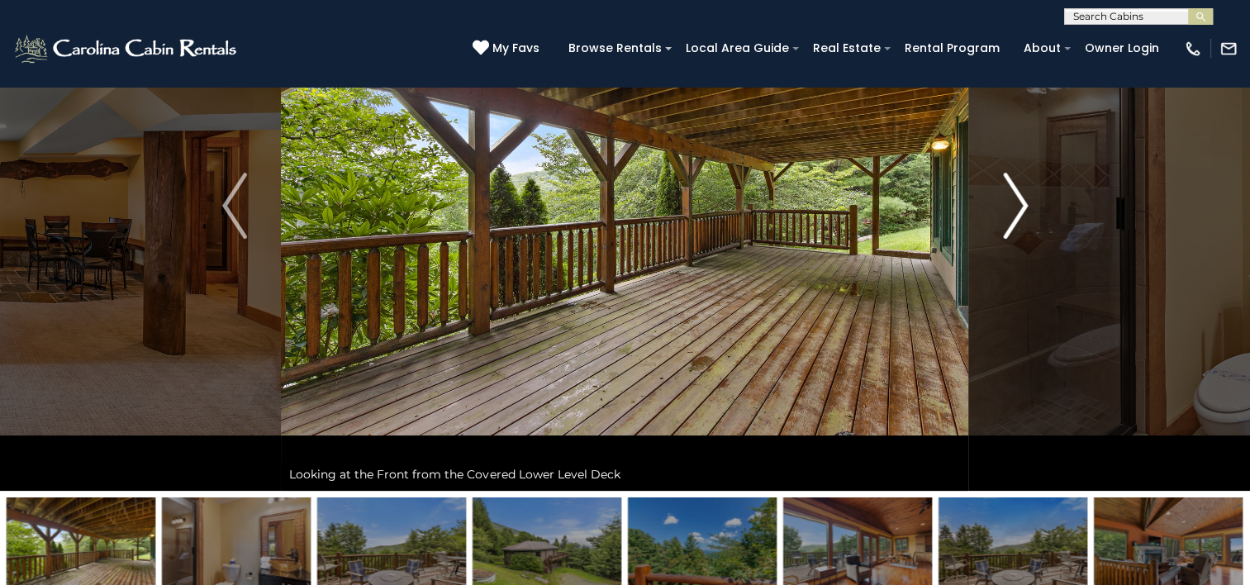
click at [1021, 205] on img "Next" at bounding box center [1015, 206] width 25 height 66
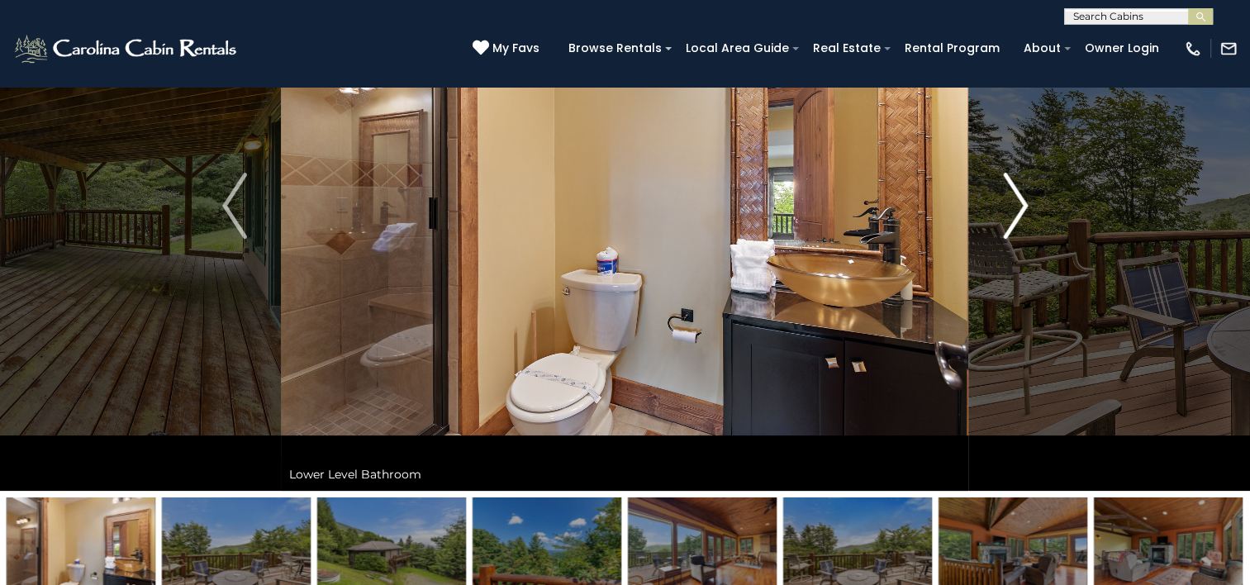
click at [1021, 205] on img "Next" at bounding box center [1015, 206] width 25 height 66
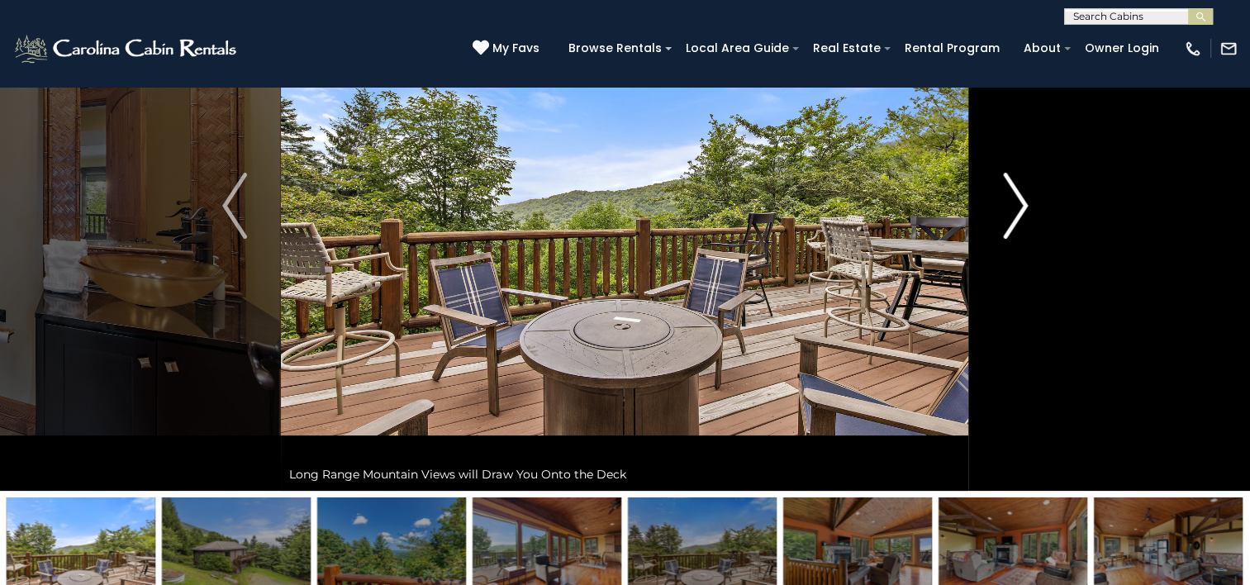
click at [1021, 205] on img "Next" at bounding box center [1015, 206] width 25 height 66
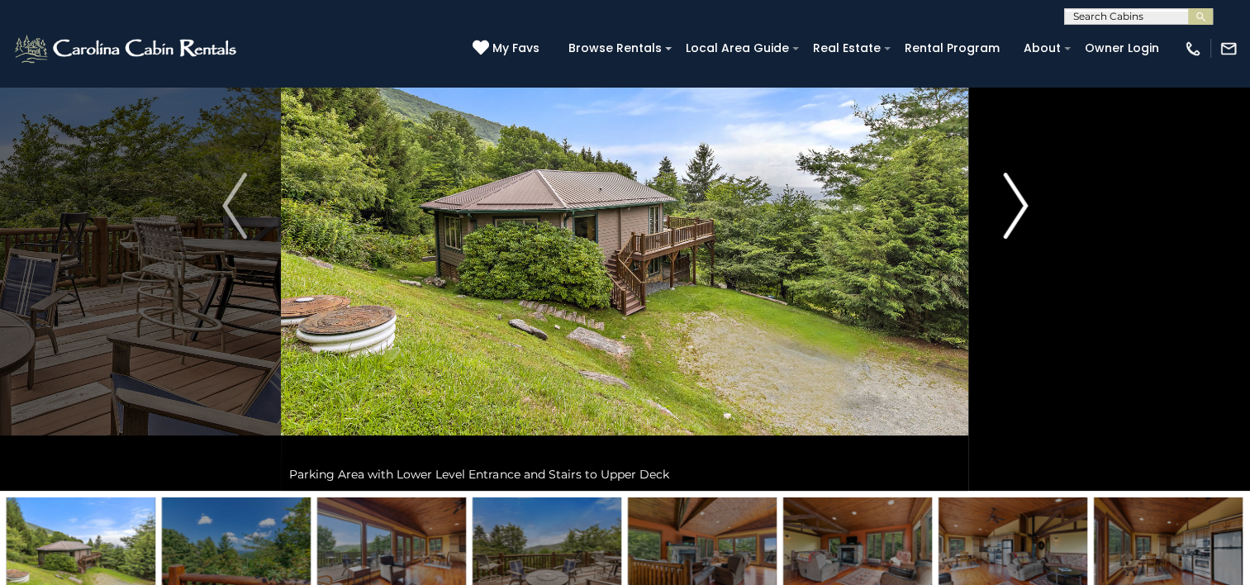
click at [1021, 205] on img "Next" at bounding box center [1015, 206] width 25 height 66
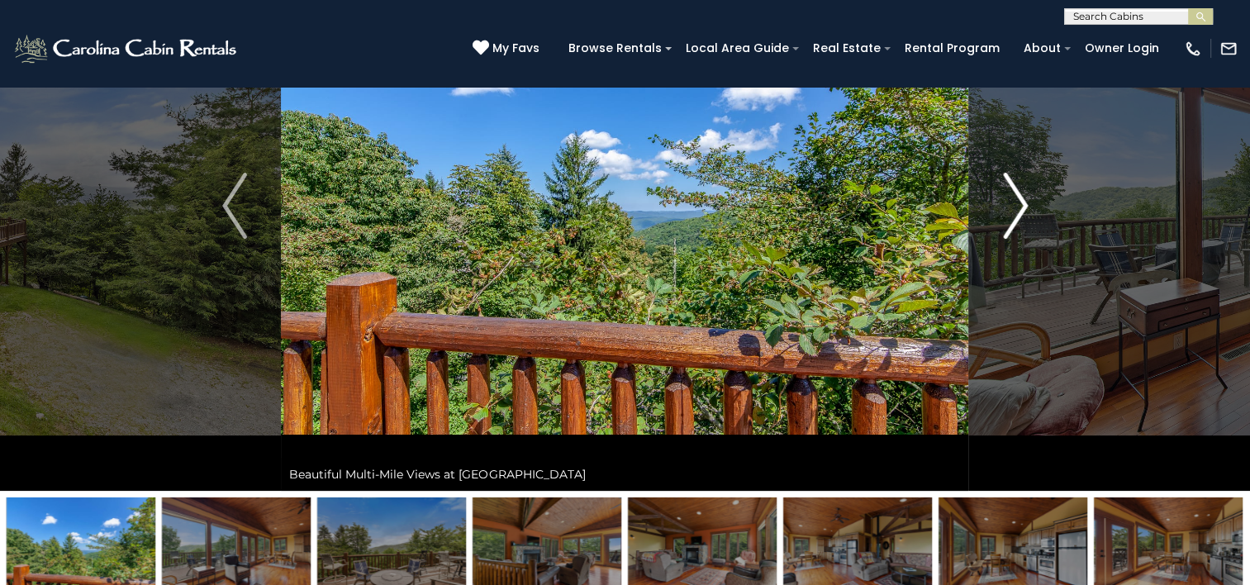
click at [1021, 205] on img "Next" at bounding box center [1015, 206] width 25 height 66
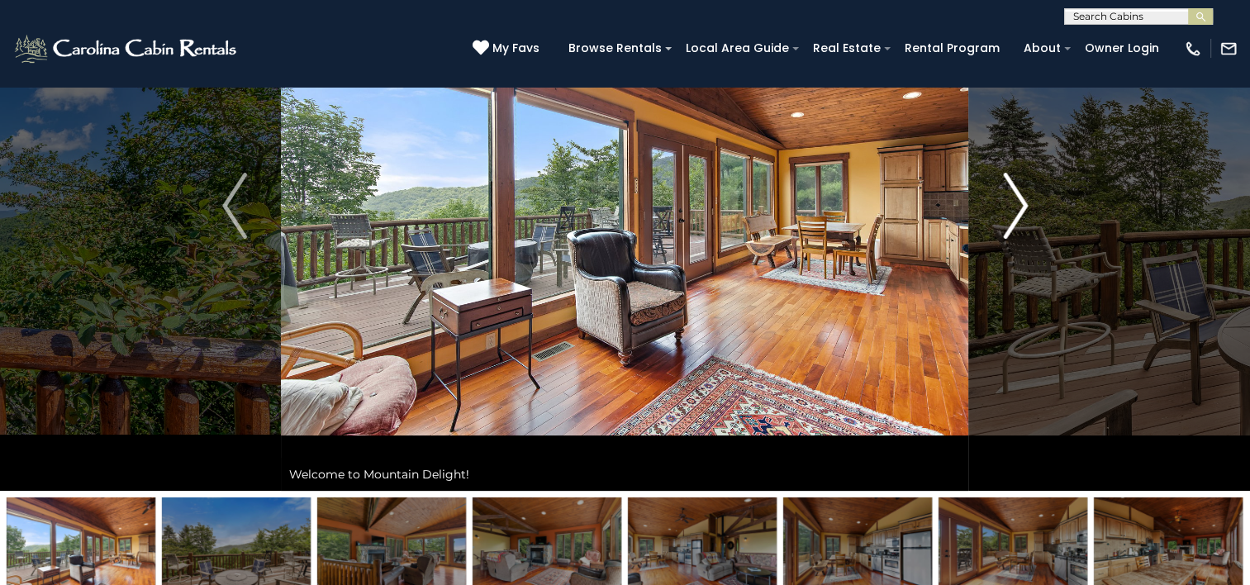
scroll to position [83, 0]
